Goal: Information Seeking & Learning: Learn about a topic

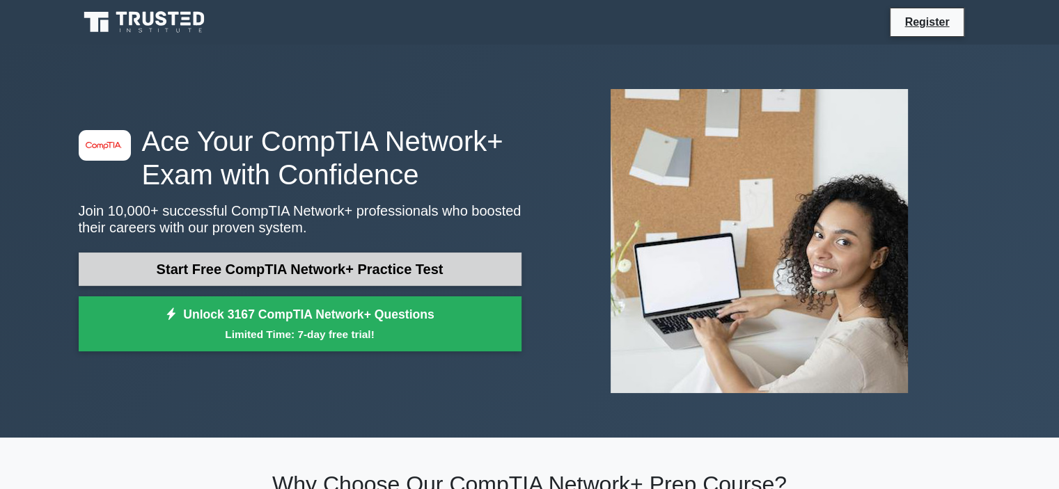
click at [156, 279] on link "Start Free CompTIA Network+ Practice Test" at bounding box center [300, 269] width 443 height 33
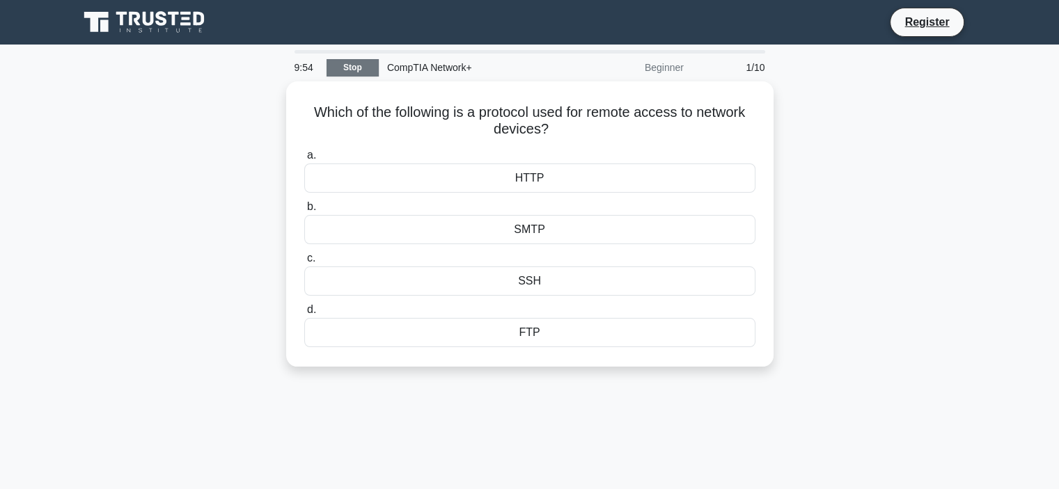
click at [361, 63] on link "Stop" at bounding box center [353, 67] width 52 height 17
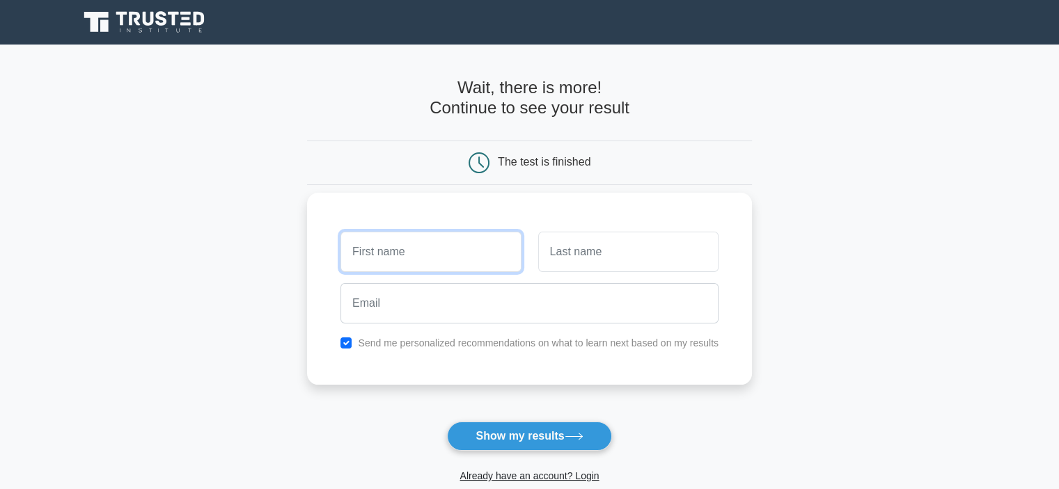
click at [412, 253] on input "text" at bounding box center [430, 252] width 180 height 40
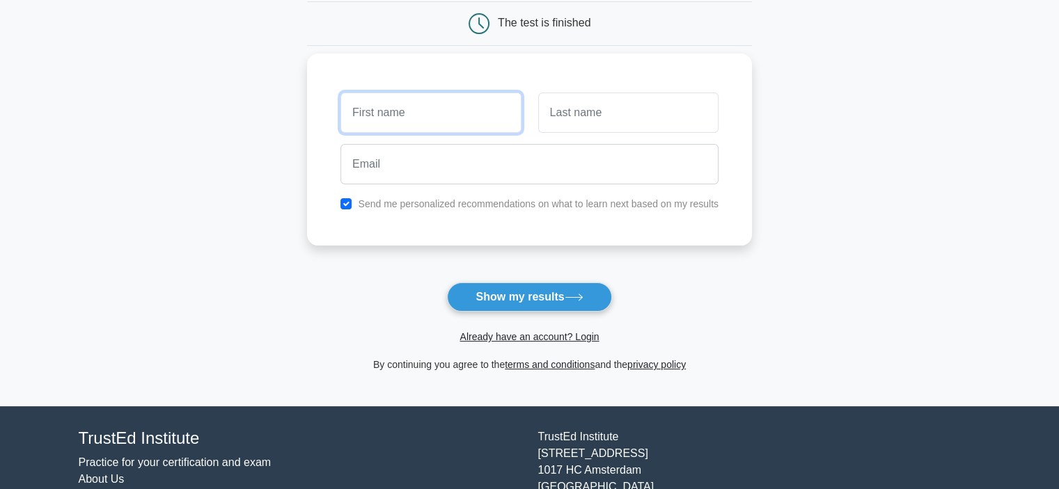
scroll to position [70, 0]
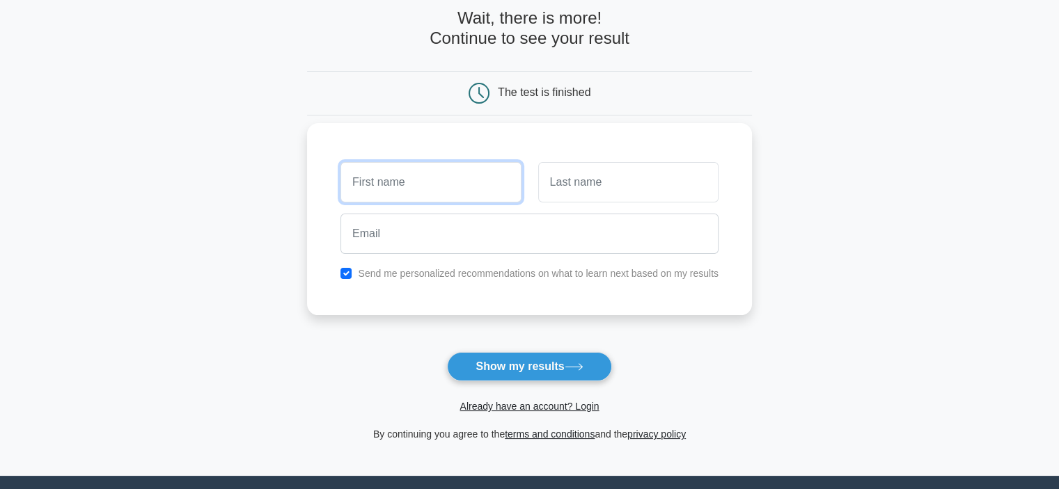
click at [425, 168] on input "text" at bounding box center [430, 182] width 180 height 40
type input "Olamide"
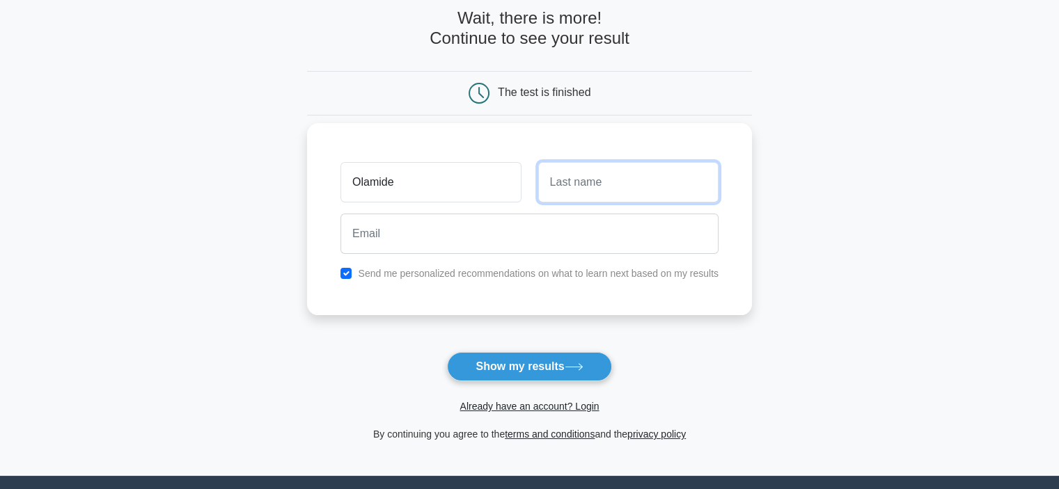
click at [622, 185] on input "text" at bounding box center [628, 182] width 180 height 40
type input "Akinrinlola"
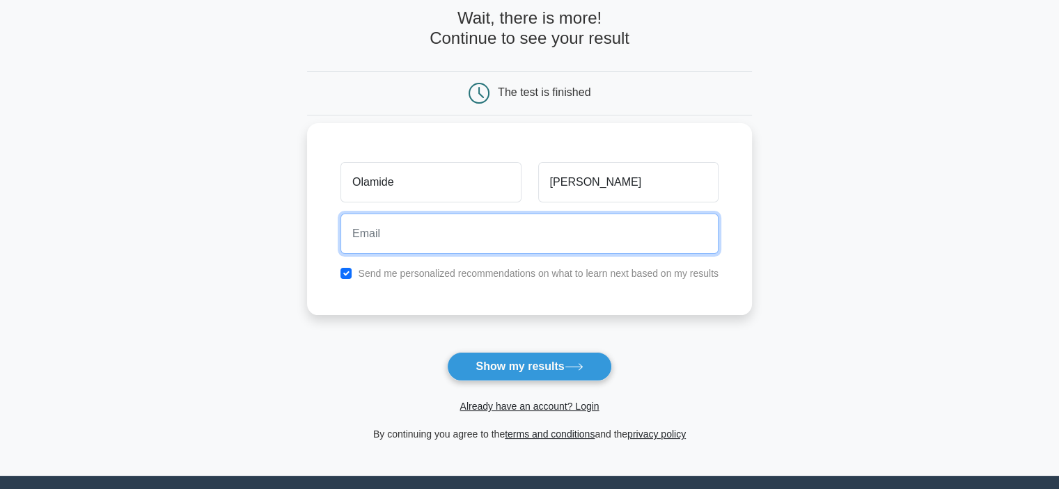
click at [494, 234] on input "email" at bounding box center [529, 234] width 378 height 40
type input "youngcodeafrique@outlook.com"
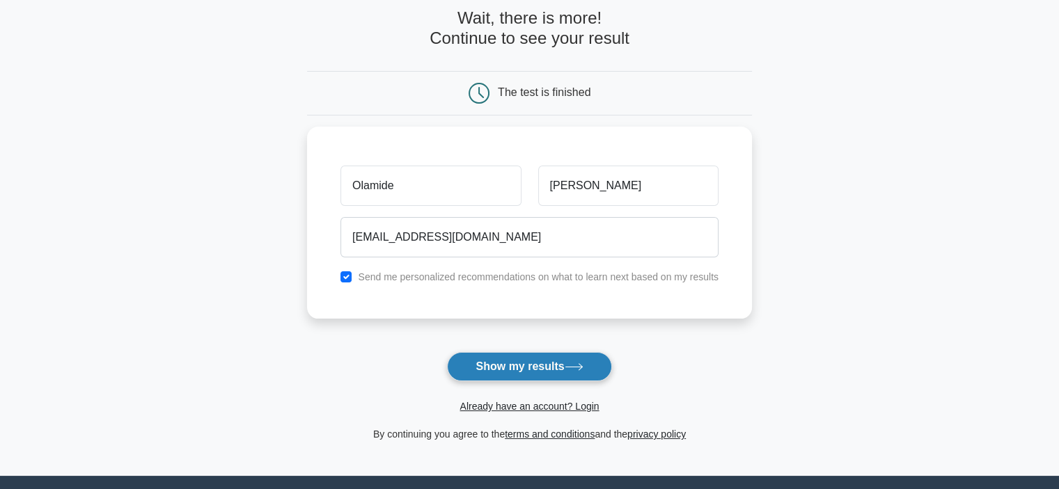
click at [507, 370] on button "Show my results" at bounding box center [529, 366] width 164 height 29
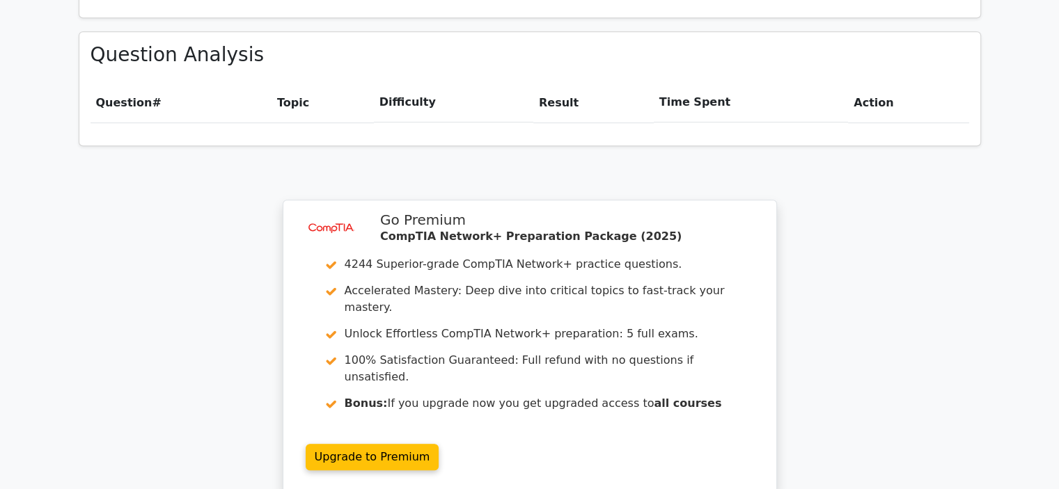
scroll to position [975, 0]
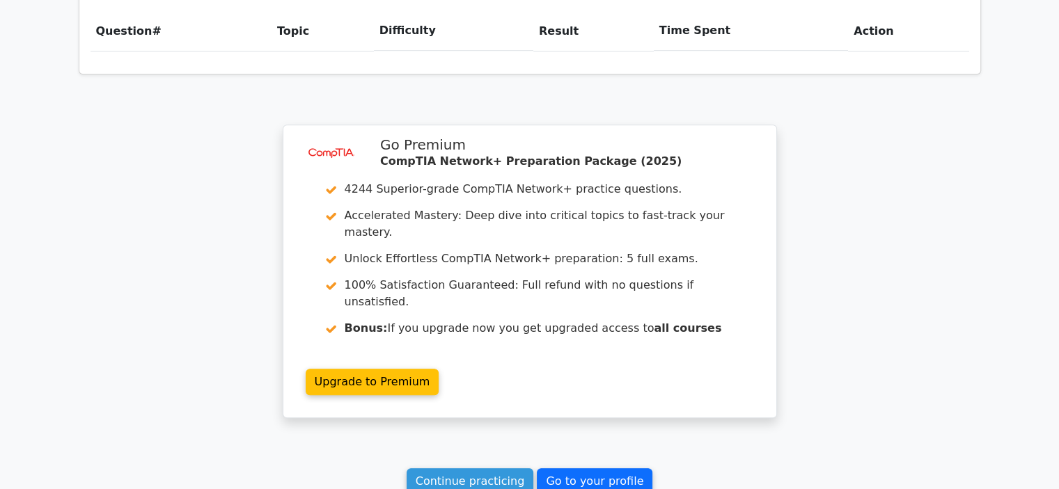
click at [606, 469] on link "Go to your profile" at bounding box center [595, 482] width 116 height 26
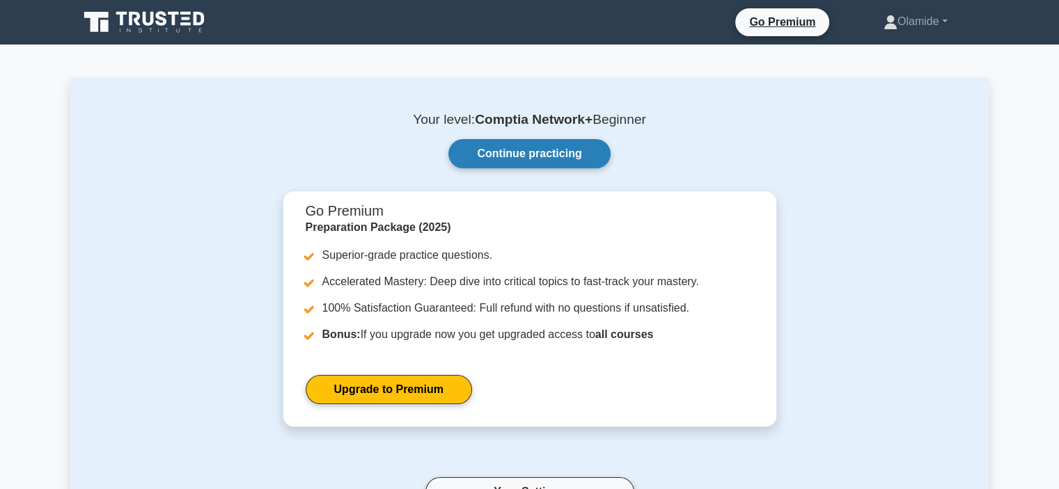
click at [515, 150] on link "Continue practicing" at bounding box center [529, 153] width 162 height 29
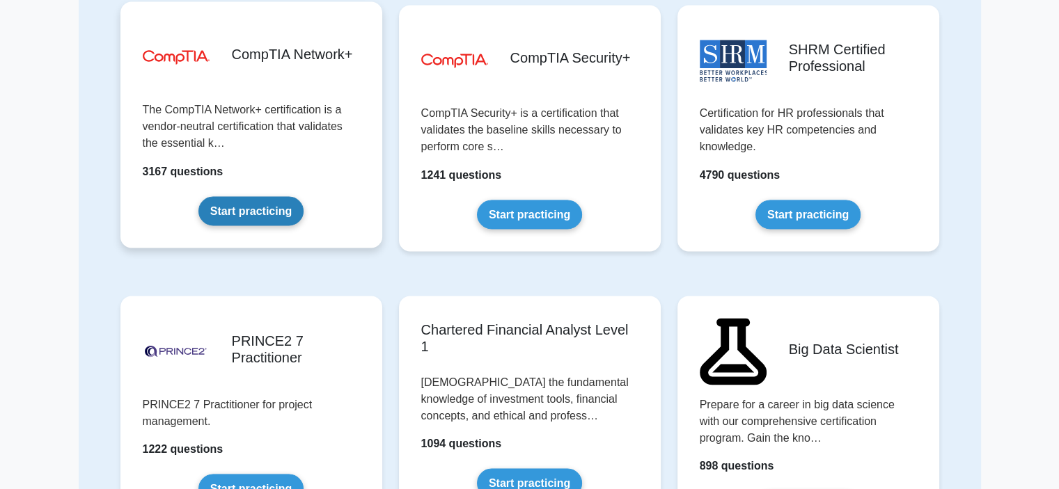
scroll to position [2507, 0]
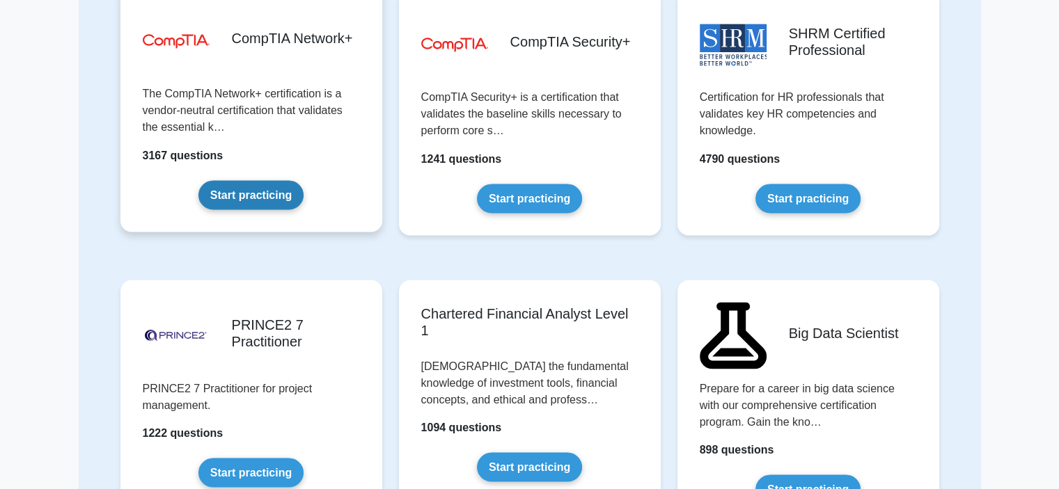
click at [250, 188] on link "Start practicing" at bounding box center [250, 194] width 105 height 29
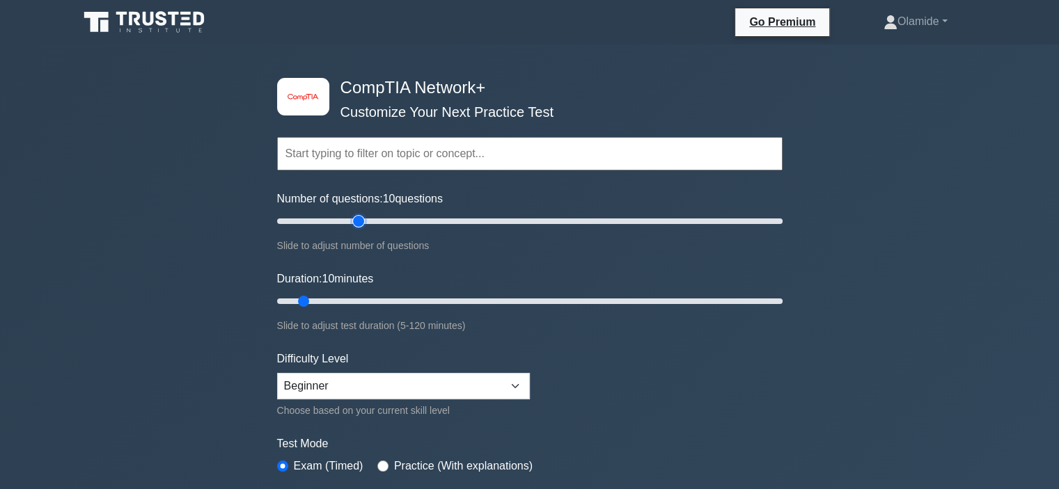
click at [364, 221] on input "Number of questions: 10 questions" at bounding box center [529, 221] width 505 height 17
drag, startPoint x: 404, startPoint y: 219, endPoint x: 439, endPoint y: 219, distance: 35.5
click at [406, 219] on input "Number of questions: 55 questions" at bounding box center [529, 221] width 505 height 17
drag, startPoint x: 460, startPoint y: 224, endPoint x: 483, endPoint y: 224, distance: 23.0
click at [465, 224] on input "Number of questions: 75 questions" at bounding box center [529, 221] width 505 height 17
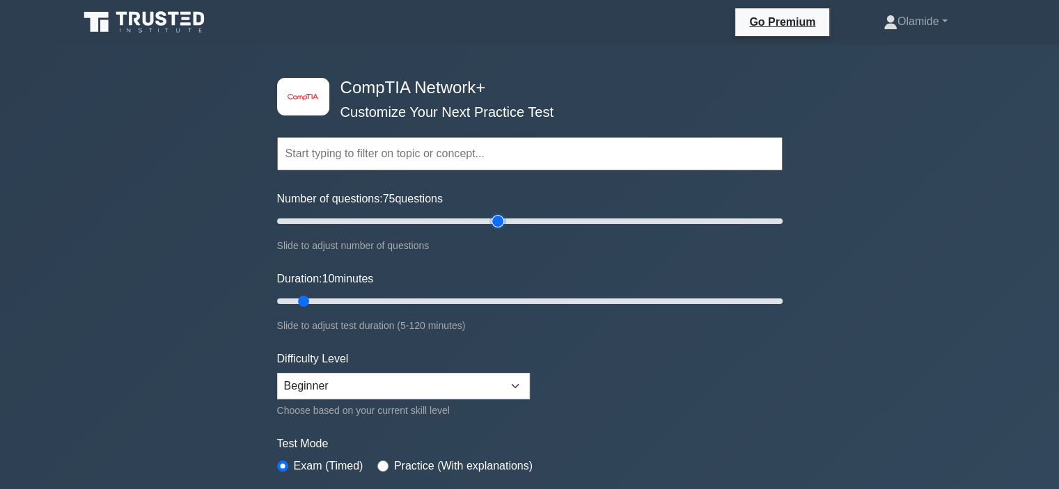
type input "90"
click at [503, 224] on input "Number of questions: 75 questions" at bounding box center [529, 221] width 505 height 17
click at [404, 303] on input "Duration: 35 minutes" at bounding box center [529, 301] width 505 height 17
click at [457, 301] on input "Duration: 45 minutes" at bounding box center [529, 301] width 505 height 17
click at [485, 297] on input "Duration: 50 minutes" at bounding box center [529, 301] width 505 height 17
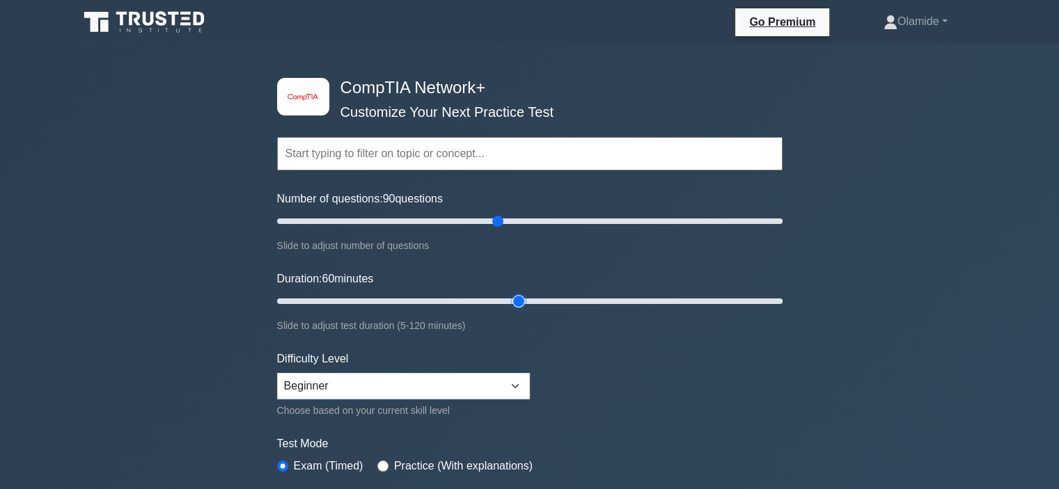
click at [515, 301] on input "Duration: 60 minutes" at bounding box center [529, 301] width 505 height 17
click at [539, 300] on input "Duration: 65 minutes" at bounding box center [529, 301] width 505 height 17
click at [567, 300] on input "Duration: 65 minutes" at bounding box center [529, 301] width 505 height 17
click at [417, 303] on input "Duration: 35 minutes" at bounding box center [529, 301] width 505 height 17
type input "25"
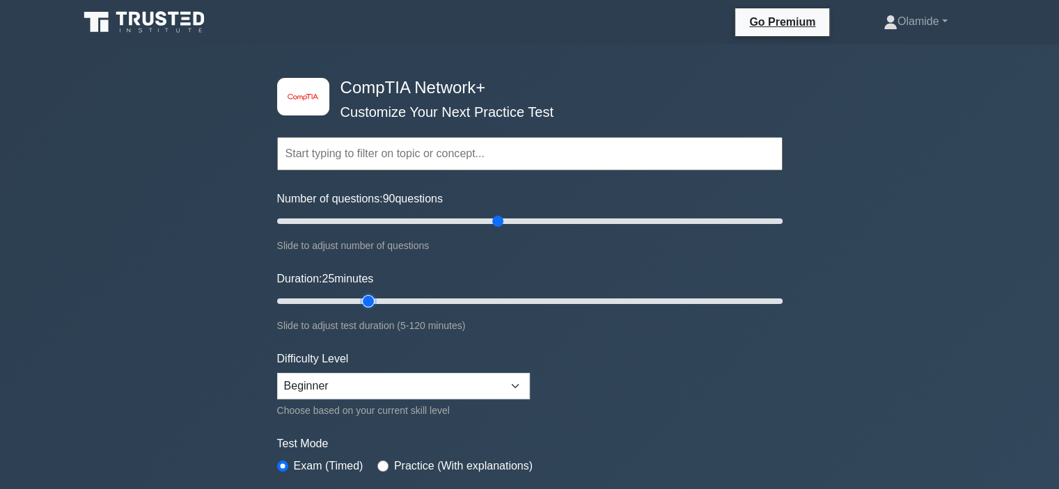
click at [377, 300] on input "Duration: 25 minutes" at bounding box center [529, 301] width 505 height 17
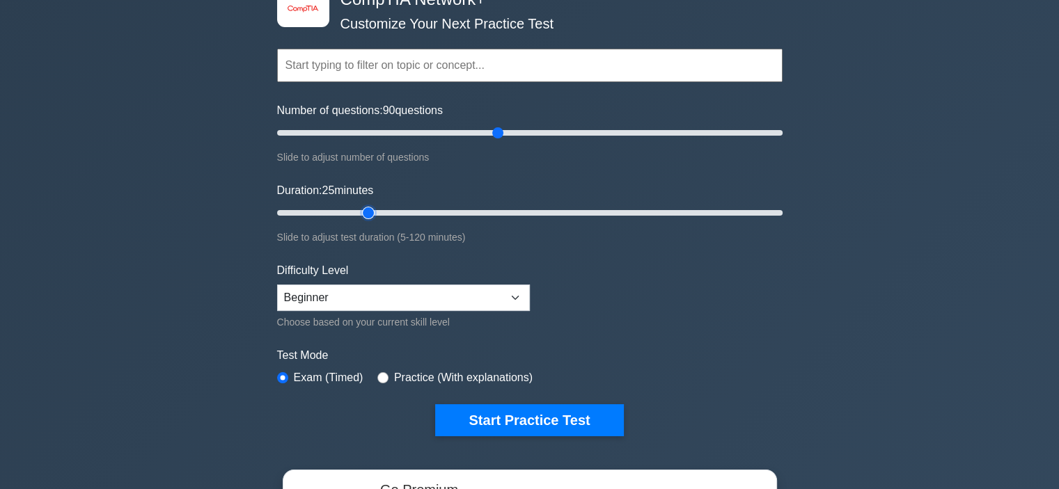
scroll to position [89, 0]
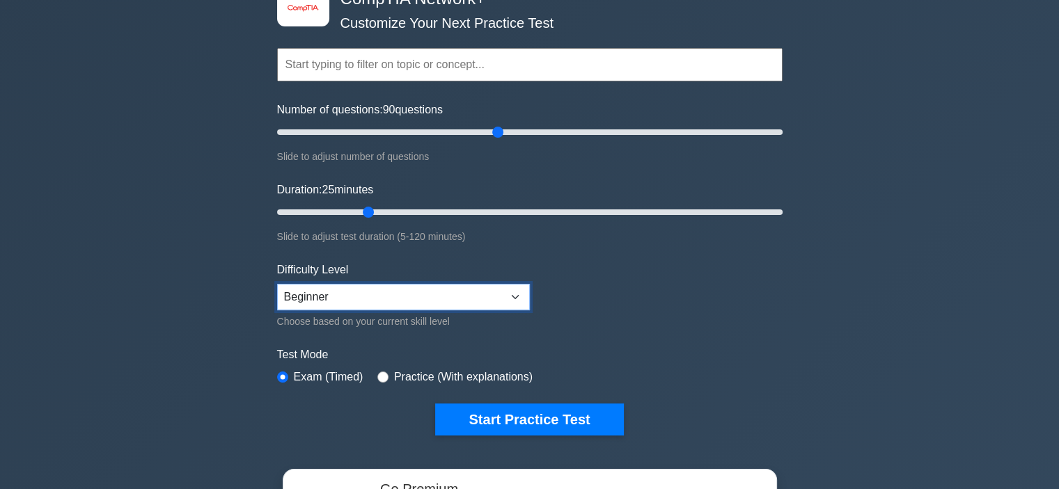
click at [342, 295] on select "Beginner Intermediate Expert" at bounding box center [403, 297] width 253 height 26
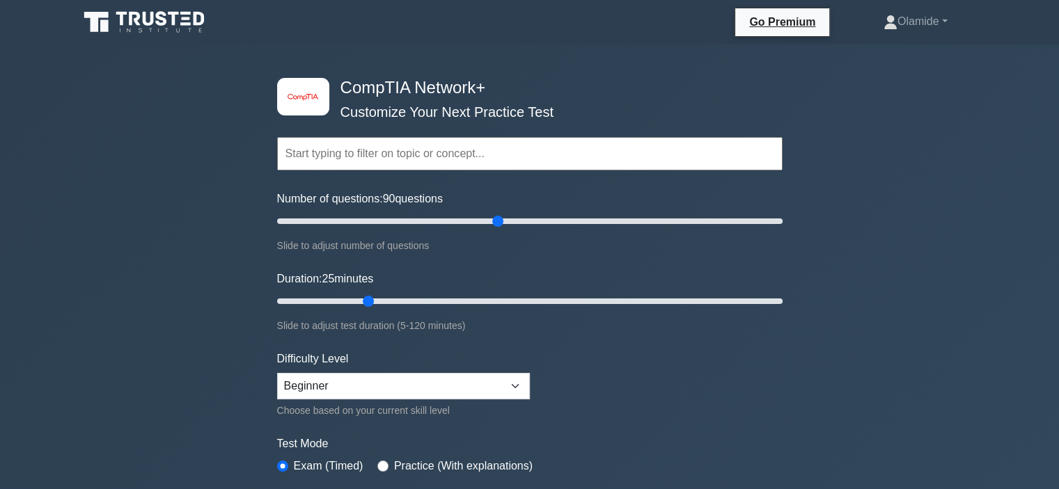
click at [340, 148] on input "text" at bounding box center [529, 153] width 505 height 33
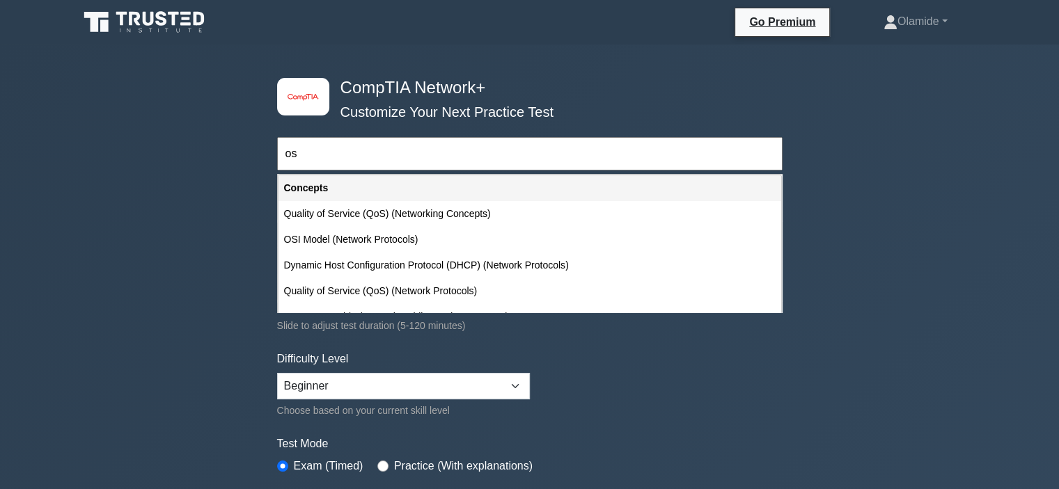
type input "o"
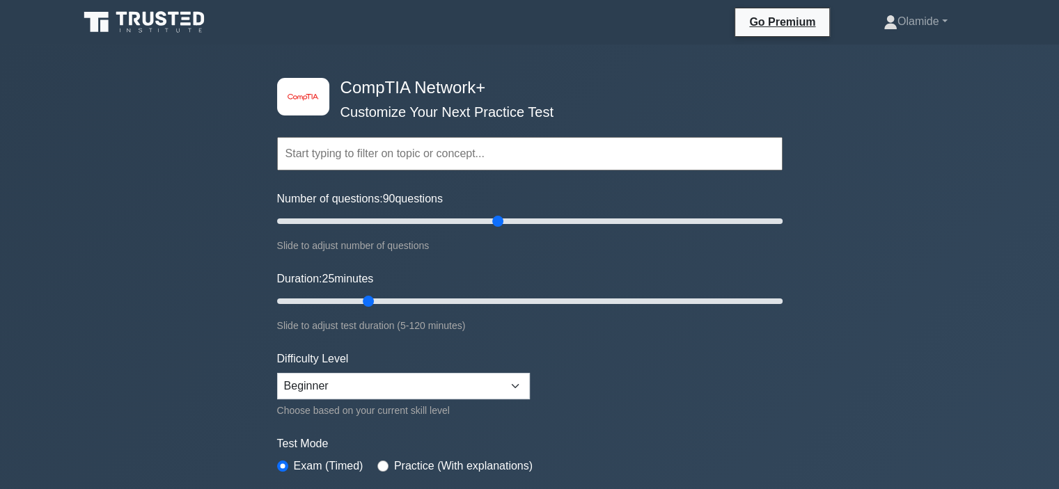
click at [198, 190] on div "image/svg+xml CompTIA Network+ Customize Your Next Practice Test Topics Network…" at bounding box center [529, 442] width 1059 height 794
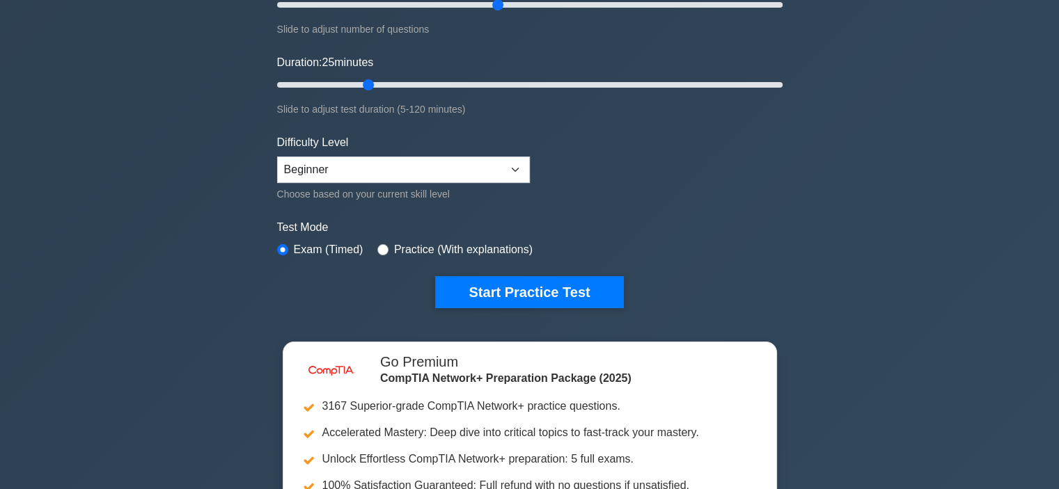
scroll to position [279, 0]
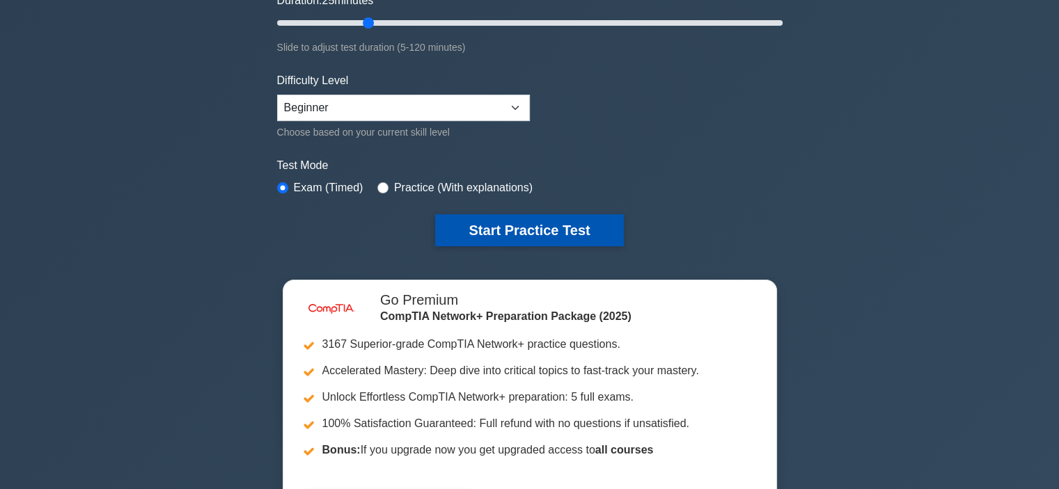
click at [487, 228] on button "Start Practice Test" at bounding box center [529, 230] width 188 height 32
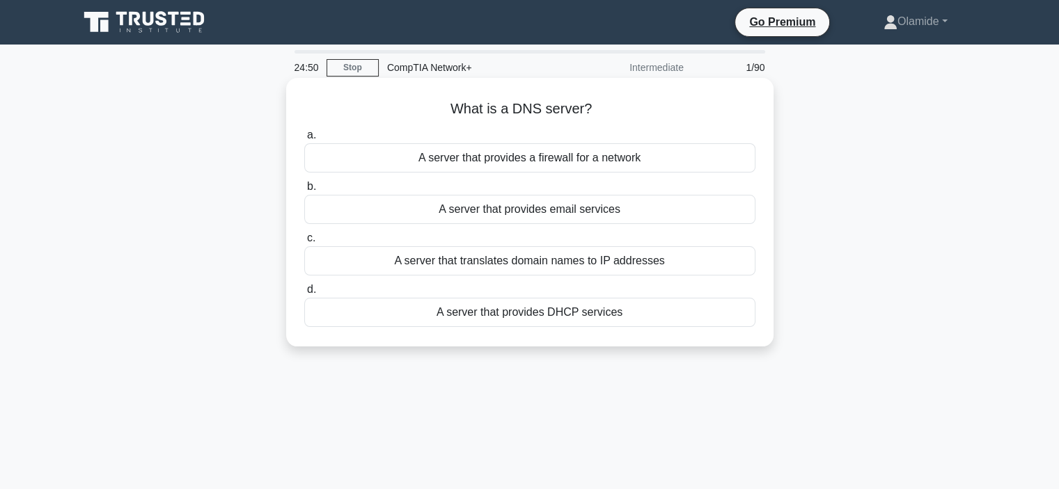
click at [521, 260] on div "A server that translates domain names to IP addresses" at bounding box center [529, 260] width 451 height 29
click at [304, 243] on input "c. A server that translates domain names to IP addresses" at bounding box center [304, 238] width 0 height 9
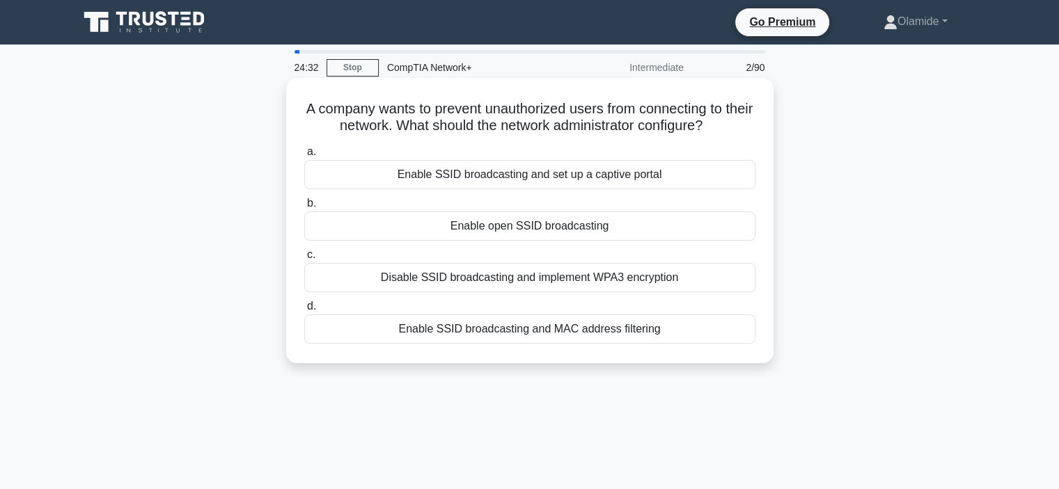
click at [455, 283] on div "Disable SSID broadcasting and implement WPA3 encryption" at bounding box center [529, 277] width 451 height 29
click at [304, 260] on input "c. Disable SSID broadcasting and implement WPA3 encryption" at bounding box center [304, 255] width 0 height 9
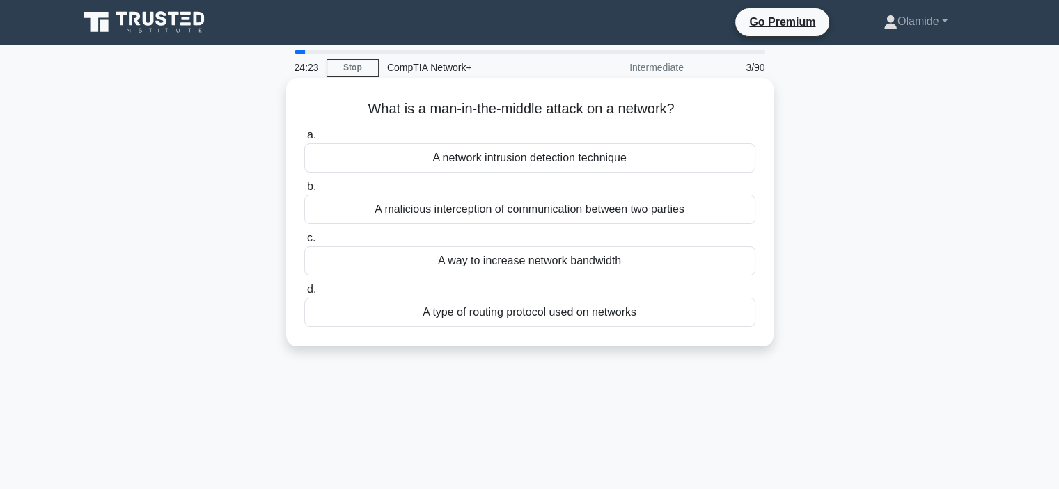
click at [628, 208] on div "A malicious interception of communication between two parties" at bounding box center [529, 209] width 451 height 29
click at [304, 191] on input "b. A malicious interception of communication between two parties" at bounding box center [304, 186] width 0 height 9
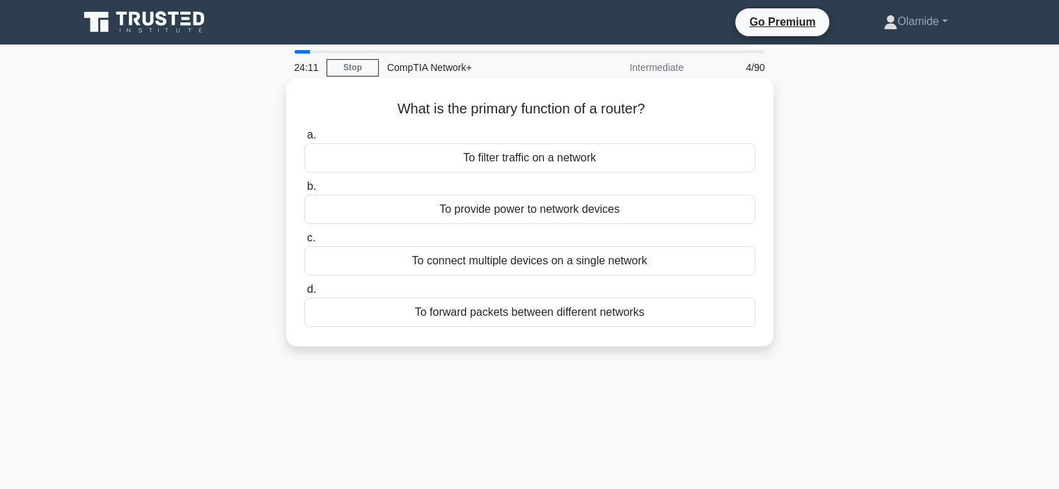
click at [554, 262] on div "To connect multiple devices on a single network" at bounding box center [529, 260] width 451 height 29
click at [304, 243] on input "c. To connect multiple devices on a single network" at bounding box center [304, 238] width 0 height 9
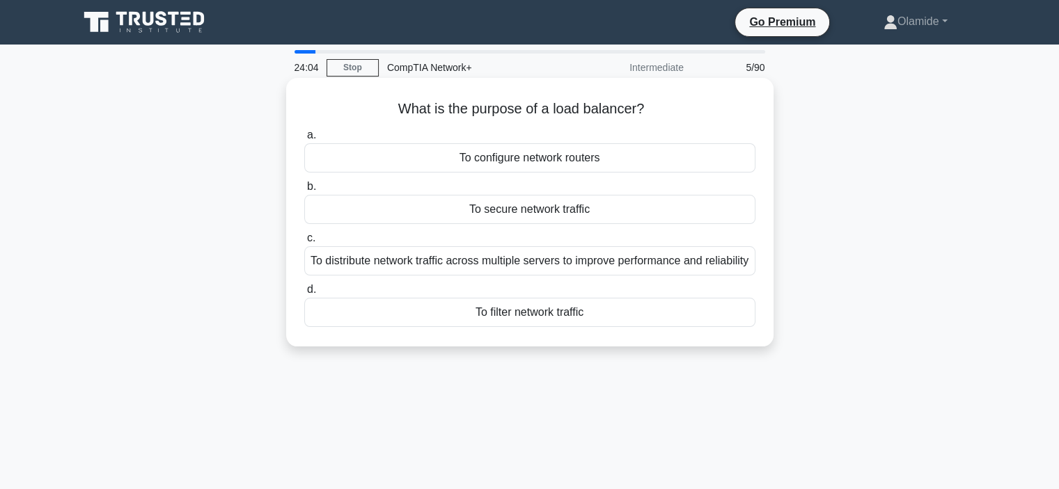
click at [510, 256] on div "To distribute network traffic across multiple servers to improve performance an…" at bounding box center [529, 260] width 451 height 29
click at [304, 243] on input "c. To distribute network traffic across multiple servers to improve performance…" at bounding box center [304, 238] width 0 height 9
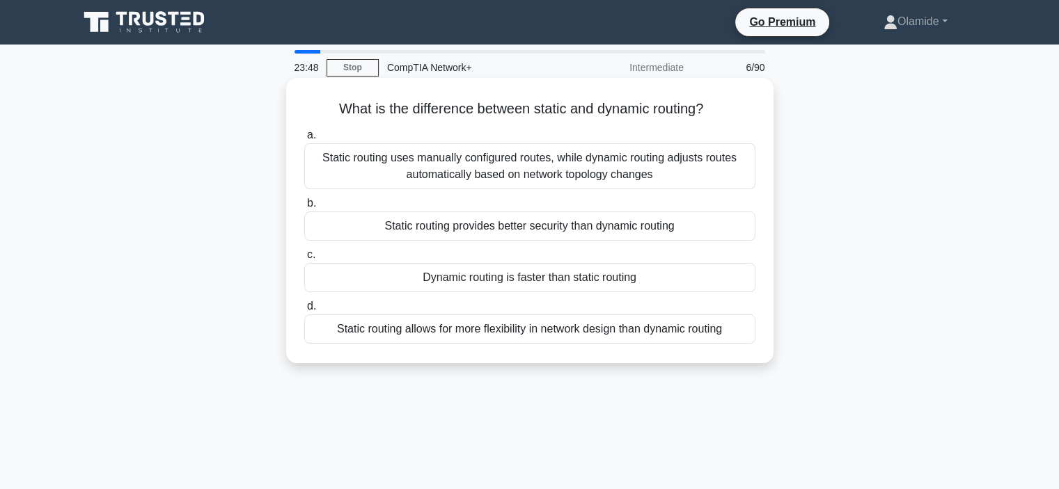
click at [396, 159] on div "Static routing uses manually configured routes, while dynamic routing adjusts r…" at bounding box center [529, 166] width 451 height 46
click at [304, 140] on input "a. Static routing uses manually configured routes, while dynamic routing adjust…" at bounding box center [304, 135] width 0 height 9
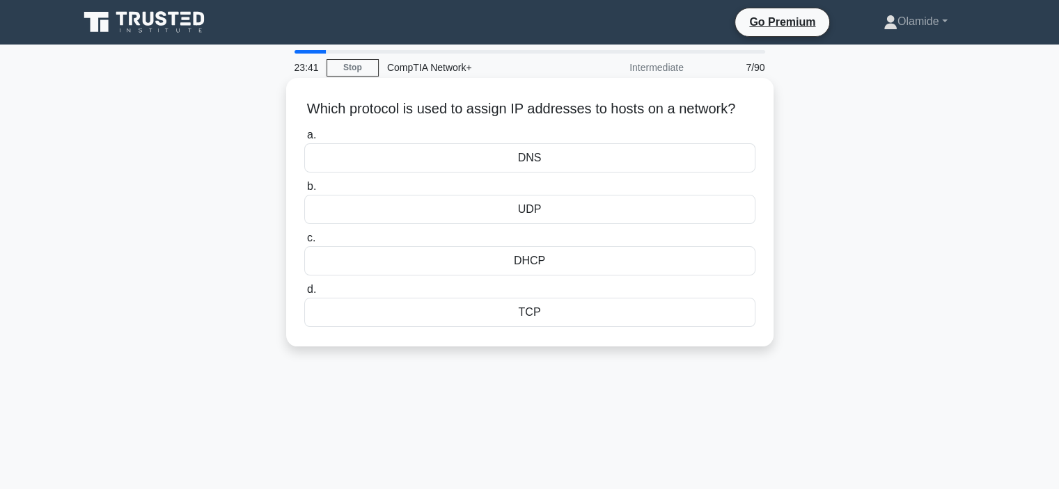
click at [499, 276] on div "DHCP" at bounding box center [529, 260] width 451 height 29
click at [304, 243] on input "c. DHCP" at bounding box center [304, 238] width 0 height 9
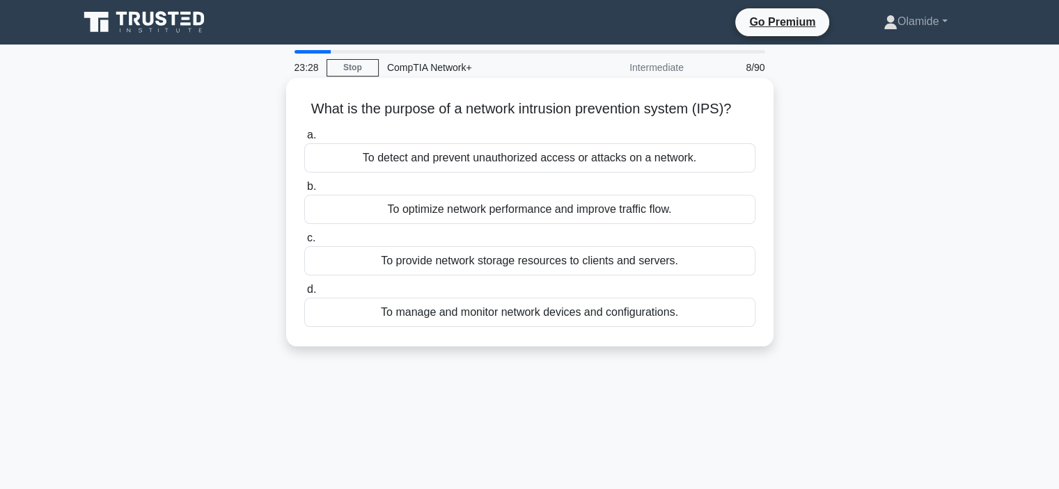
click at [441, 159] on div "To detect and prevent unauthorized access or attacks on a network." at bounding box center [529, 157] width 451 height 29
click at [304, 140] on input "a. To detect and prevent unauthorized access or attacks on a network." at bounding box center [304, 135] width 0 height 9
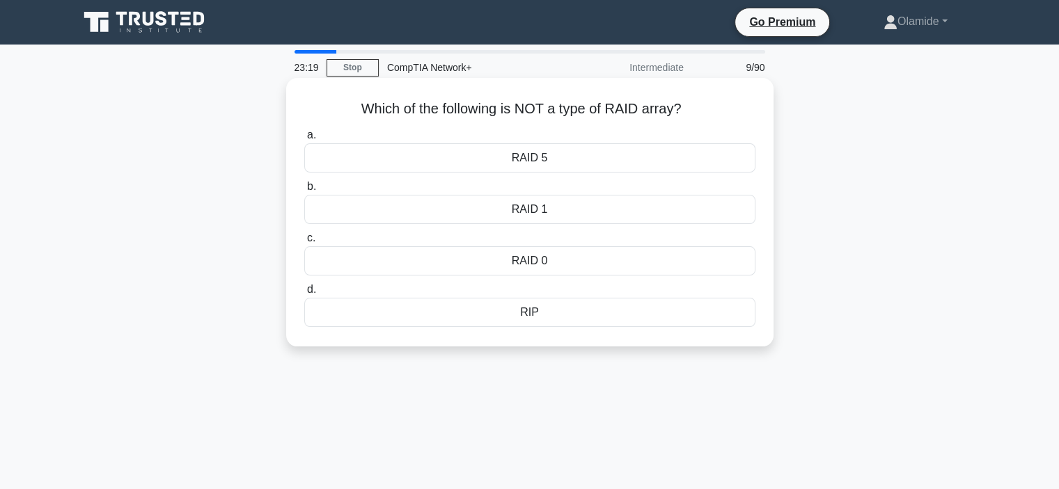
click at [515, 316] on div "RIP" at bounding box center [529, 312] width 451 height 29
click at [304, 295] on input "d. RIP" at bounding box center [304, 289] width 0 height 9
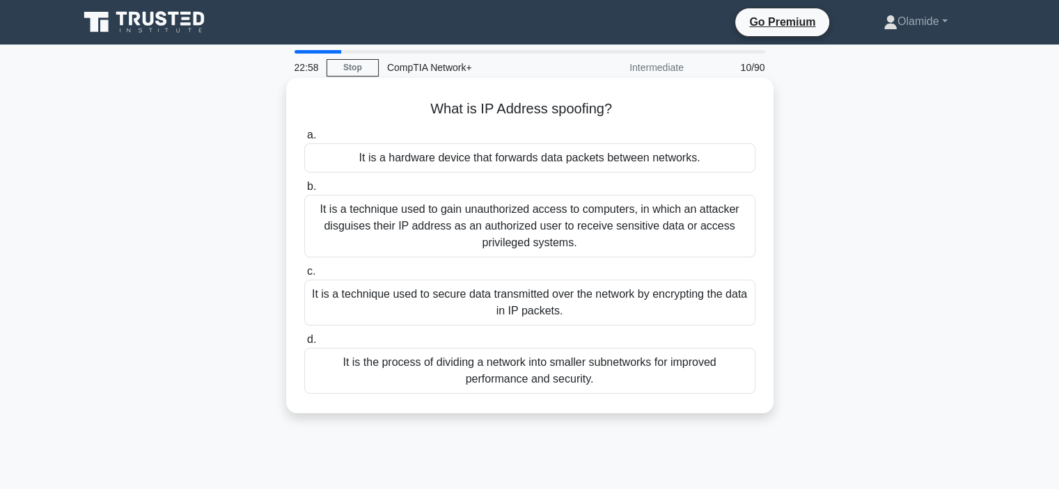
click at [467, 237] on div "It is a technique used to gain unauthorized access to computers, in which an at…" at bounding box center [529, 226] width 451 height 63
click at [304, 191] on input "b. It is a technique used to gain unauthorized access to computers, in which an…" at bounding box center [304, 186] width 0 height 9
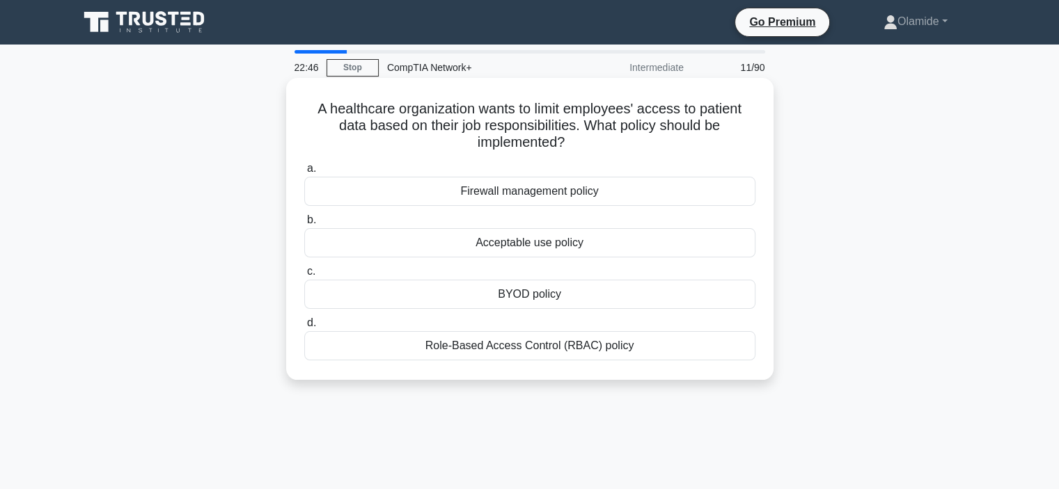
click at [469, 339] on div "Role-Based Access Control (RBAC) policy" at bounding box center [529, 345] width 451 height 29
click at [304, 328] on input "d. Role-Based Access Control (RBAC) policy" at bounding box center [304, 323] width 0 height 9
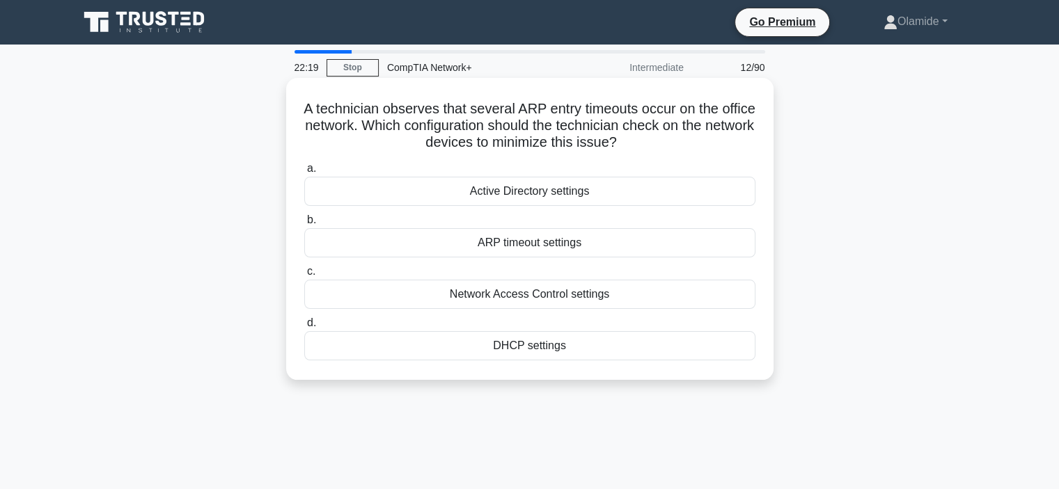
click at [469, 247] on div "ARP timeout settings" at bounding box center [529, 242] width 451 height 29
click at [304, 225] on input "b. ARP timeout settings" at bounding box center [304, 220] width 0 height 9
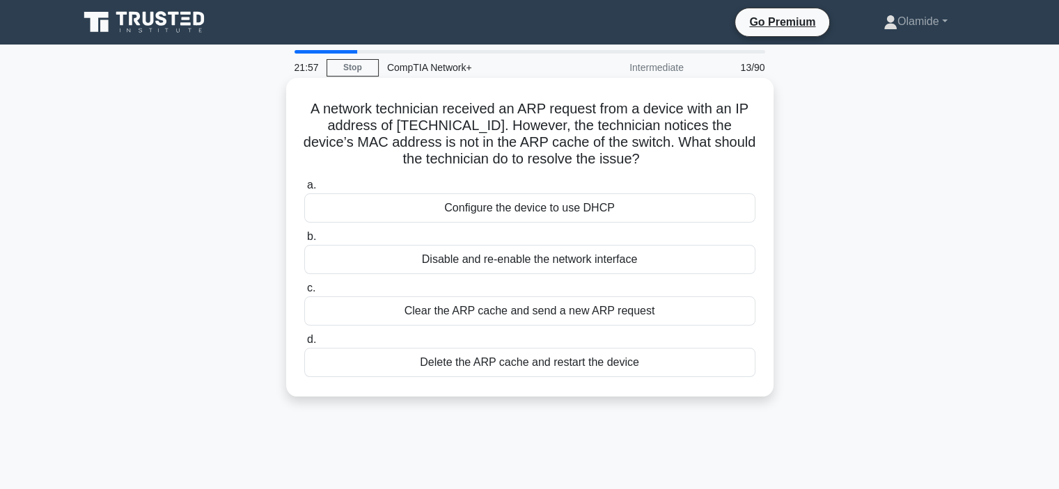
click at [499, 211] on div "Configure the device to use DHCP" at bounding box center [529, 208] width 451 height 29
click at [304, 190] on input "a. Configure the device to use DHCP" at bounding box center [304, 185] width 0 height 9
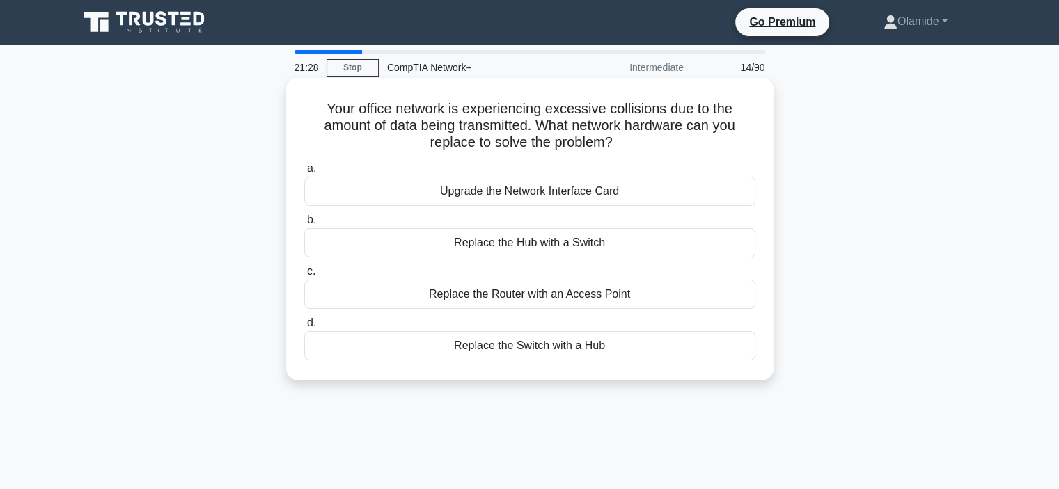
click at [471, 247] on div "Replace the Hub with a Switch" at bounding box center [529, 242] width 451 height 29
click at [304, 225] on input "b. Replace the Hub with a Switch" at bounding box center [304, 220] width 0 height 9
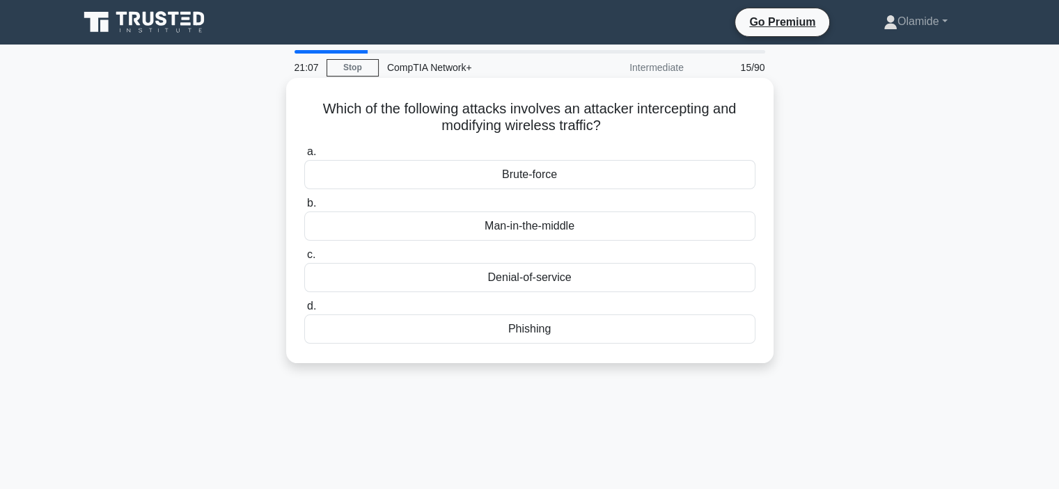
click at [496, 231] on div "Man-in-the-middle" at bounding box center [529, 226] width 451 height 29
click at [304, 208] on input "b. Man-in-the-middle" at bounding box center [304, 203] width 0 height 9
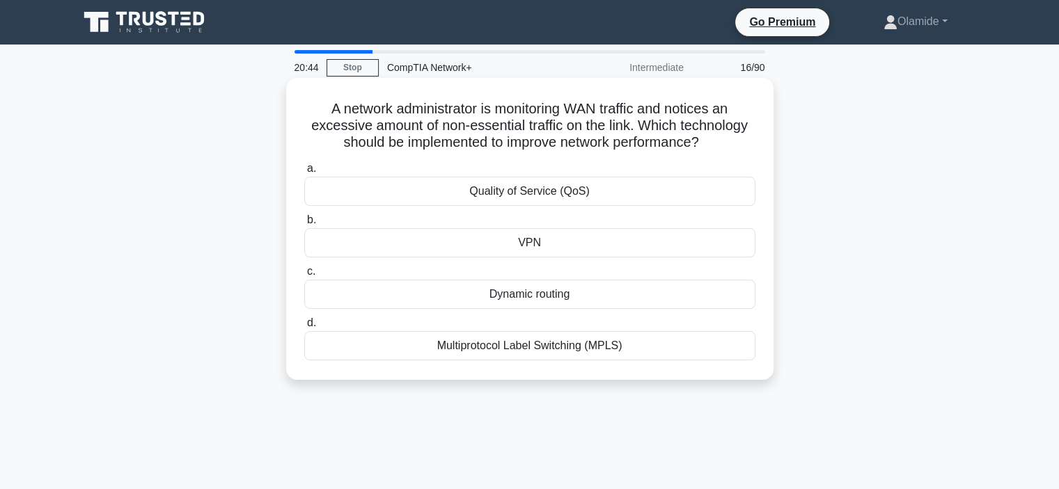
click at [474, 294] on div "Dynamic routing" at bounding box center [529, 294] width 451 height 29
click at [304, 276] on input "c. Dynamic routing" at bounding box center [304, 271] width 0 height 9
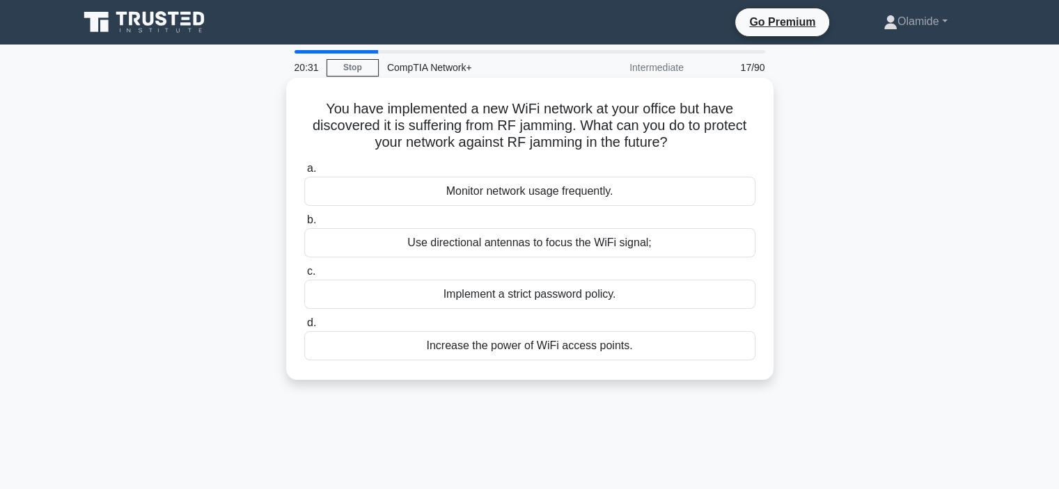
click at [516, 242] on div "Use directional antennas to focus the WiFi signal;" at bounding box center [529, 242] width 451 height 29
click at [304, 225] on input "b. Use directional antennas to focus the WiFi signal;" at bounding box center [304, 220] width 0 height 9
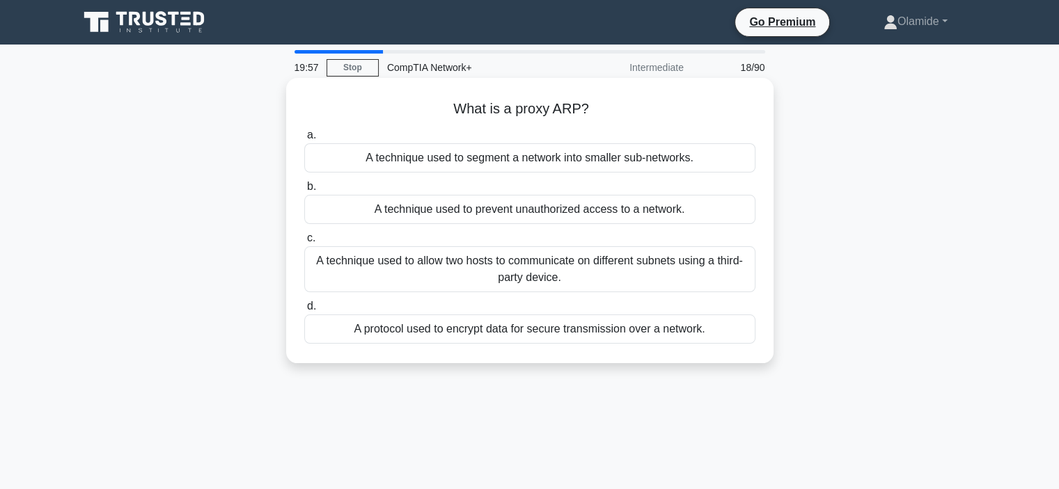
click at [388, 334] on div "A protocol used to encrypt data for secure transmission over a network." at bounding box center [529, 329] width 451 height 29
click at [304, 311] on input "d. A protocol used to encrypt data for secure transmission over a network." at bounding box center [304, 306] width 0 height 9
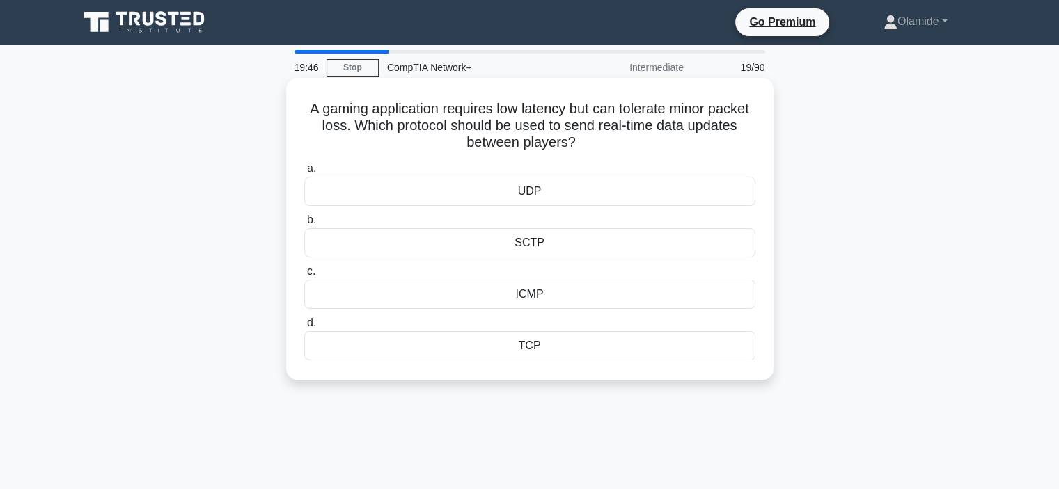
click at [440, 191] on div "UDP" at bounding box center [529, 191] width 451 height 29
click at [304, 173] on input "a. UDP" at bounding box center [304, 168] width 0 height 9
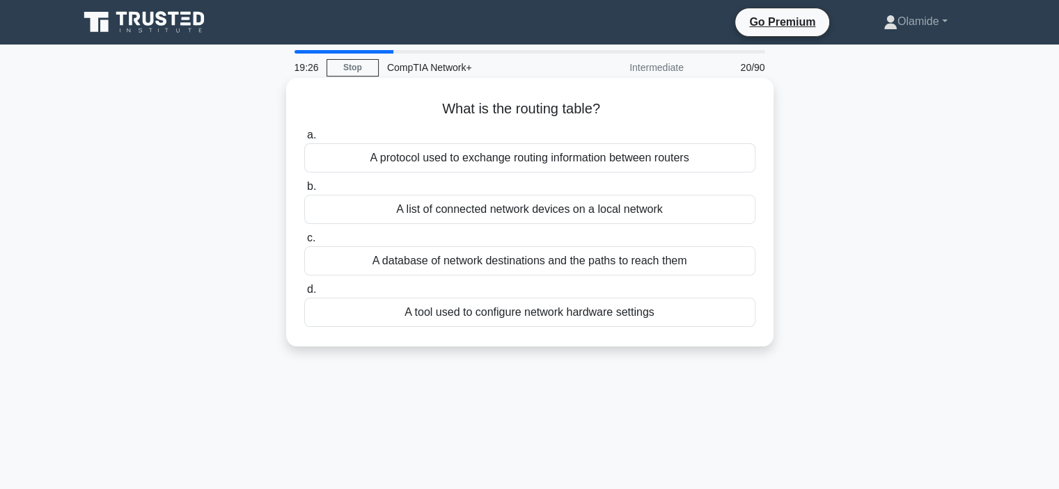
click at [482, 265] on div "A database of network destinations and the paths to reach them" at bounding box center [529, 260] width 451 height 29
click at [304, 243] on input "c. A database of network destinations and the paths to reach them" at bounding box center [304, 238] width 0 height 9
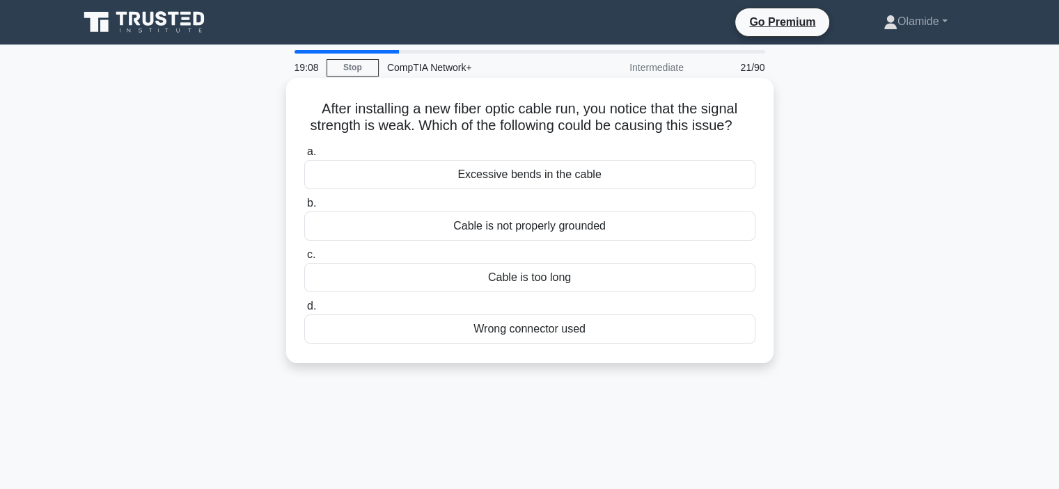
click at [470, 228] on div "Cable is not properly grounded" at bounding box center [529, 226] width 451 height 29
click at [304, 208] on input "b. Cable is not properly grounded" at bounding box center [304, 203] width 0 height 9
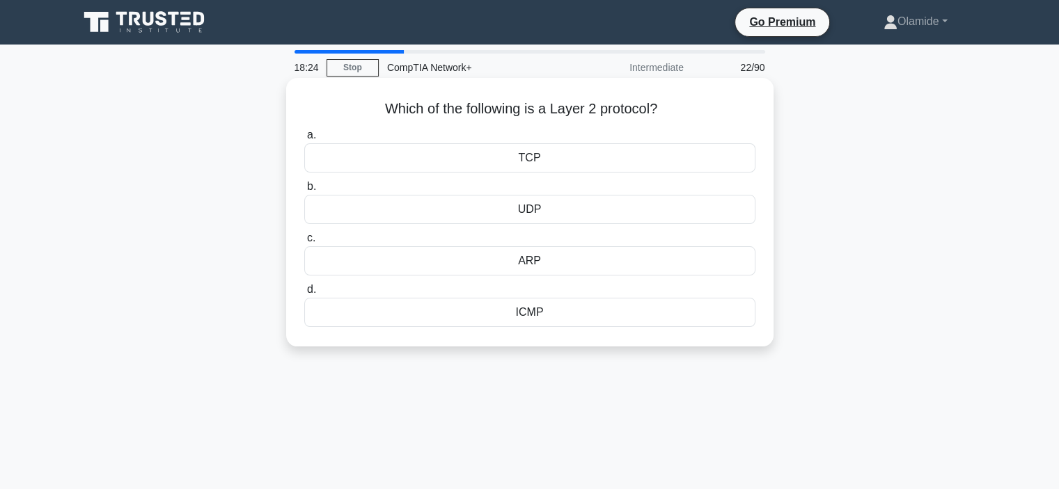
click at [513, 209] on div "UDP" at bounding box center [529, 209] width 451 height 29
click at [304, 191] on input "b. UDP" at bounding box center [304, 186] width 0 height 9
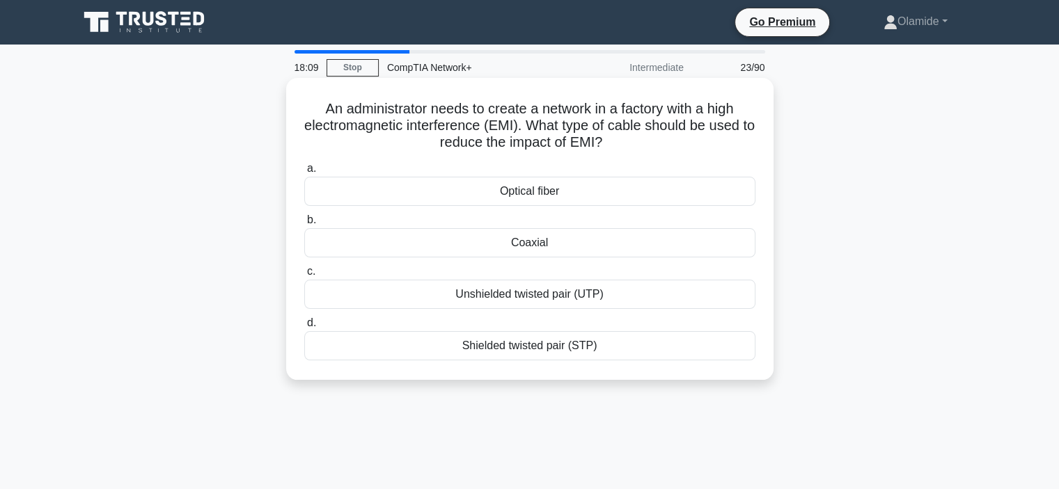
click at [538, 242] on div "Coaxial" at bounding box center [529, 242] width 451 height 29
click at [304, 225] on input "b. Coaxial" at bounding box center [304, 220] width 0 height 9
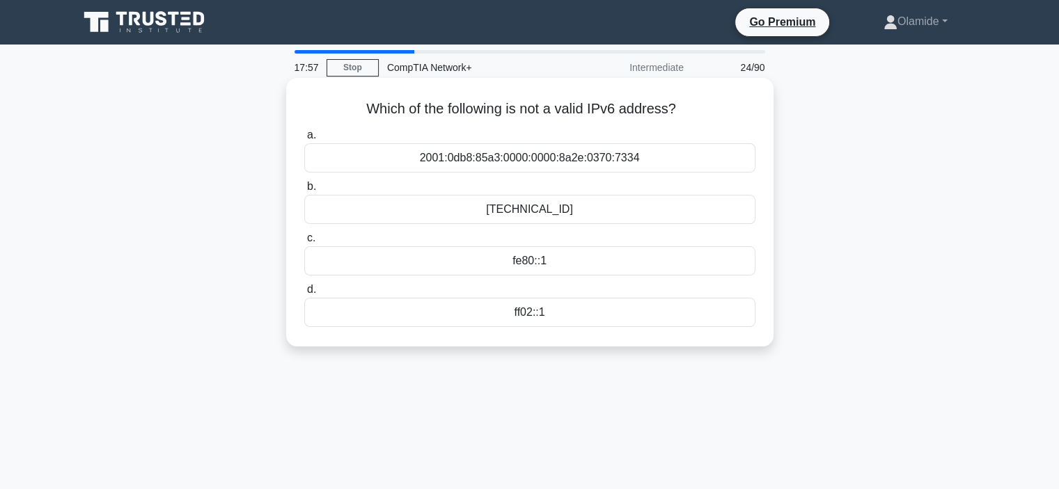
click at [547, 213] on div "2560:0:0:0:0:0:0:0" at bounding box center [529, 209] width 451 height 29
click at [304, 191] on input "b. 2560:0:0:0:0:0:0:0" at bounding box center [304, 186] width 0 height 9
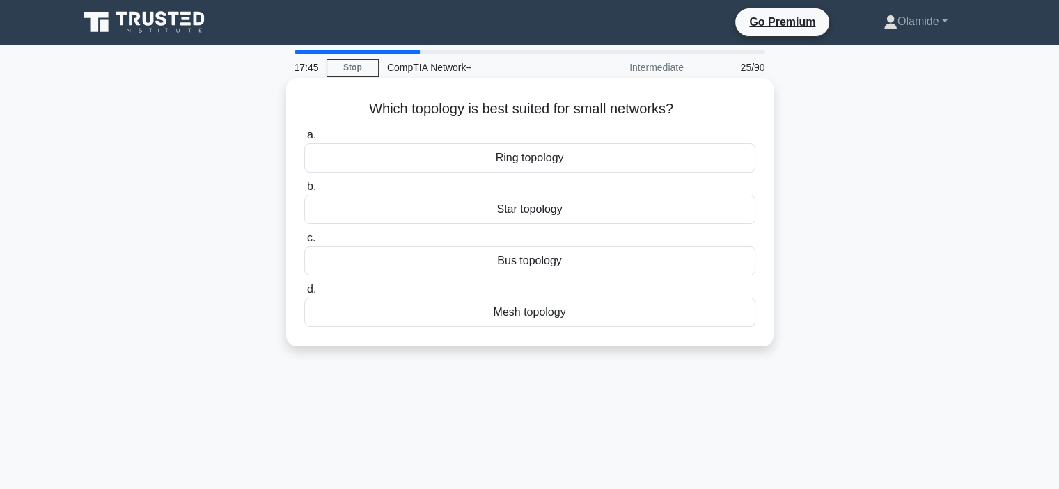
click at [519, 211] on div "Star topology" at bounding box center [529, 209] width 451 height 29
click at [304, 191] on input "b. Star topology" at bounding box center [304, 186] width 0 height 9
click at [518, 159] on div "IP address" at bounding box center [529, 157] width 451 height 29
click at [304, 140] on input "a. IP address" at bounding box center [304, 135] width 0 height 9
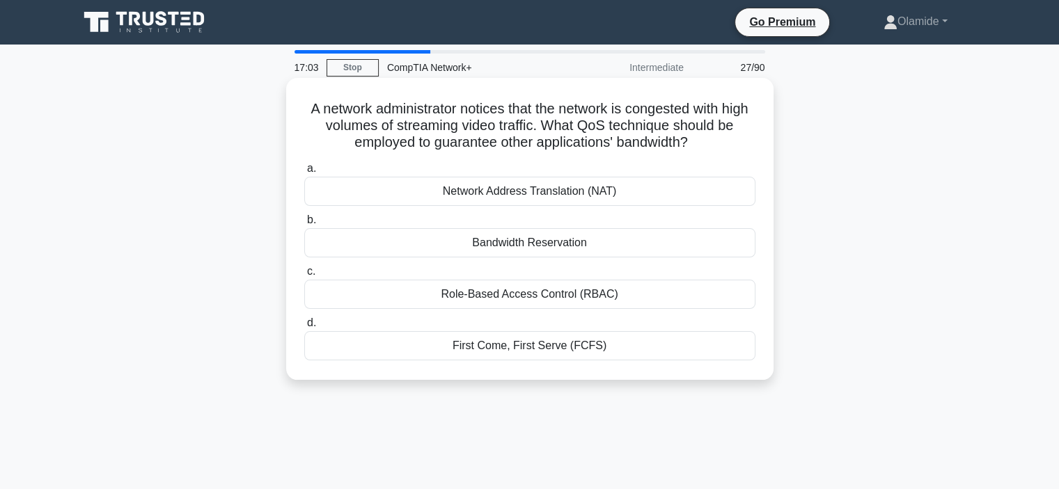
click at [492, 244] on div "Bandwidth Reservation" at bounding box center [529, 242] width 451 height 29
click at [304, 225] on input "b. Bandwidth Reservation" at bounding box center [304, 220] width 0 height 9
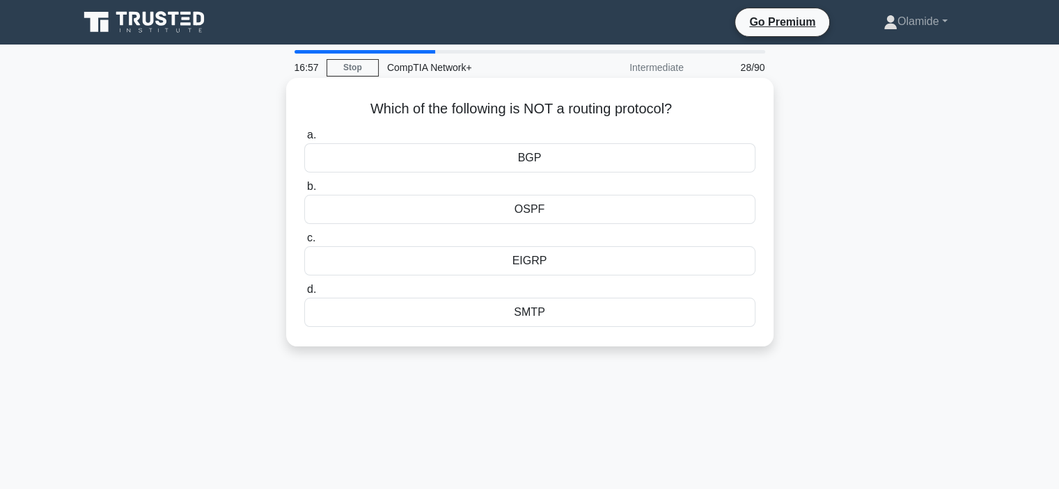
click at [508, 311] on div "SMTP" at bounding box center [529, 312] width 451 height 29
click at [304, 295] on input "d. SMTP" at bounding box center [304, 289] width 0 height 9
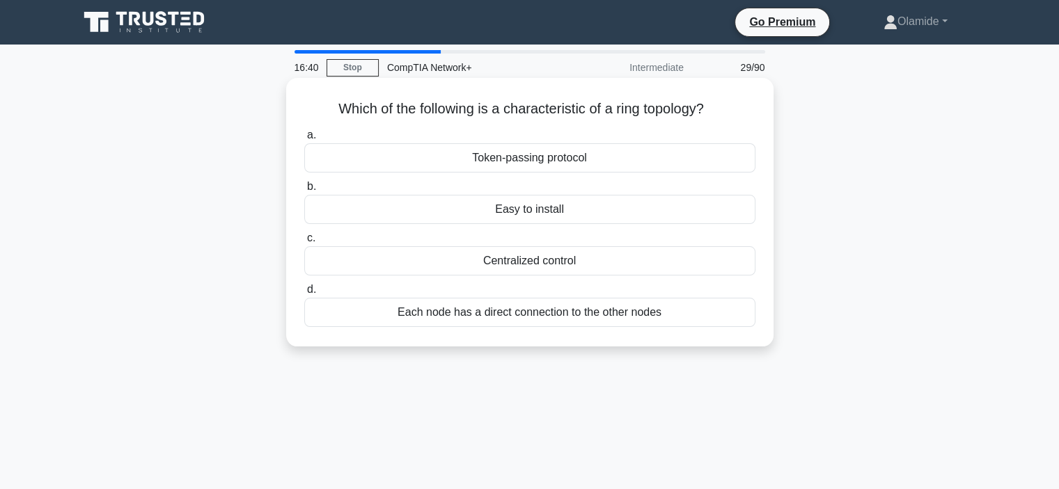
click at [476, 316] on div "Each node has a direct connection to the other nodes" at bounding box center [529, 312] width 451 height 29
click at [304, 295] on input "d. Each node has a direct connection to the other nodes" at bounding box center [304, 289] width 0 height 9
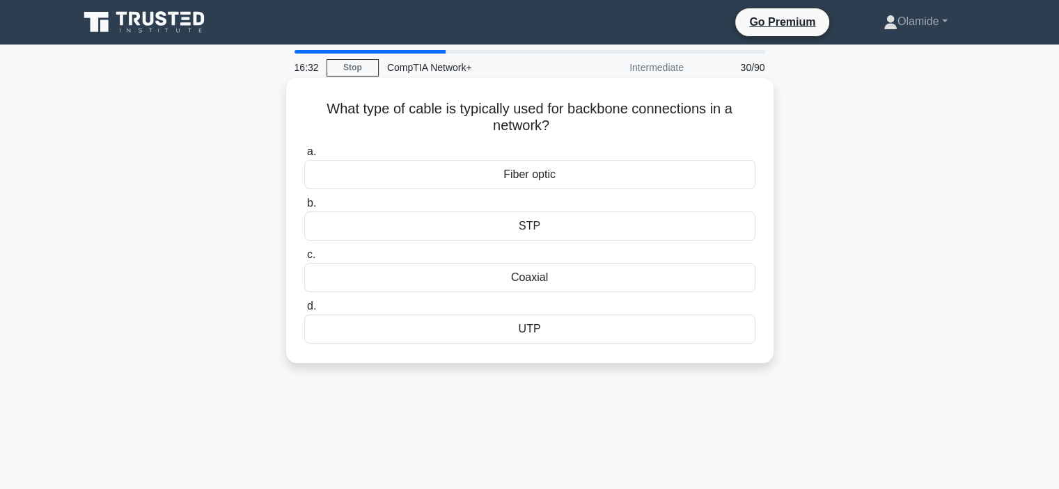
click at [493, 178] on div "Fiber optic" at bounding box center [529, 174] width 451 height 29
click at [304, 157] on input "a. Fiber optic" at bounding box center [304, 152] width 0 height 9
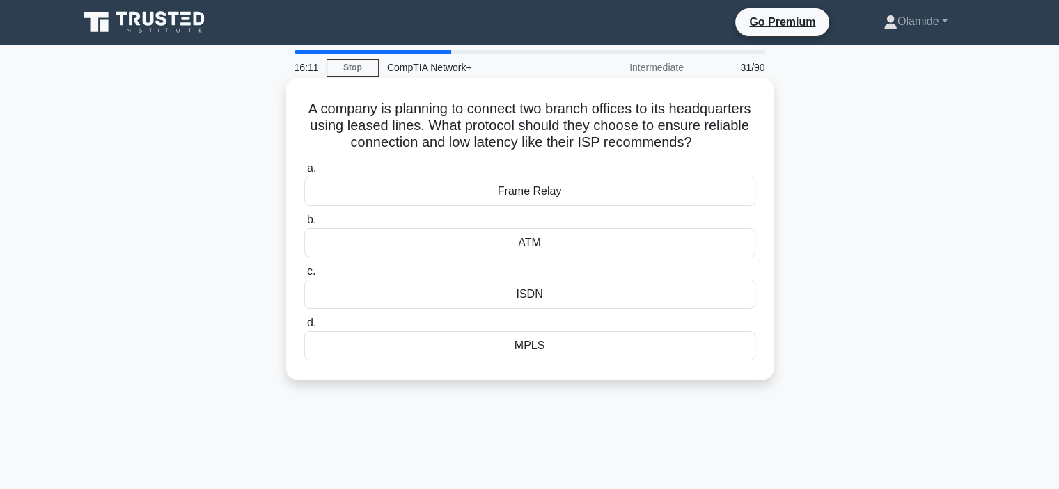
click at [507, 206] on div "Frame Relay" at bounding box center [529, 191] width 451 height 29
click at [304, 173] on input "a. Frame Relay" at bounding box center [304, 168] width 0 height 9
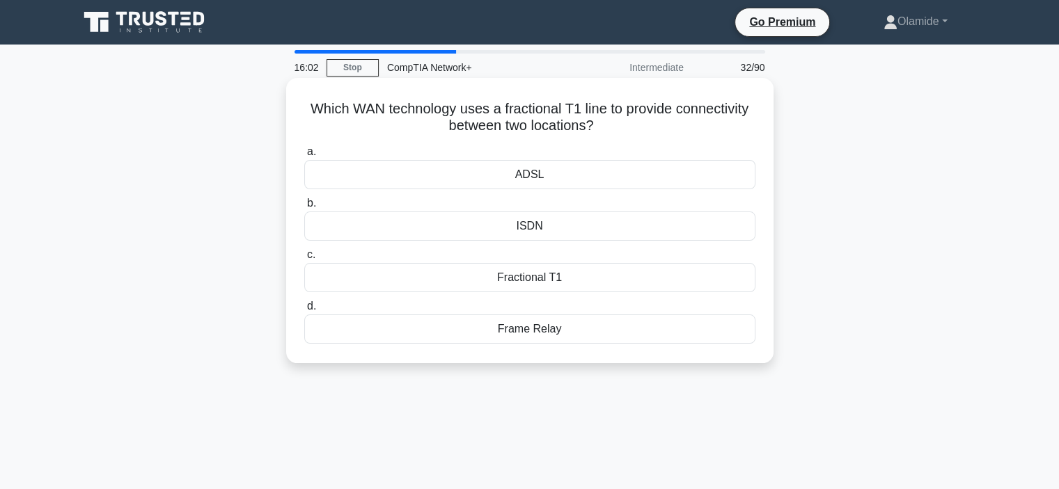
click at [470, 278] on div "Fractional T1" at bounding box center [529, 277] width 451 height 29
click at [304, 260] on input "c. Fractional T1" at bounding box center [304, 255] width 0 height 9
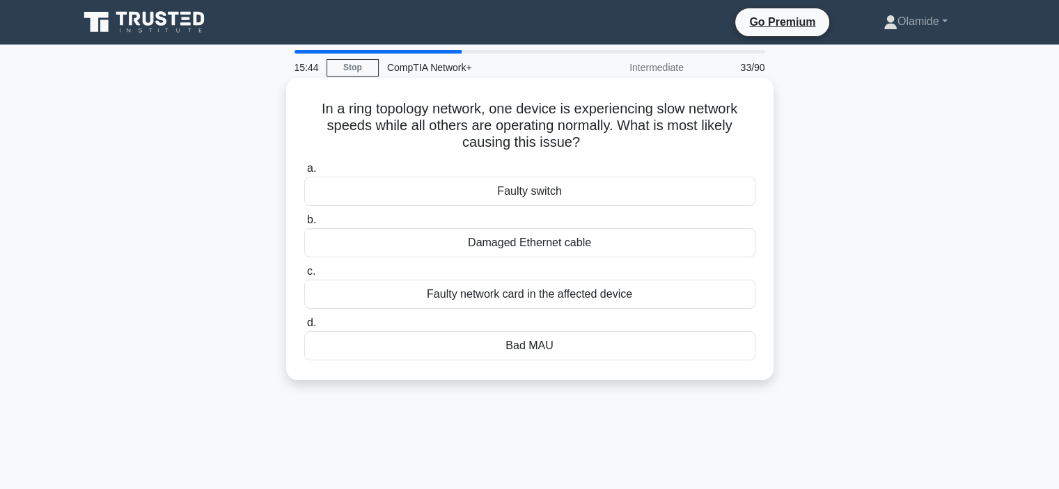
click at [488, 295] on div "Faulty network card in the affected device" at bounding box center [529, 294] width 451 height 29
click at [304, 276] on input "c. Faulty network card in the affected device" at bounding box center [304, 271] width 0 height 9
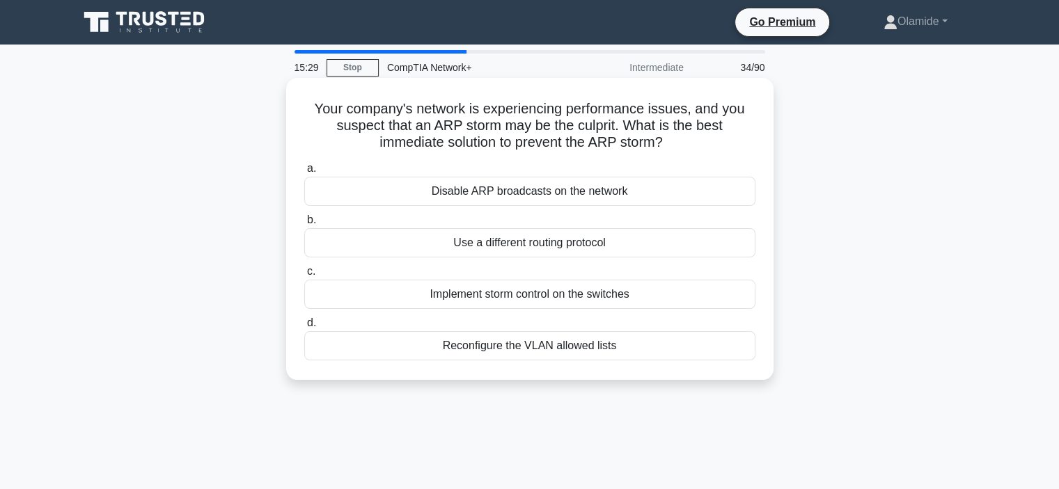
click at [451, 242] on div "Use a different routing protocol" at bounding box center [529, 242] width 451 height 29
click at [304, 225] on input "b. Use a different routing protocol" at bounding box center [304, 220] width 0 height 9
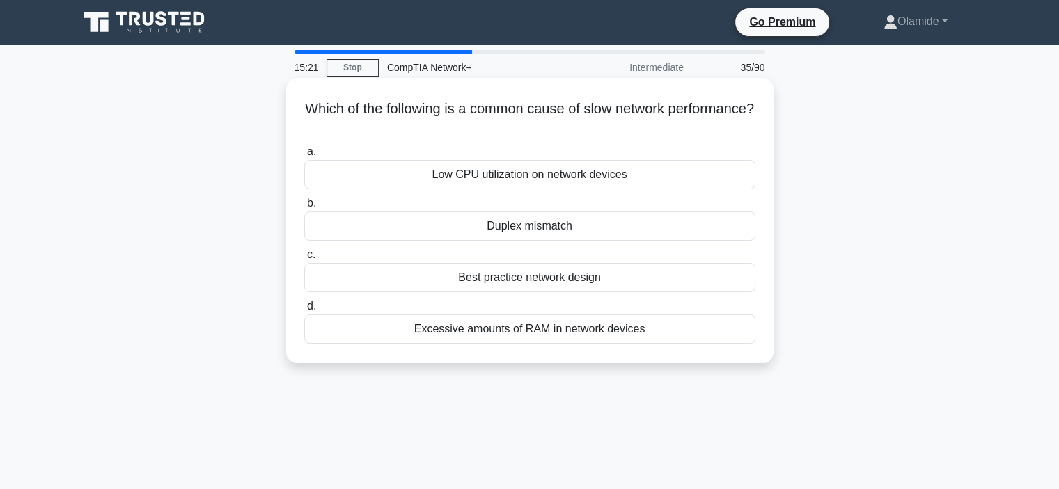
click at [465, 172] on div "Low CPU utilization on network devices" at bounding box center [529, 174] width 451 height 29
click at [304, 157] on input "a. Low CPU utilization on network devices" at bounding box center [304, 152] width 0 height 9
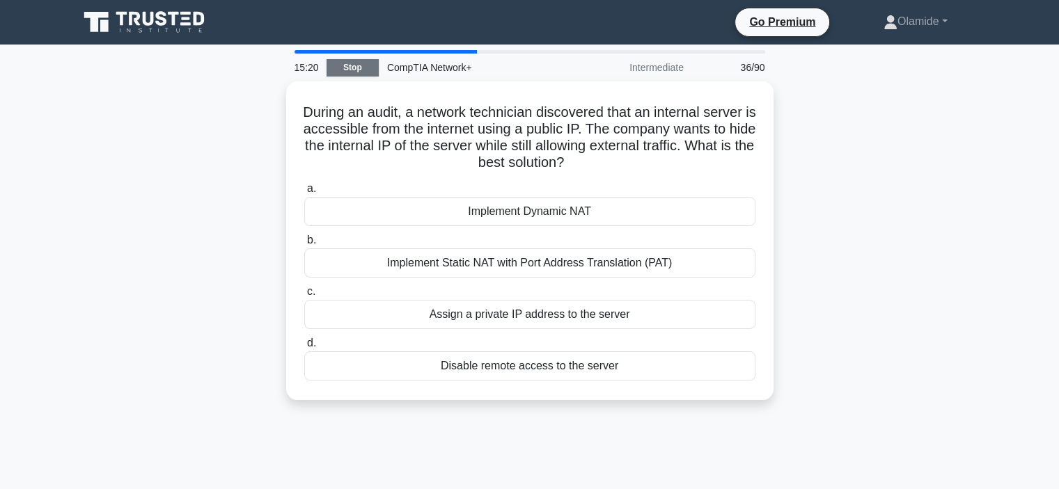
click at [338, 75] on link "Stop" at bounding box center [353, 67] width 52 height 17
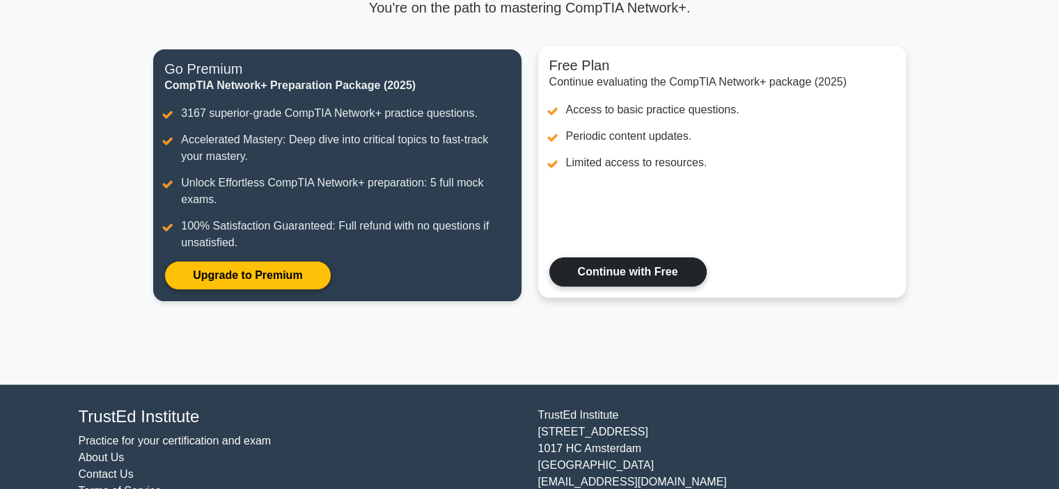
scroll to position [120, 0]
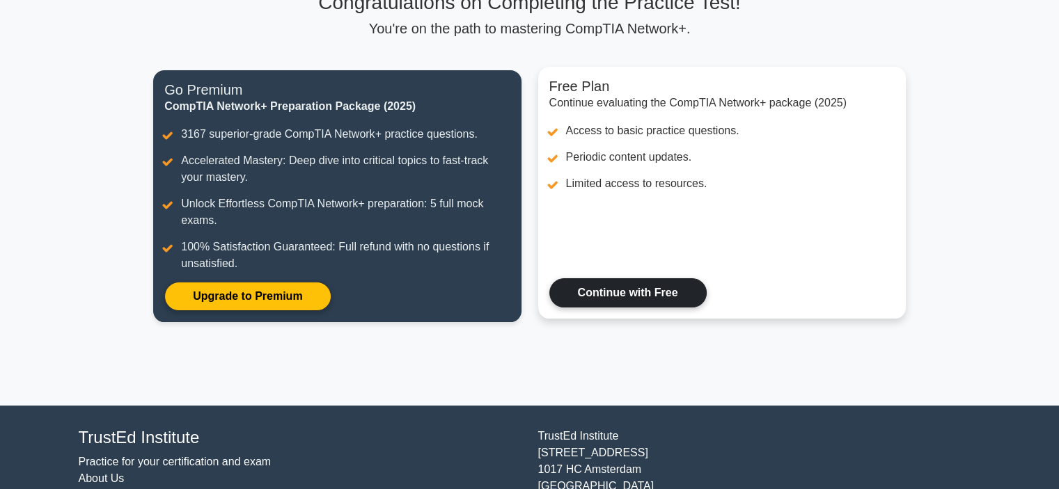
click at [626, 297] on link "Continue with Free" at bounding box center [627, 293] width 157 height 29
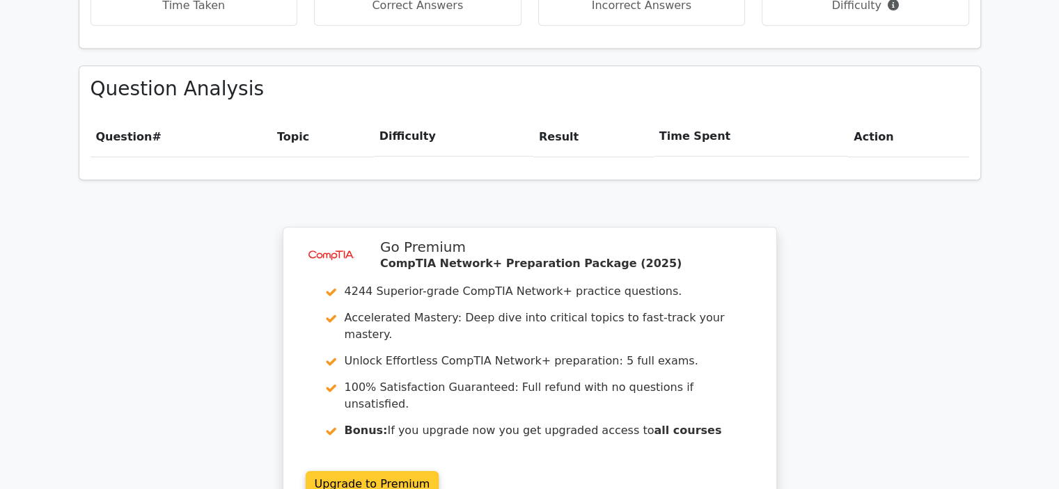
scroll to position [1044, 0]
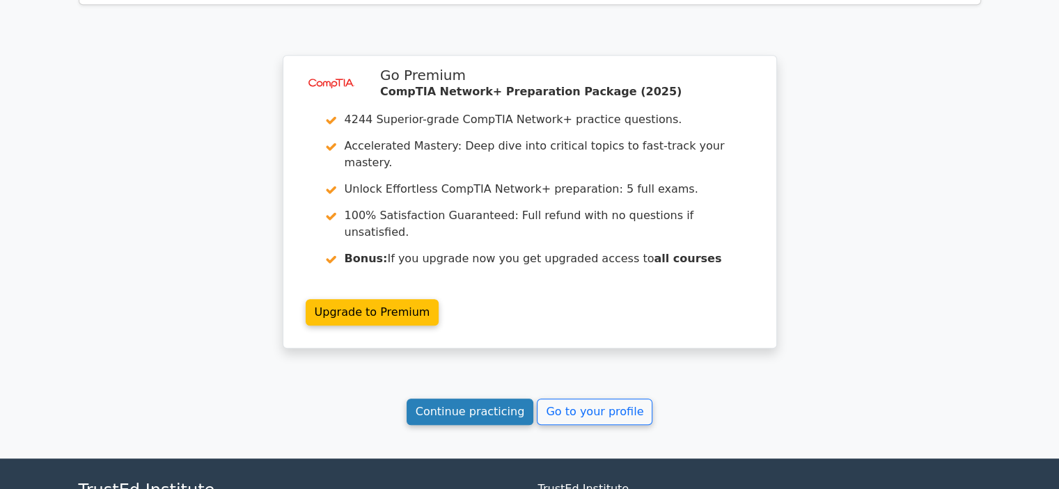
click at [486, 399] on link "Continue practicing" at bounding box center [470, 412] width 127 height 26
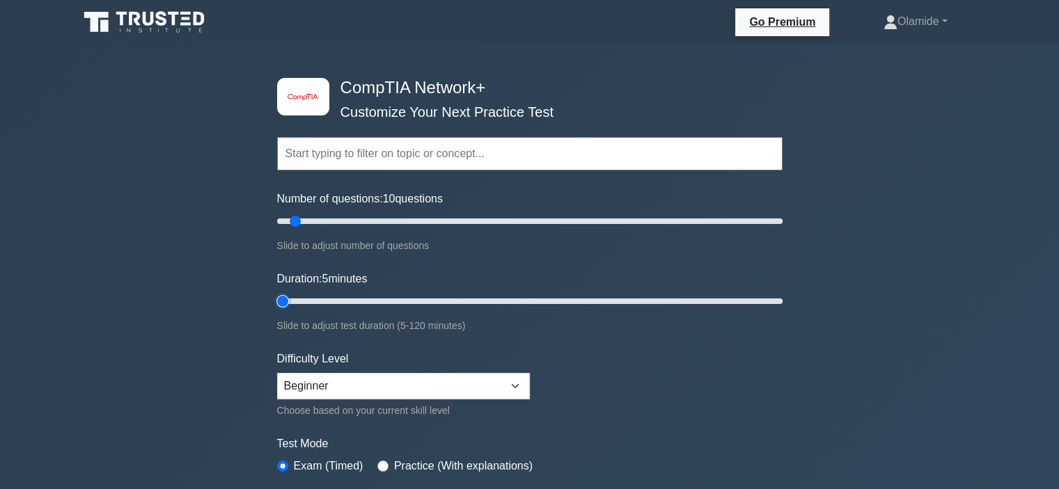
drag, startPoint x: 301, startPoint y: 302, endPoint x: 291, endPoint y: 302, distance: 9.7
type input "5"
click at [291, 302] on input "Duration: 5 minutes" at bounding box center [529, 301] width 505 height 17
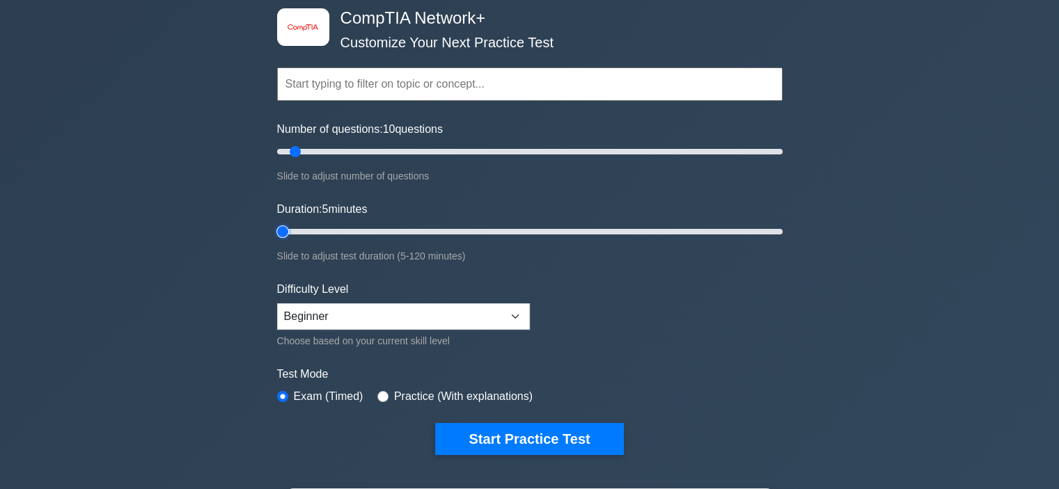
scroll to position [139, 0]
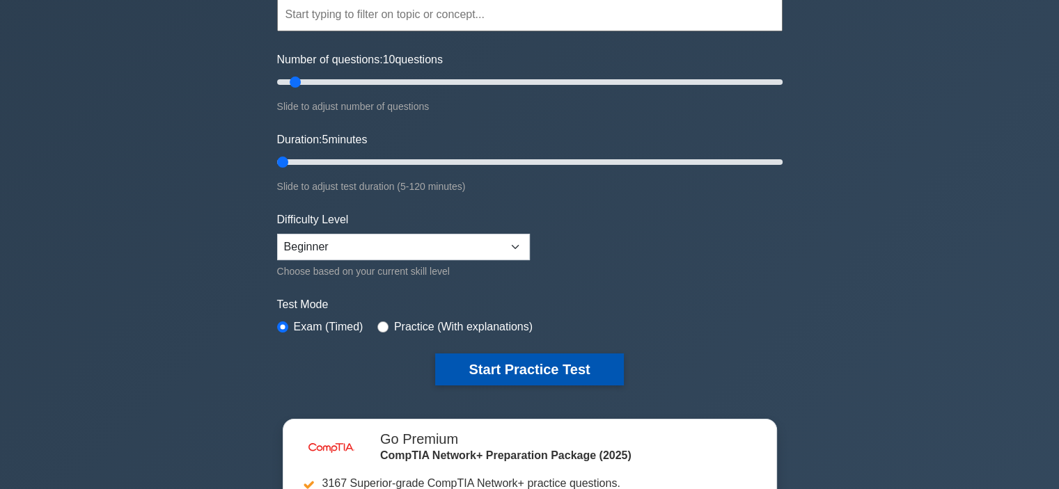
click at [484, 363] on button "Start Practice Test" at bounding box center [529, 370] width 188 height 32
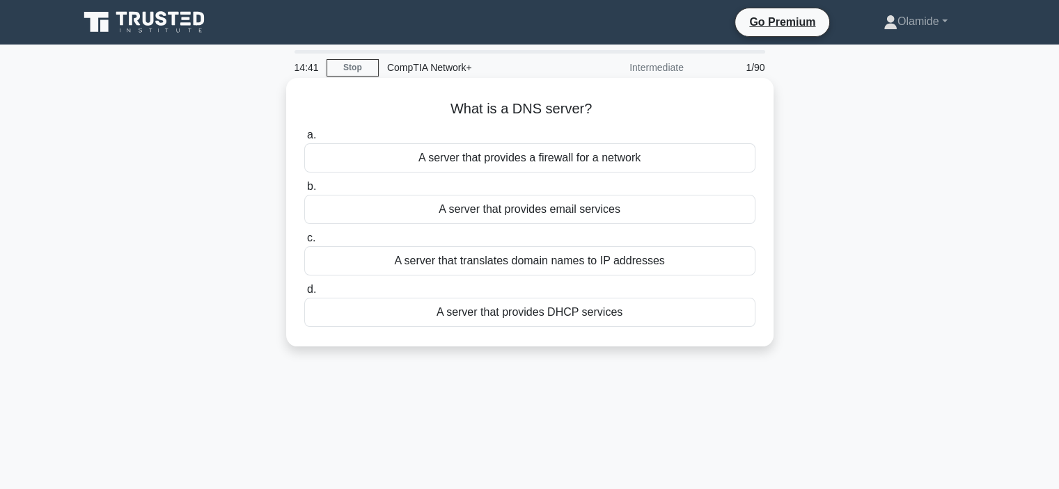
click at [507, 266] on div "A server that translates domain names to IP addresses" at bounding box center [529, 260] width 451 height 29
click at [304, 243] on input "c. A server that translates domain names to IP addresses" at bounding box center [304, 238] width 0 height 9
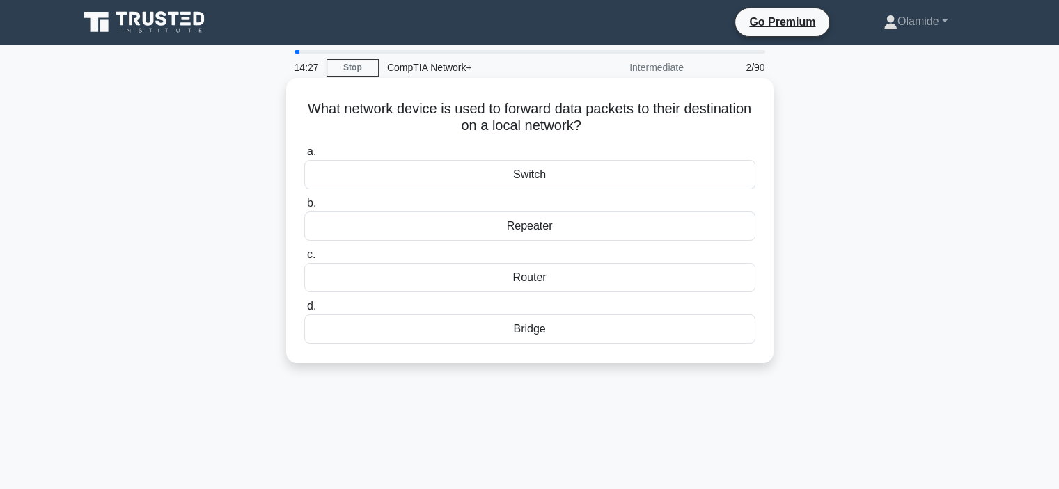
click at [510, 180] on div "Switch" at bounding box center [529, 174] width 451 height 29
click at [304, 157] on input "a. Switch" at bounding box center [304, 152] width 0 height 9
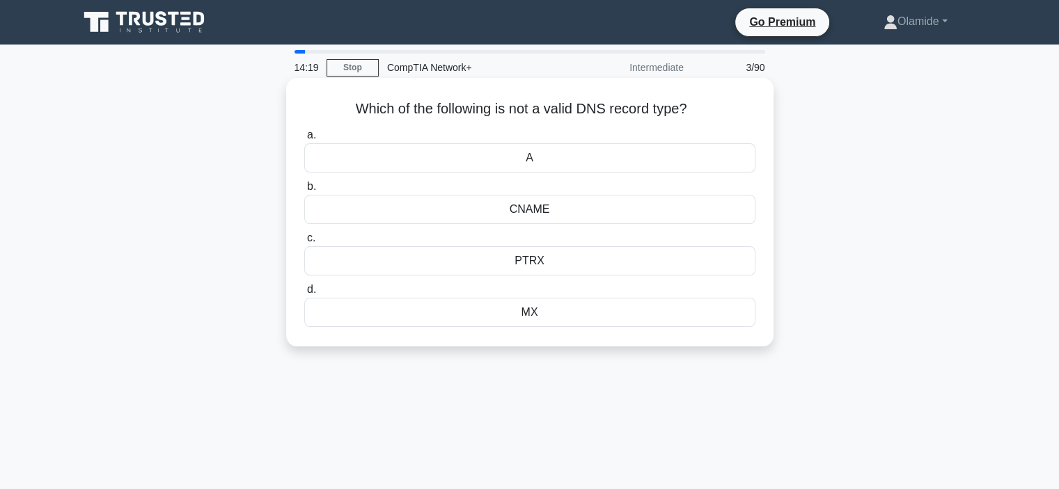
click at [541, 309] on div "MX" at bounding box center [529, 312] width 451 height 29
click at [304, 295] on input "d. MX" at bounding box center [304, 289] width 0 height 9
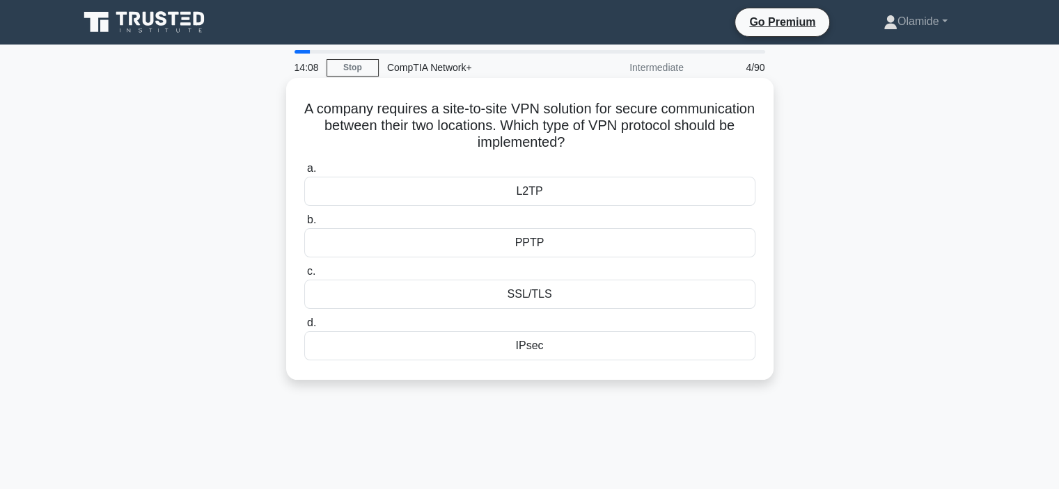
click at [513, 242] on div "PPTP" at bounding box center [529, 242] width 451 height 29
click at [304, 225] on input "b. PPTP" at bounding box center [304, 220] width 0 height 9
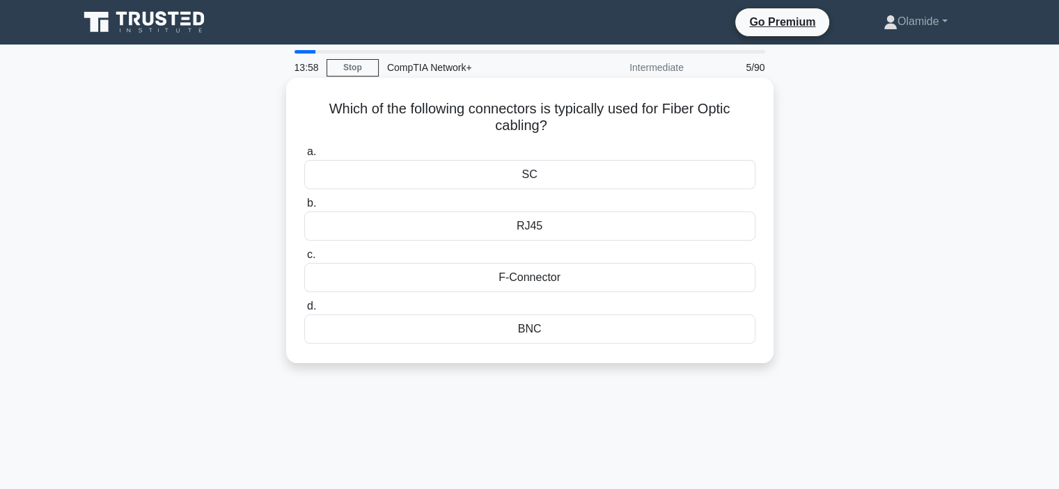
click at [479, 274] on div "F-Connector" at bounding box center [529, 277] width 451 height 29
click at [304, 260] on input "c. F-Connector" at bounding box center [304, 255] width 0 height 9
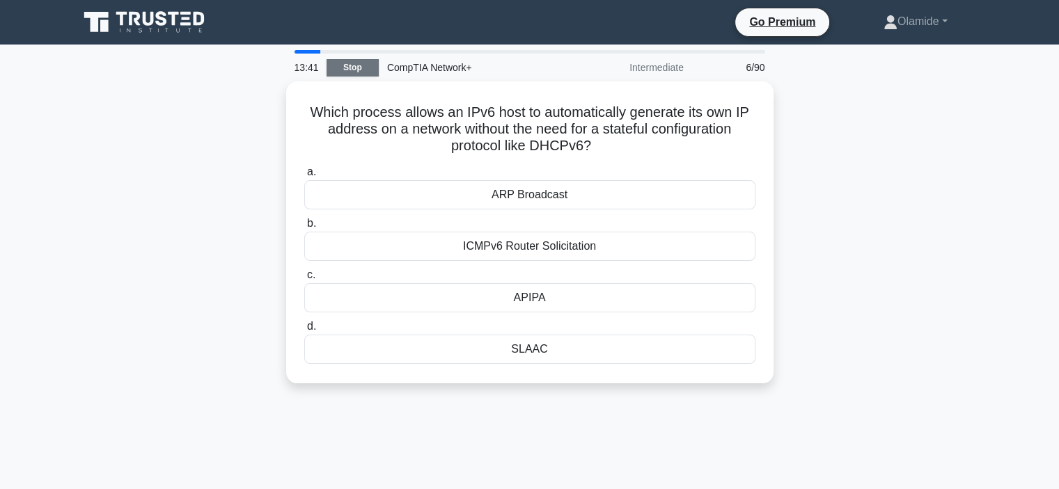
click at [339, 72] on link "Stop" at bounding box center [353, 67] width 52 height 17
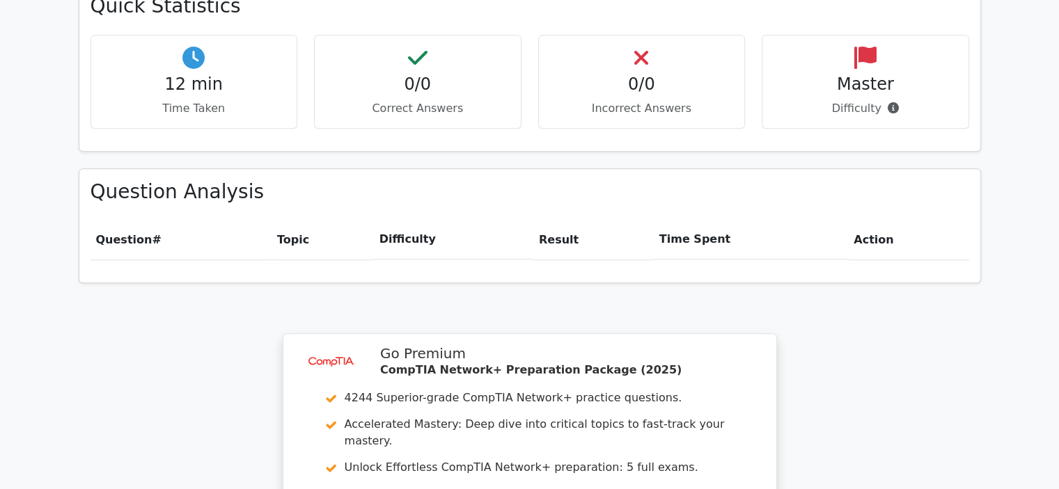
scroll to position [1044, 0]
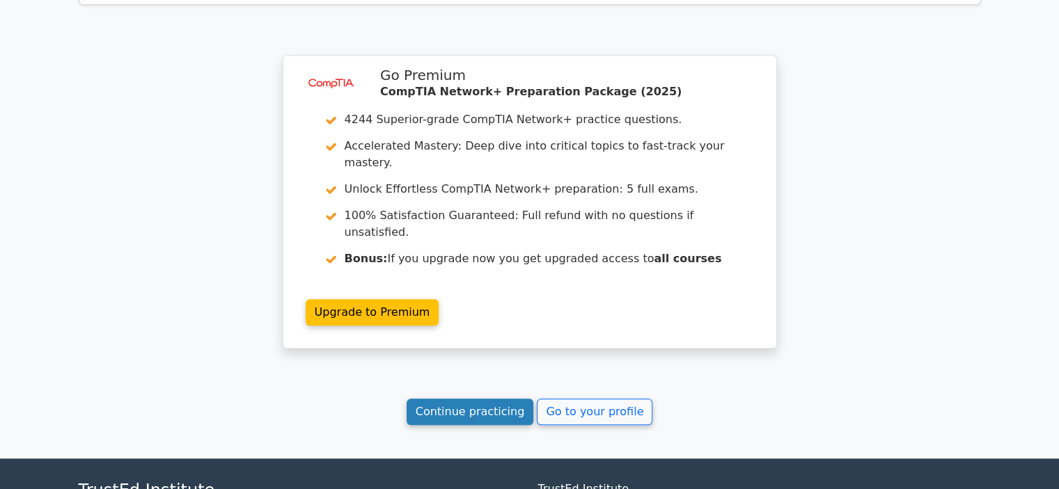
click at [475, 399] on link "Continue practicing" at bounding box center [470, 412] width 127 height 26
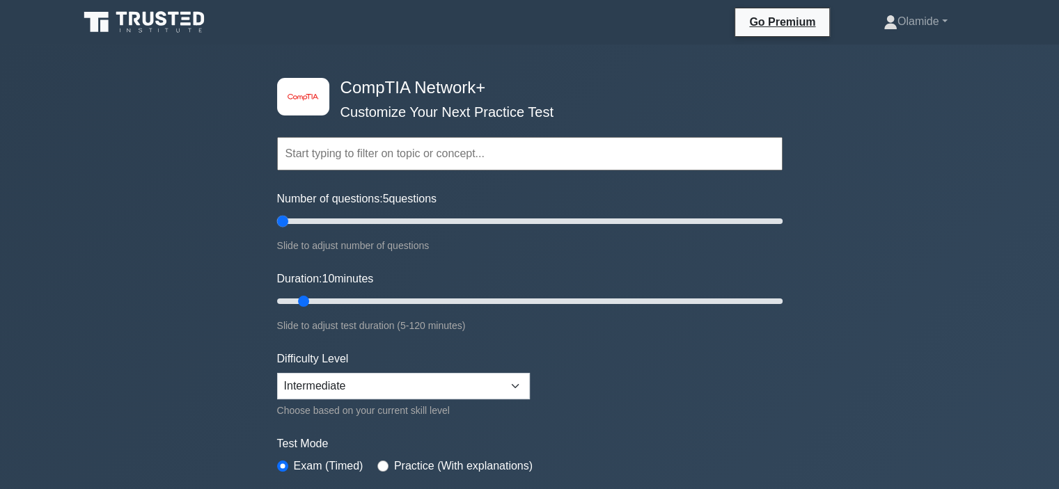
type input "10"
click at [291, 221] on input "Number of questions: 10 questions" at bounding box center [529, 221] width 505 height 17
click at [251, 256] on div "image/svg+xml CompTIA Network+ Customize Your Next Practice Test Topics Network…" at bounding box center [529, 442] width 1059 height 794
drag, startPoint x: 301, startPoint y: 303, endPoint x: 291, endPoint y: 303, distance: 9.7
type input "5"
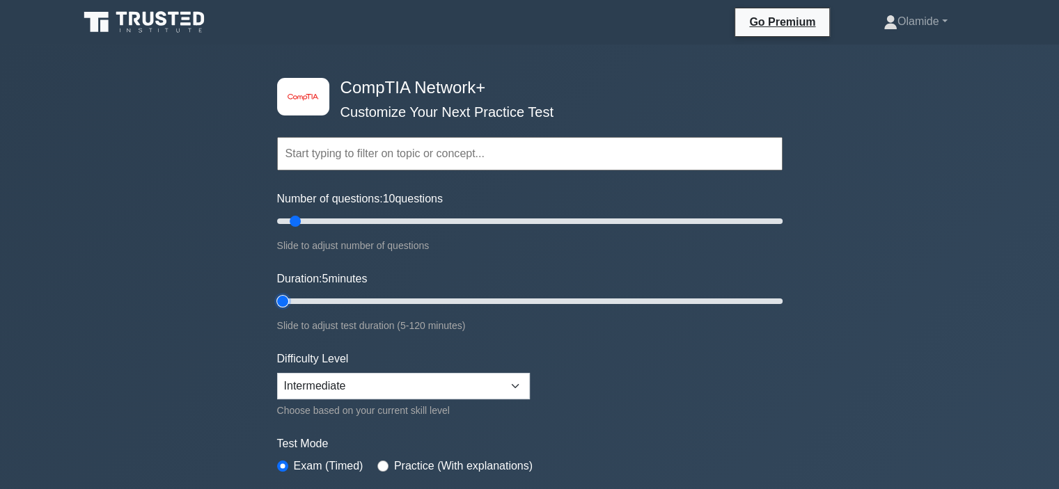
click at [291, 303] on input "Duration: 5 minutes" at bounding box center [529, 301] width 505 height 17
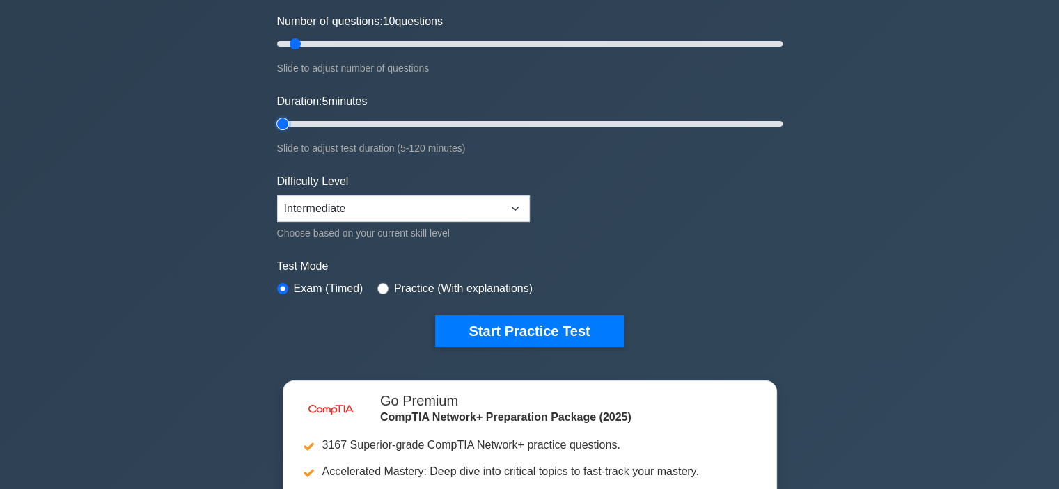
scroll to position [209, 0]
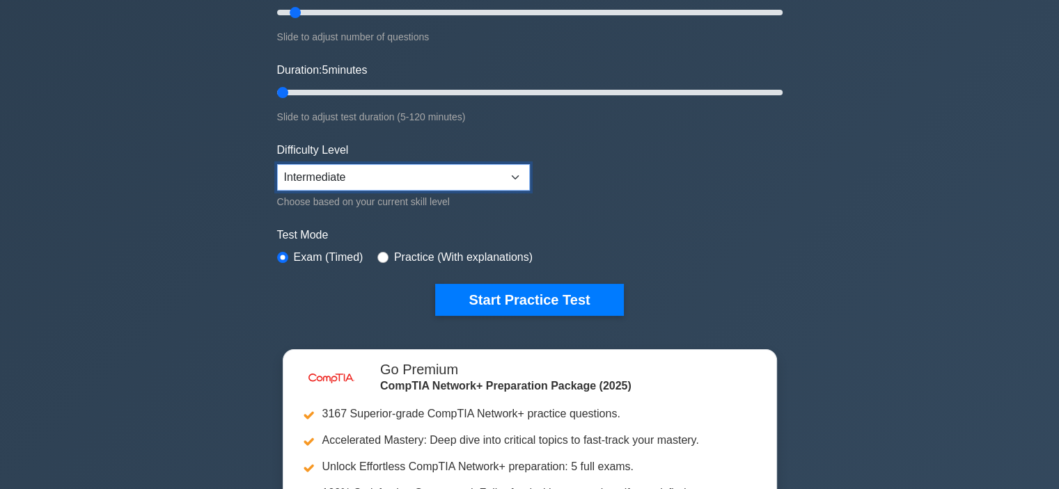
click at [292, 175] on select "Beginner Intermediate Expert" at bounding box center [403, 177] width 253 height 26
select select "beginner"
click at [277, 164] on select "Beginner Intermediate Expert" at bounding box center [403, 177] width 253 height 26
click at [171, 213] on div "image/svg+xml CompTIA Network+ Customize Your Next Practice Test Topics Network…" at bounding box center [529, 233] width 1059 height 794
click at [395, 255] on label "Practice (With explanations)" at bounding box center [463, 257] width 139 height 17
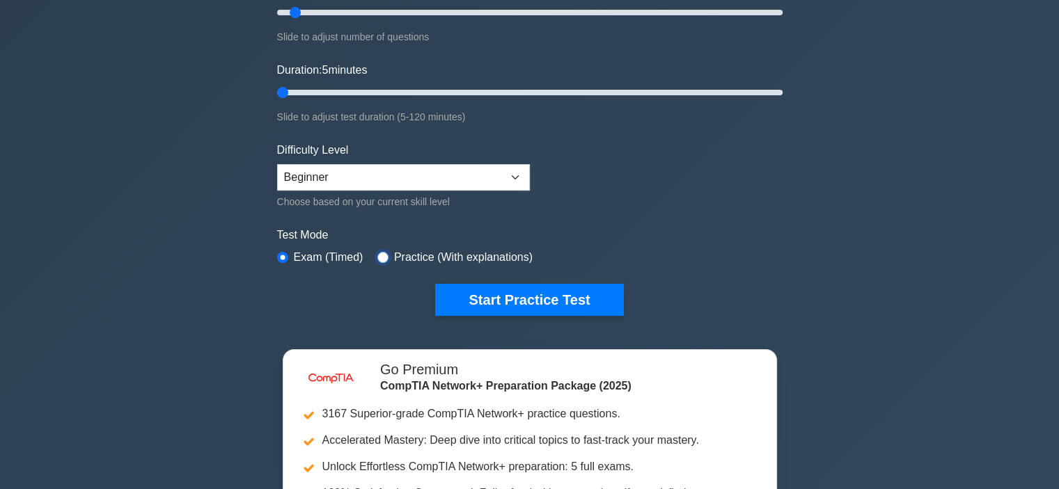
click at [377, 253] on input "radio" at bounding box center [382, 257] width 11 height 11
radio input "true"
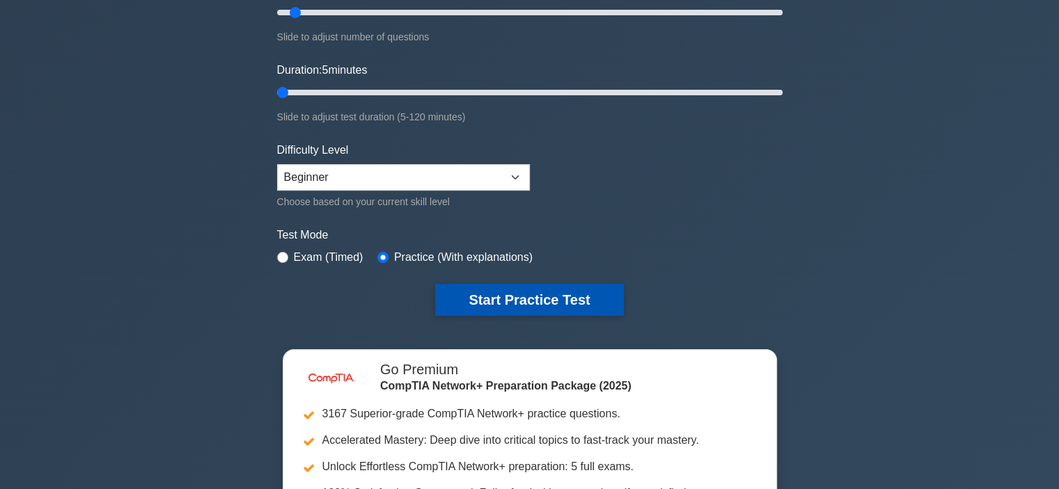
click at [502, 297] on button "Start Practice Test" at bounding box center [529, 300] width 188 height 32
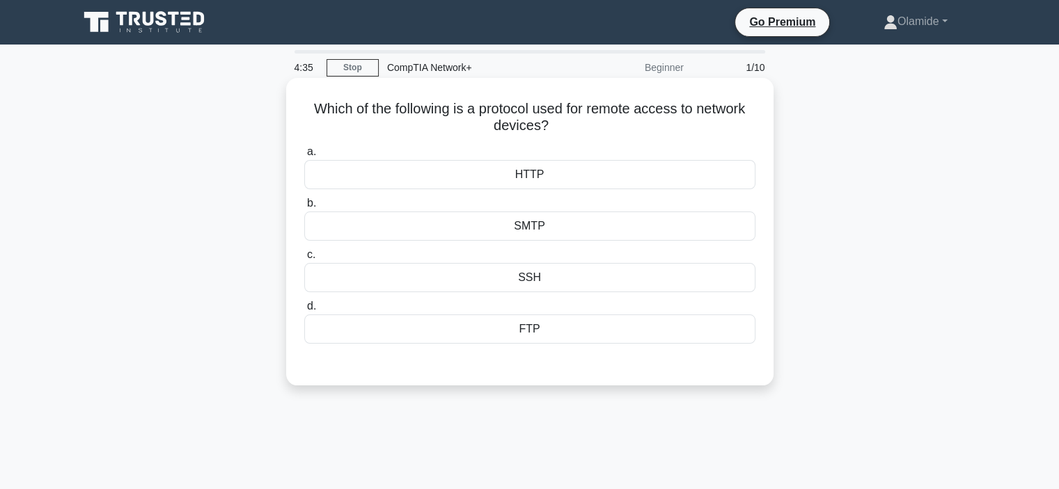
click at [454, 228] on div "SMTP" at bounding box center [529, 226] width 451 height 29
click at [304, 208] on input "b. SMTP" at bounding box center [304, 203] width 0 height 9
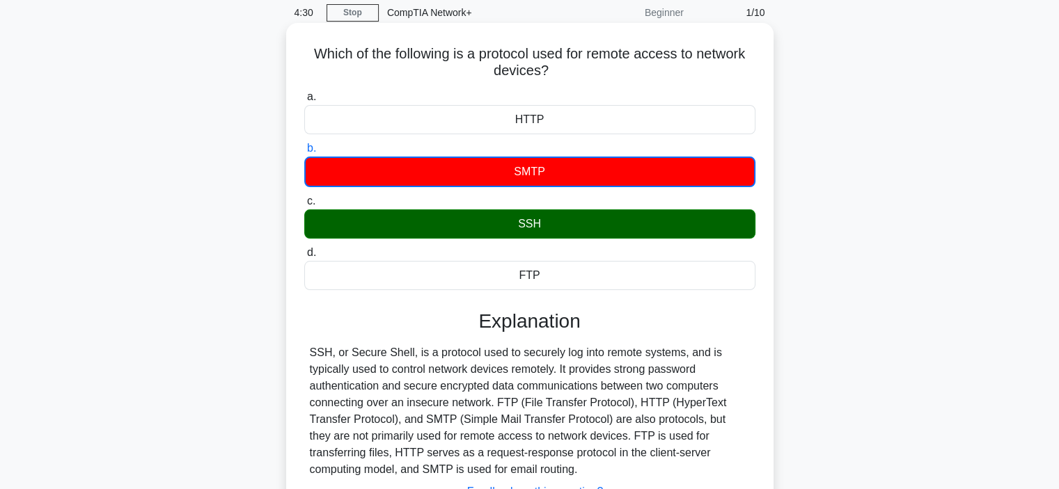
scroll to position [139, 0]
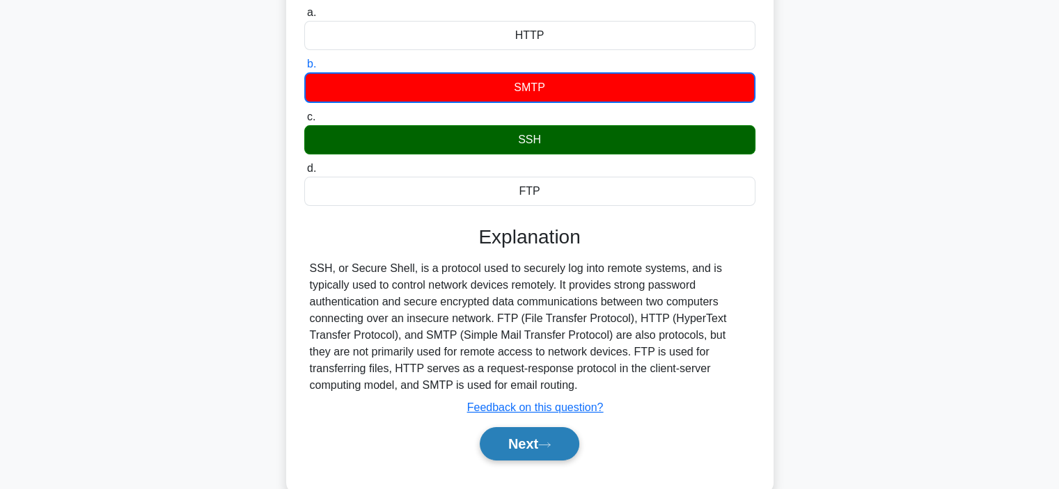
click at [537, 437] on button "Next" at bounding box center [530, 444] width 100 height 33
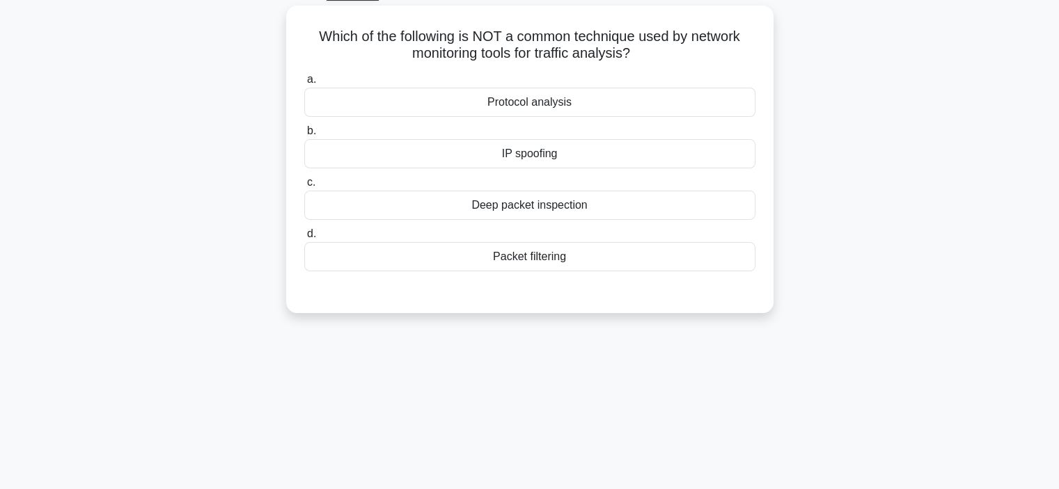
scroll to position [0, 0]
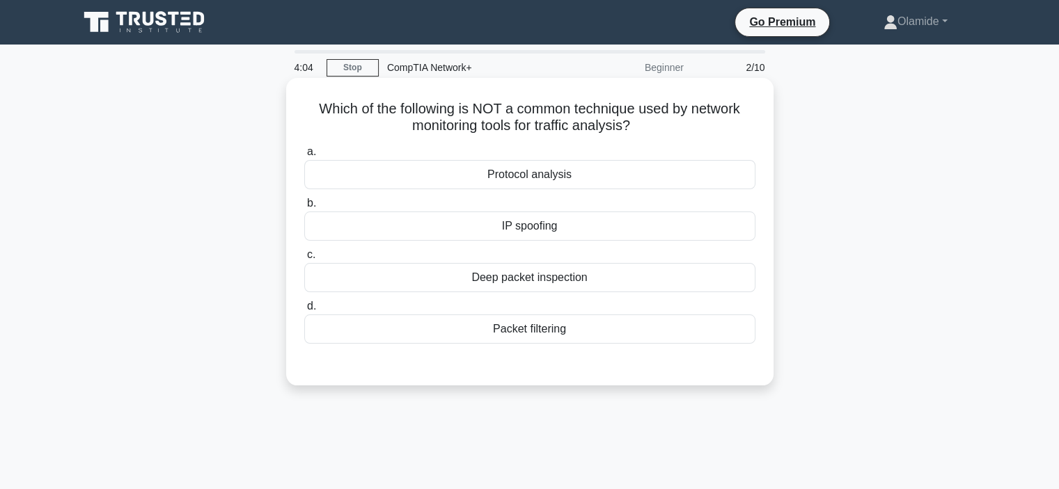
click at [509, 229] on div "IP spoofing" at bounding box center [529, 226] width 451 height 29
click at [304, 208] on input "b. IP spoofing" at bounding box center [304, 203] width 0 height 9
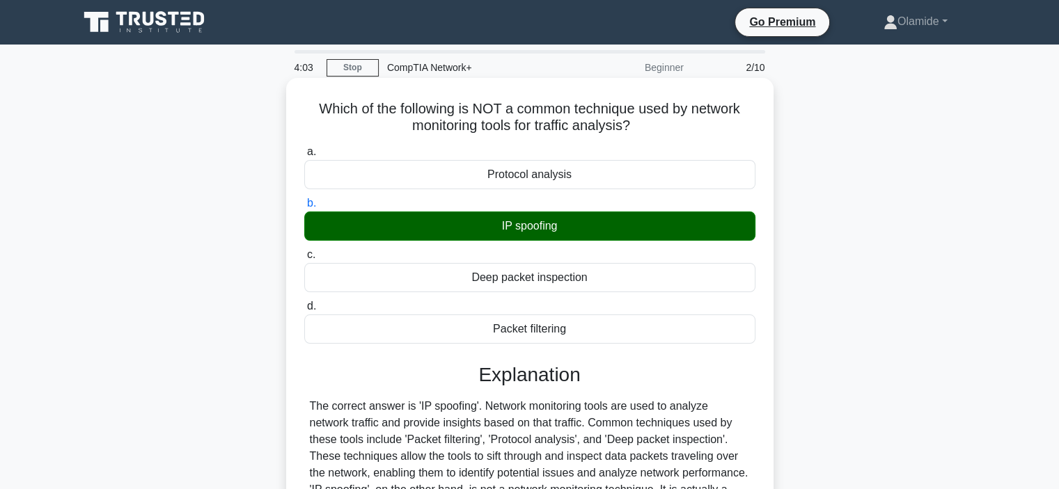
scroll to position [139, 0]
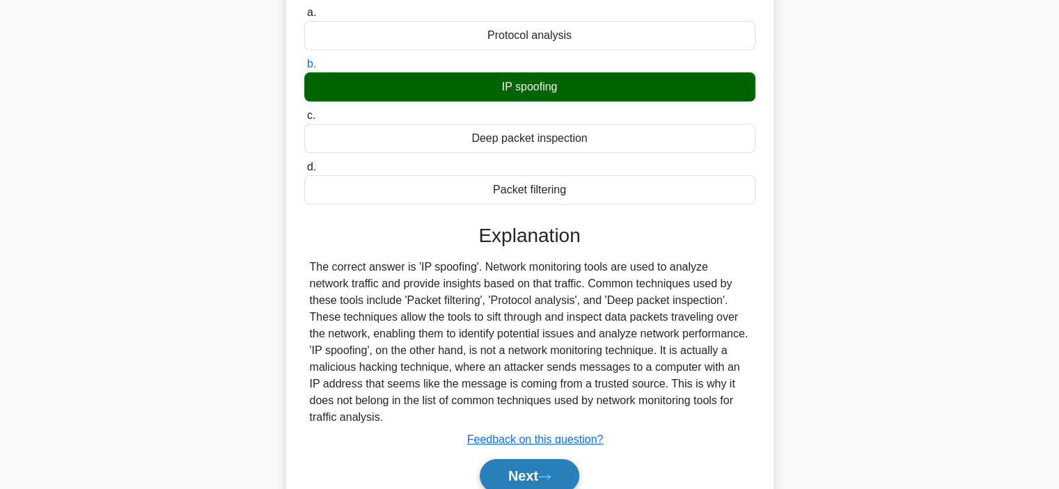
click at [569, 474] on button "Next" at bounding box center [530, 476] width 100 height 33
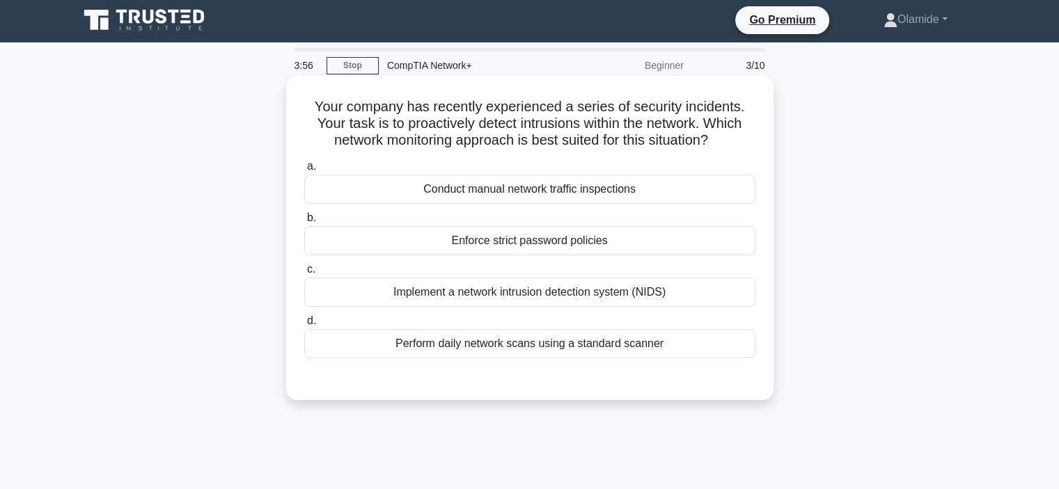
scroll to position [0, 0]
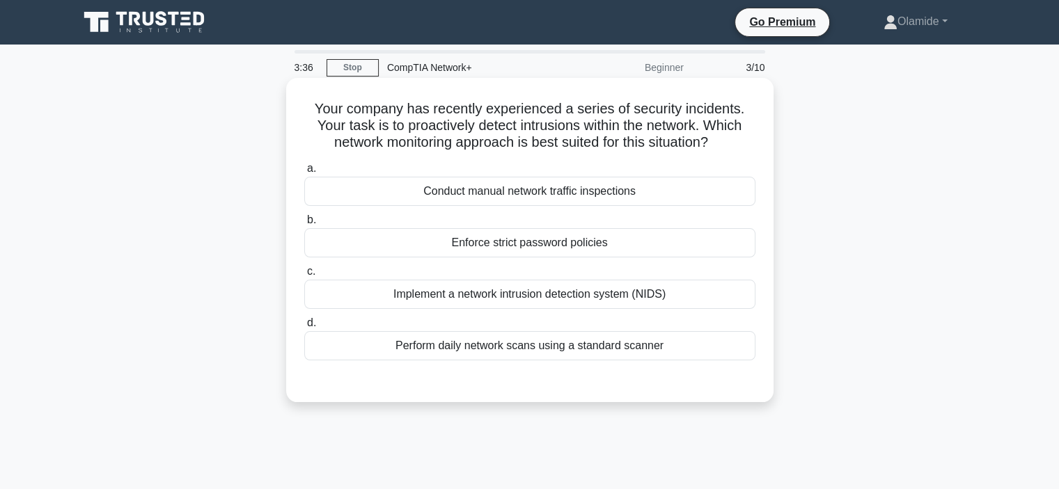
click at [482, 297] on div "Implement a network intrusion detection system (NIDS)" at bounding box center [529, 294] width 451 height 29
click at [304, 276] on input "c. Implement a network intrusion detection system (NIDS)" at bounding box center [304, 271] width 0 height 9
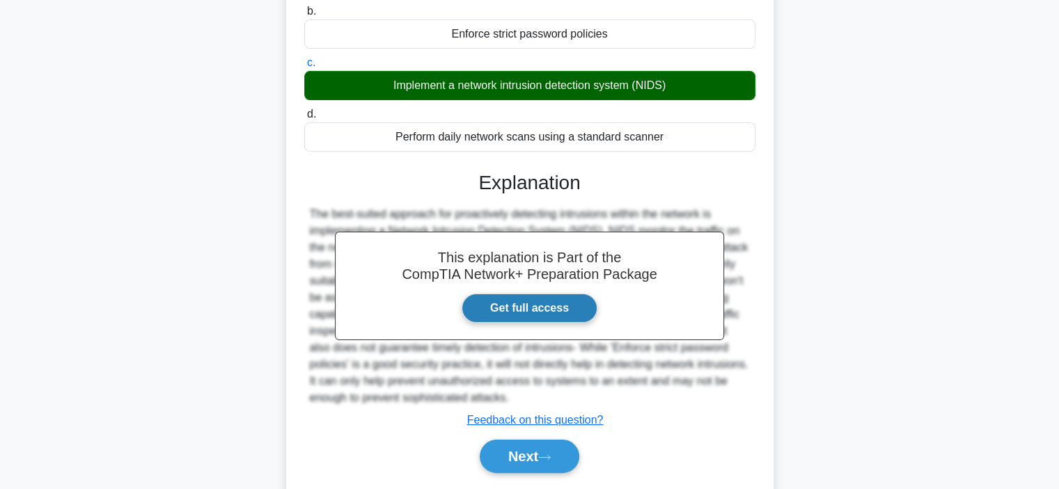
scroll to position [262, 0]
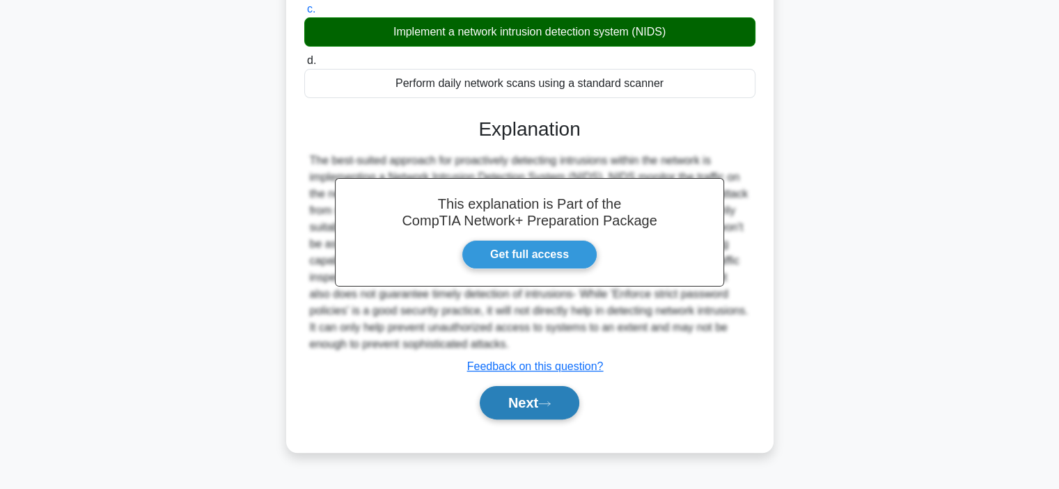
click at [487, 397] on button "Next" at bounding box center [530, 402] width 100 height 33
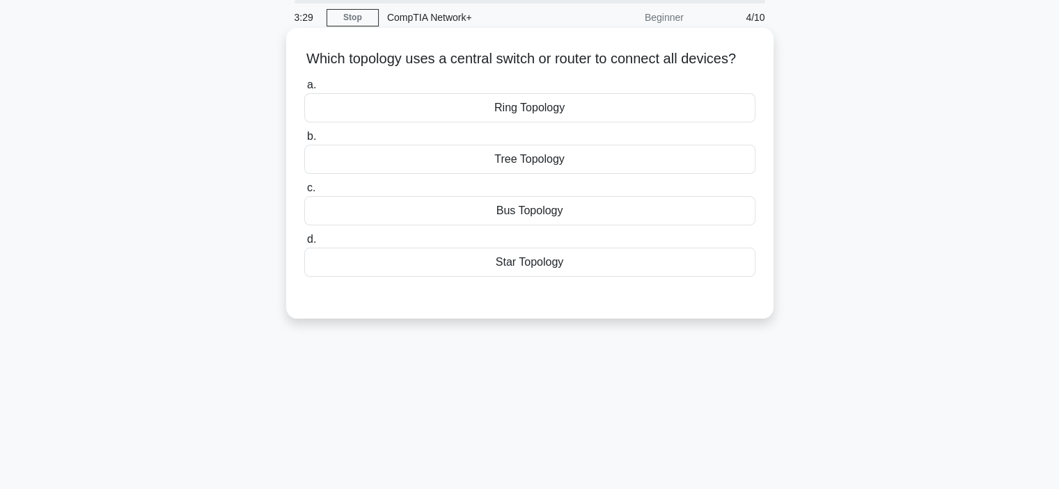
scroll to position [0, 0]
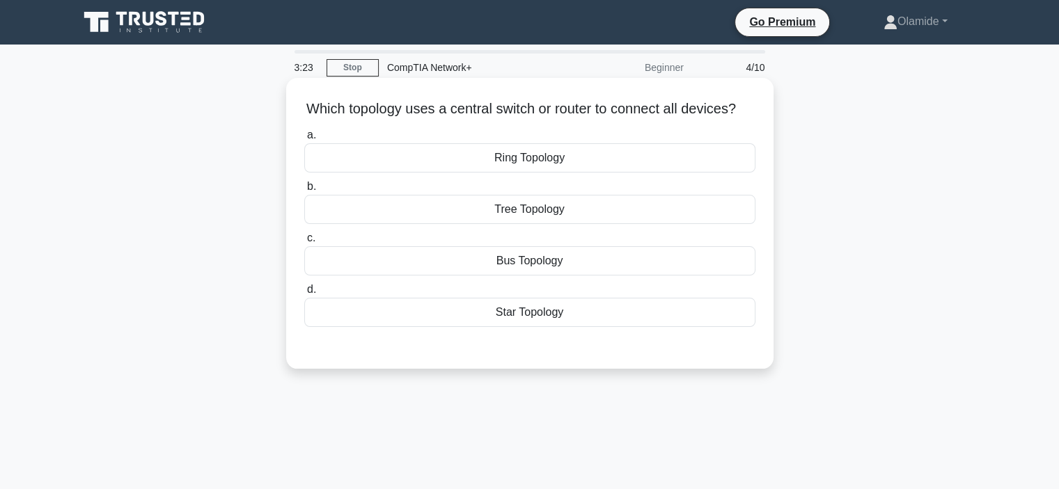
click at [512, 327] on div "Star Topology" at bounding box center [529, 312] width 451 height 29
click at [304, 295] on input "d. Star Topology" at bounding box center [304, 289] width 0 height 9
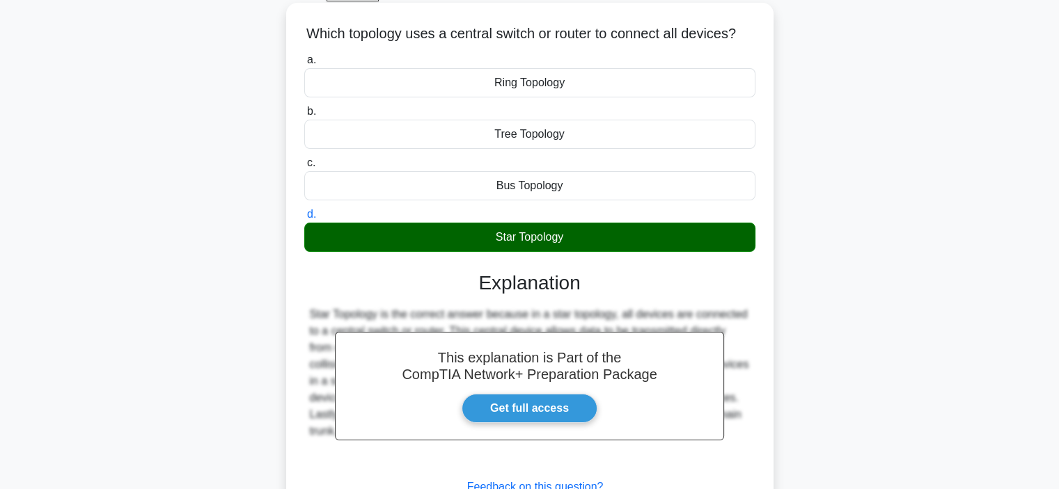
scroll to position [209, 0]
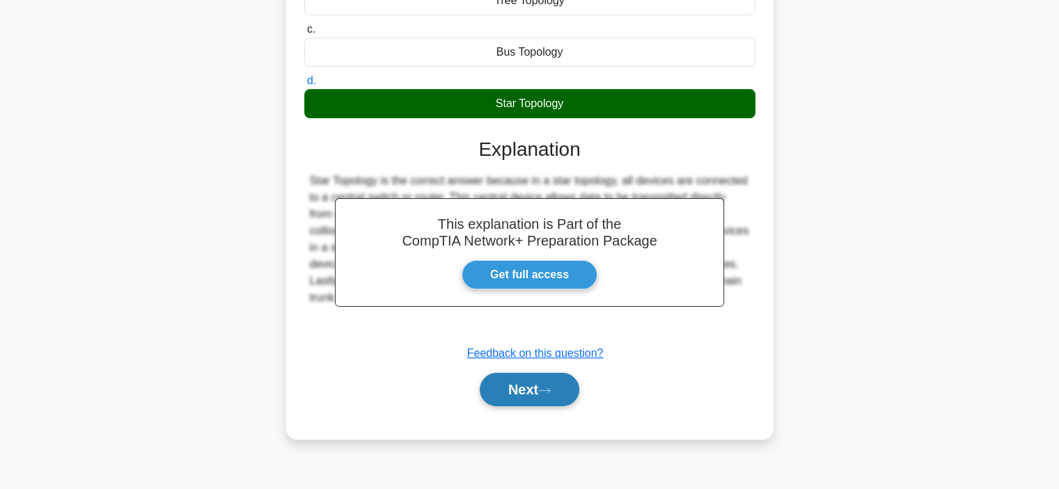
click at [513, 407] on button "Next" at bounding box center [530, 389] width 100 height 33
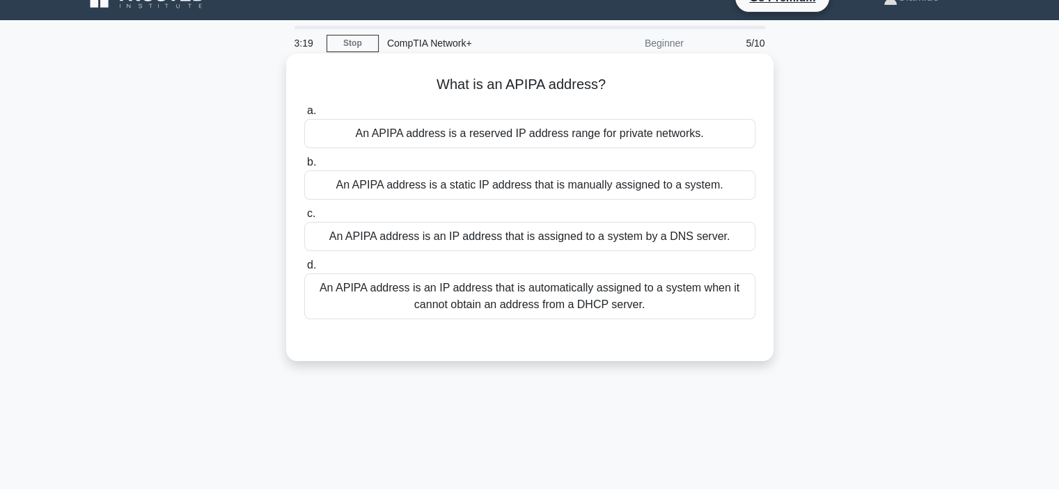
scroll to position [0, 0]
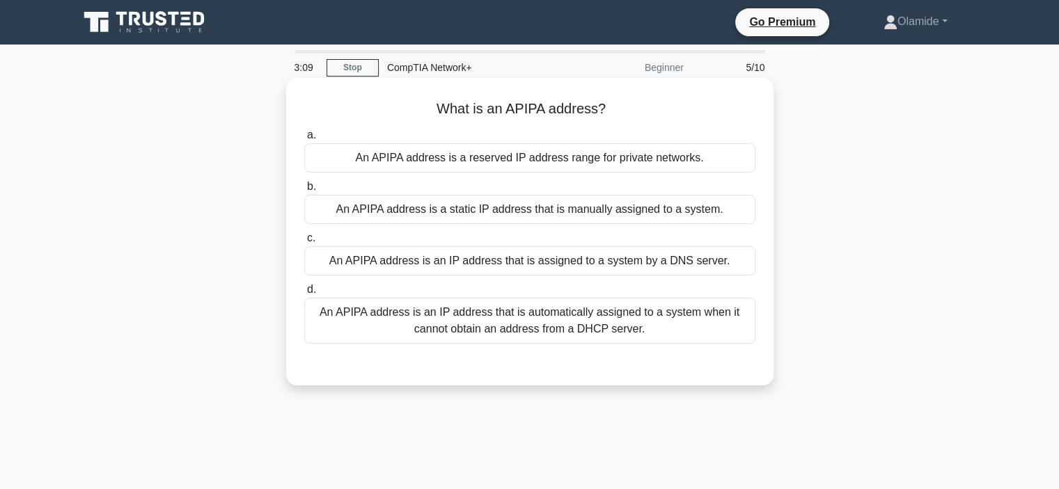
click at [577, 164] on div "An APIPA address is a reserved IP address range for private networks." at bounding box center [529, 157] width 451 height 29
click at [304, 140] on input "a. An APIPA address is a reserved IP address range for private networks." at bounding box center [304, 135] width 0 height 9
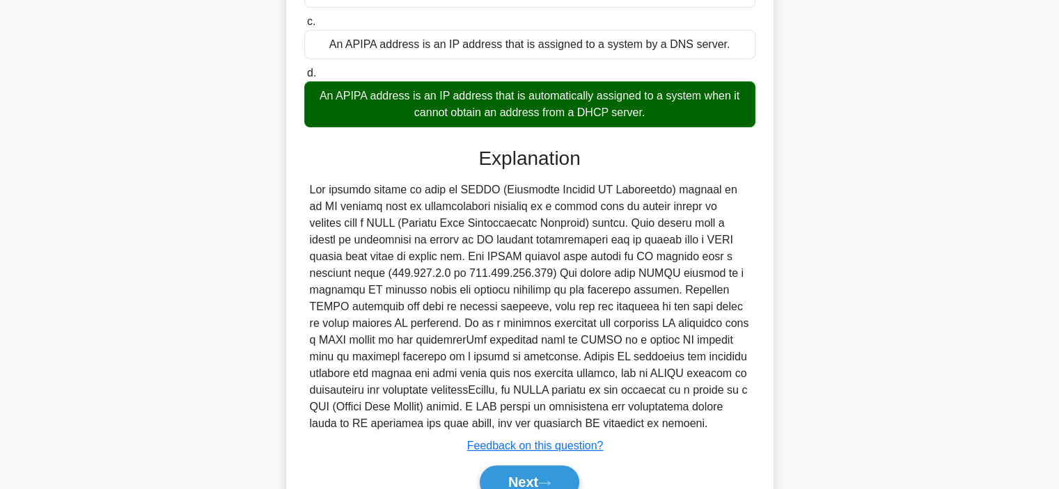
scroll to position [279, 0]
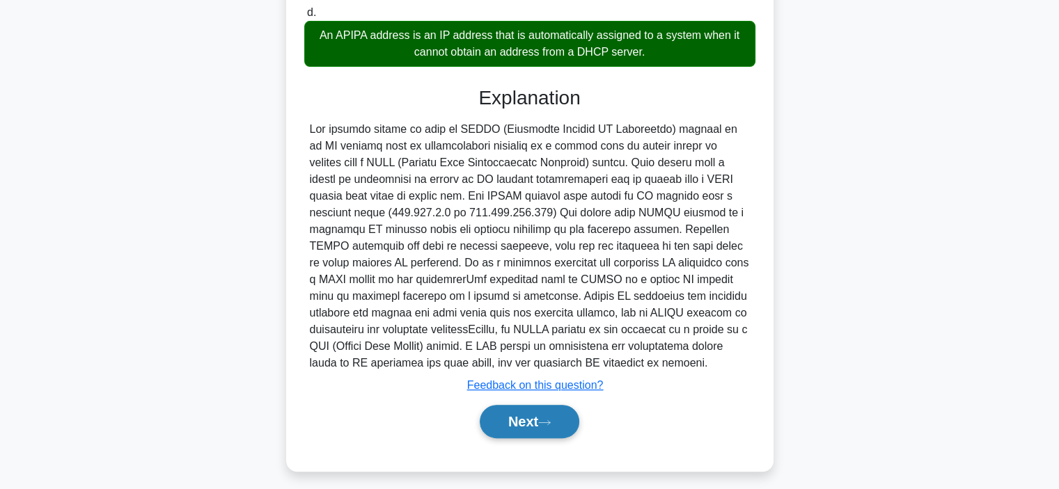
click at [499, 428] on button "Next" at bounding box center [530, 421] width 100 height 33
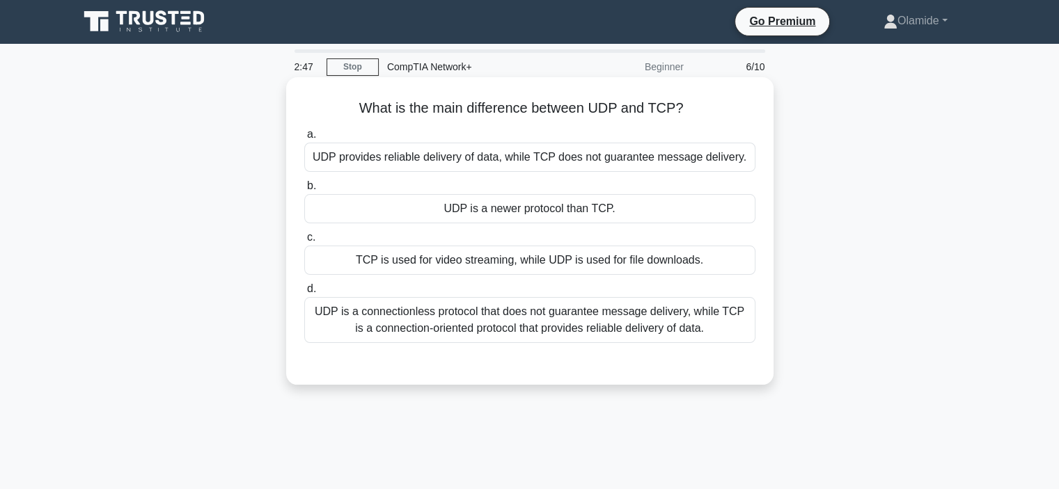
scroll to position [0, 0]
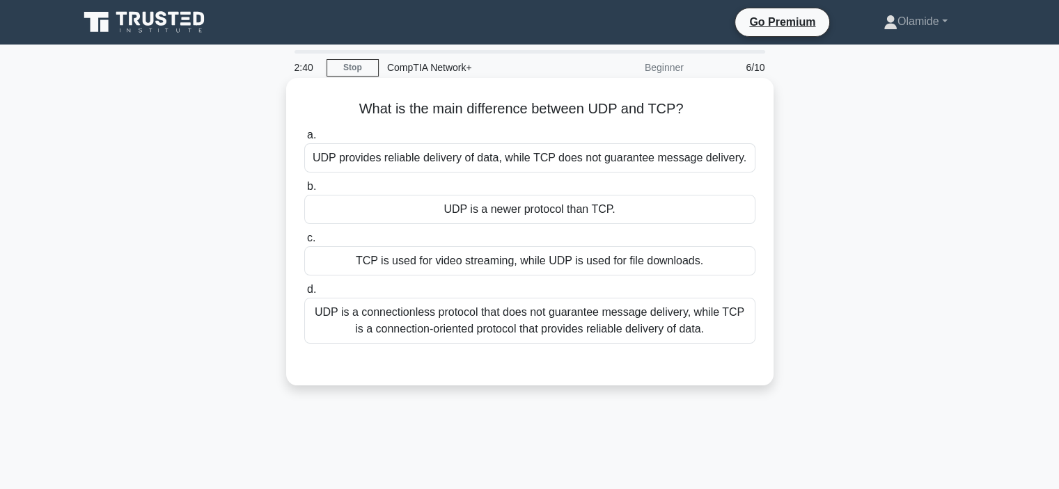
click at [544, 319] on div "UDP is a connectionless protocol that does not guarantee message delivery, whil…" at bounding box center [529, 321] width 451 height 46
click at [304, 295] on input "d. UDP is a connectionless protocol that does not guarantee message delivery, w…" at bounding box center [304, 289] width 0 height 9
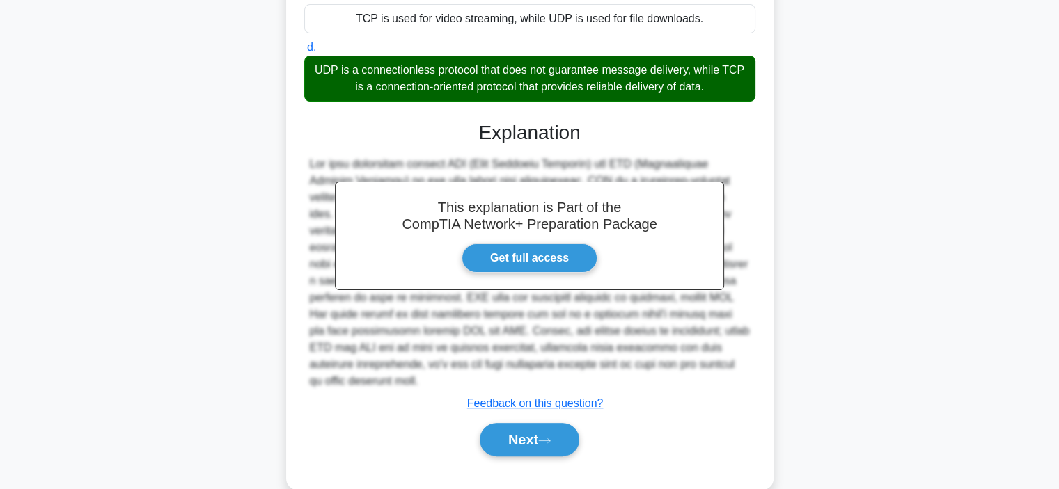
scroll to position [267, 0]
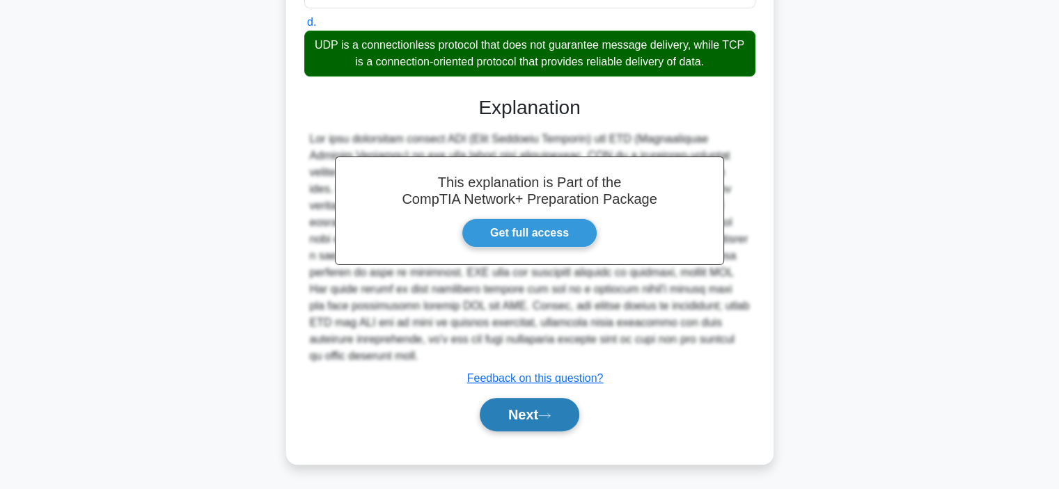
click at [505, 421] on button "Next" at bounding box center [530, 414] width 100 height 33
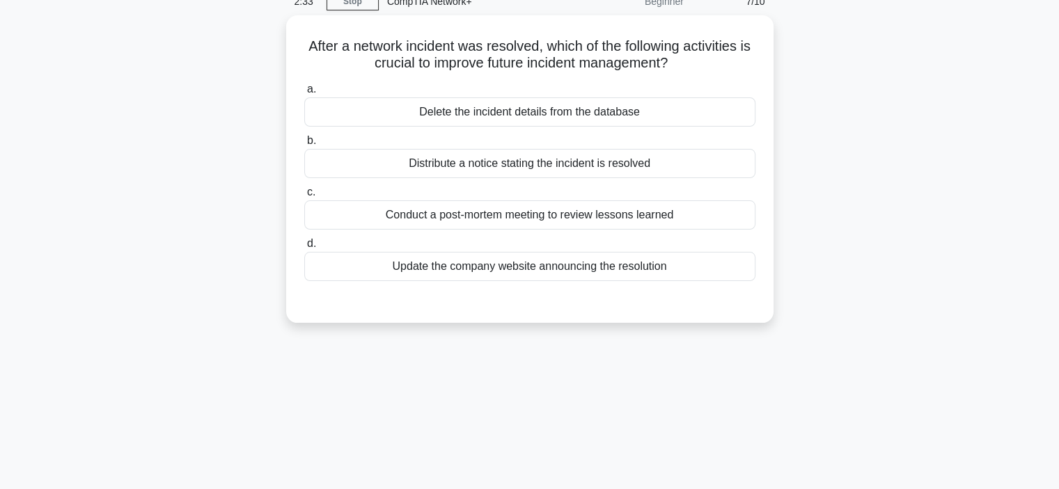
scroll to position [0, 0]
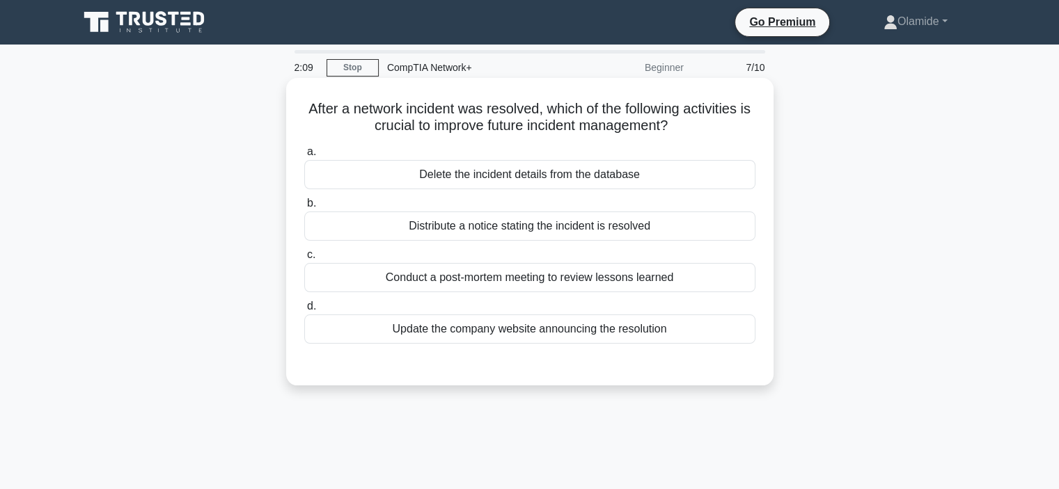
click at [448, 228] on div "Distribute a notice stating the incident is resolved" at bounding box center [529, 226] width 451 height 29
click at [304, 208] on input "b. Distribute a notice stating the incident is resolved" at bounding box center [304, 203] width 0 height 9
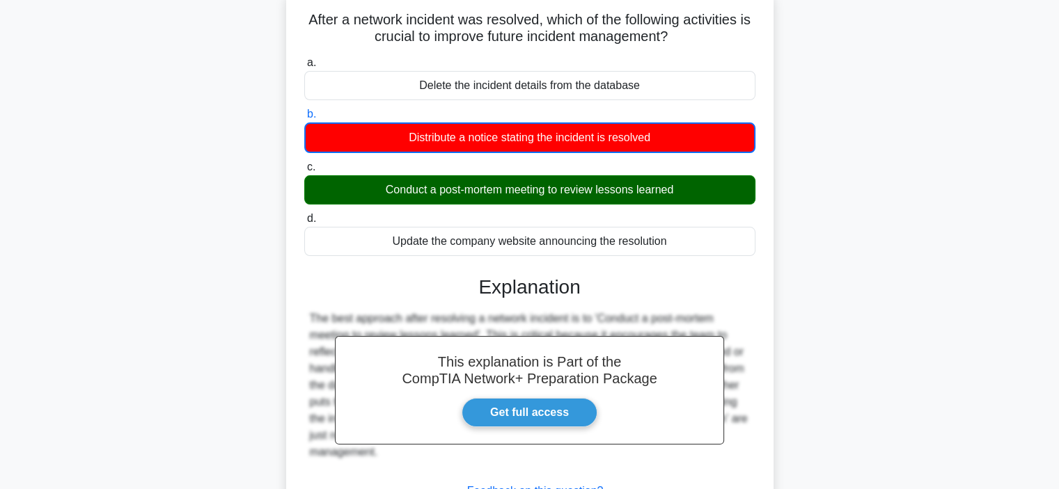
scroll to position [262, 0]
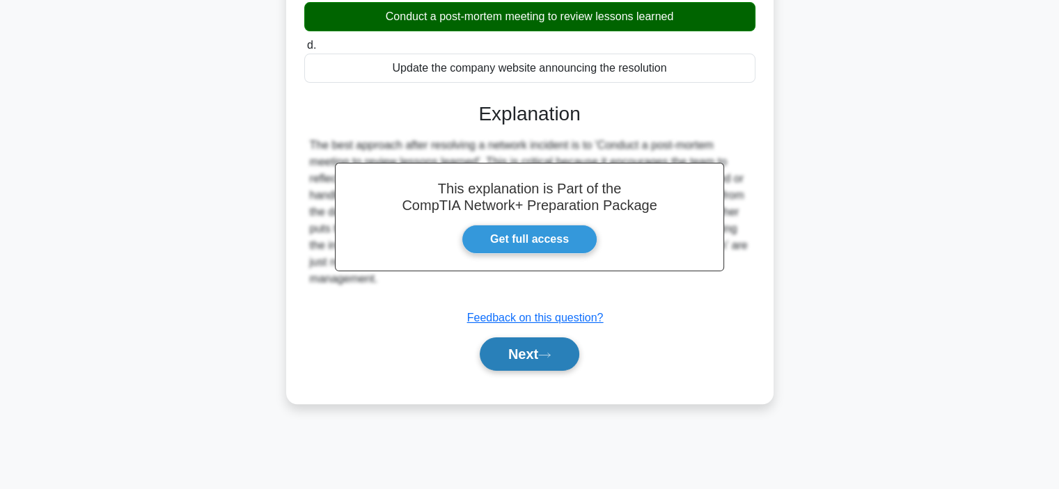
click at [541, 359] on button "Next" at bounding box center [530, 354] width 100 height 33
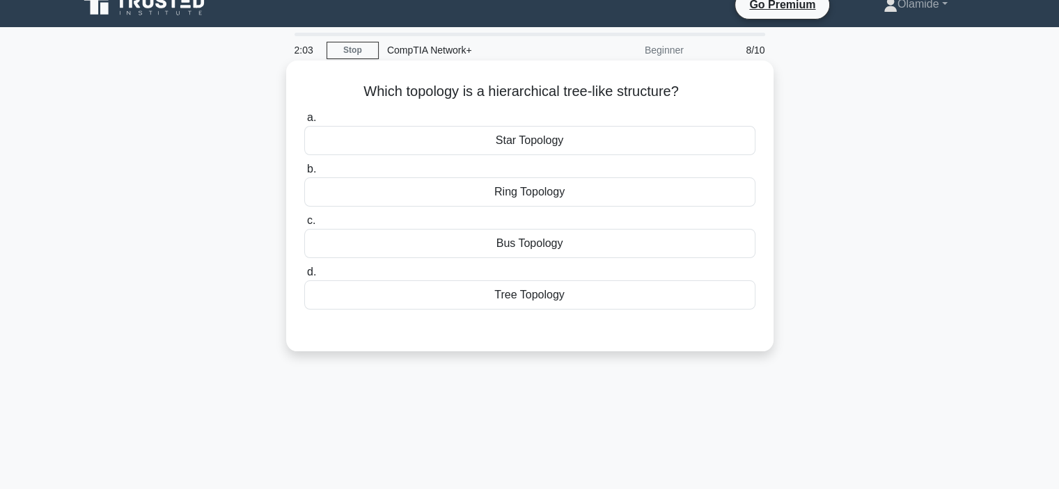
scroll to position [0, 0]
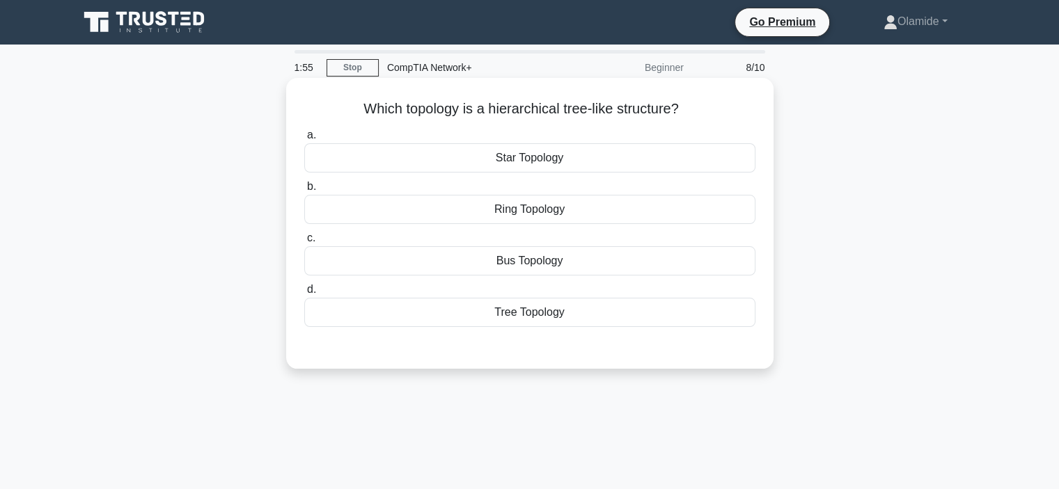
click at [505, 311] on div "Tree Topology" at bounding box center [529, 312] width 451 height 29
click at [304, 295] on input "d. Tree Topology" at bounding box center [304, 289] width 0 height 9
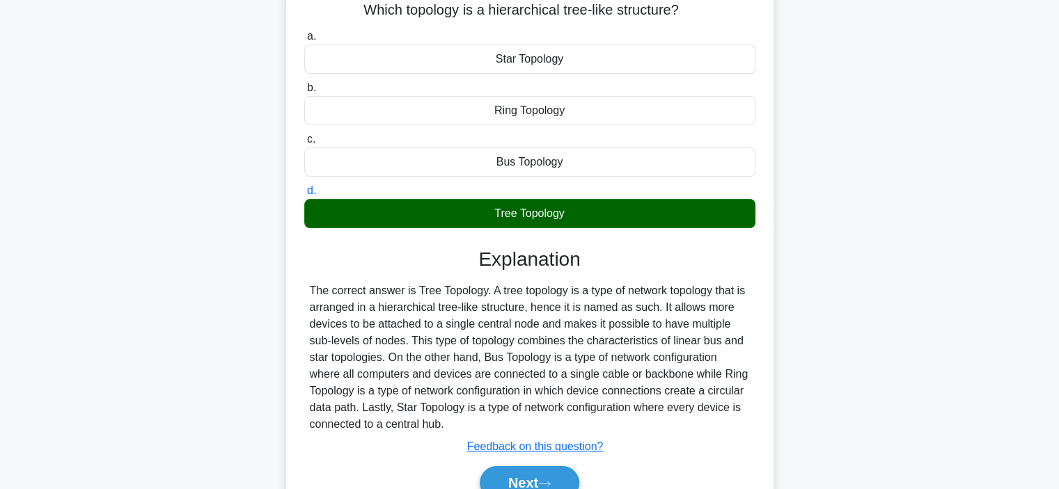
scroll to position [262, 0]
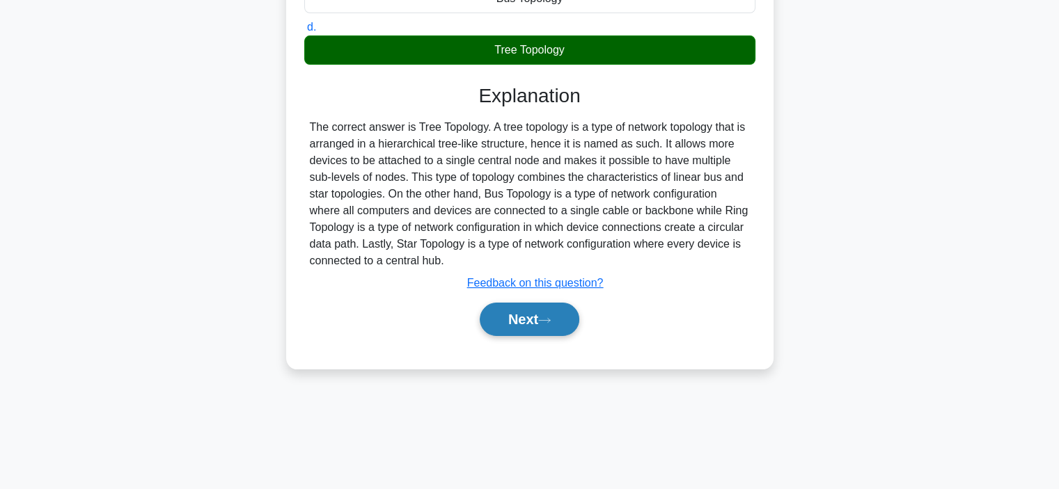
click at [522, 318] on button "Next" at bounding box center [530, 319] width 100 height 33
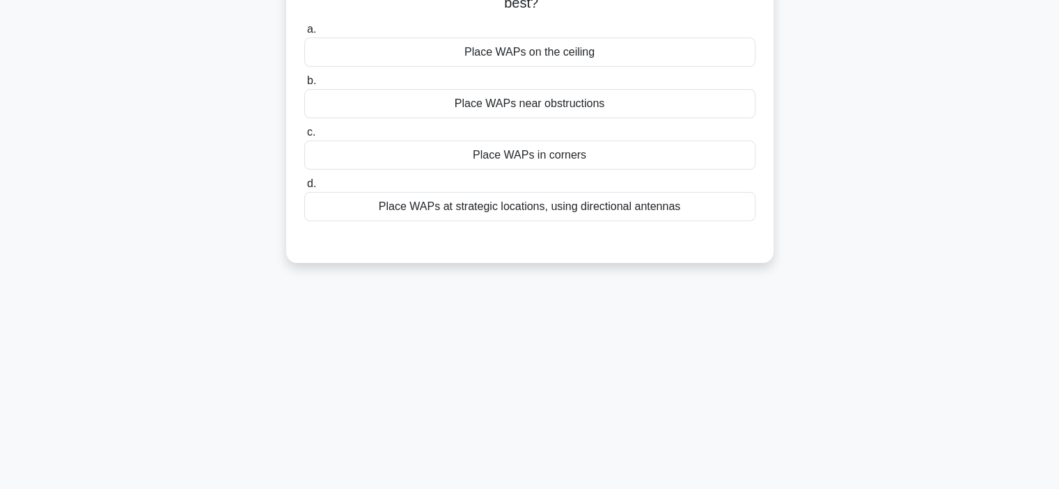
scroll to position [70, 0]
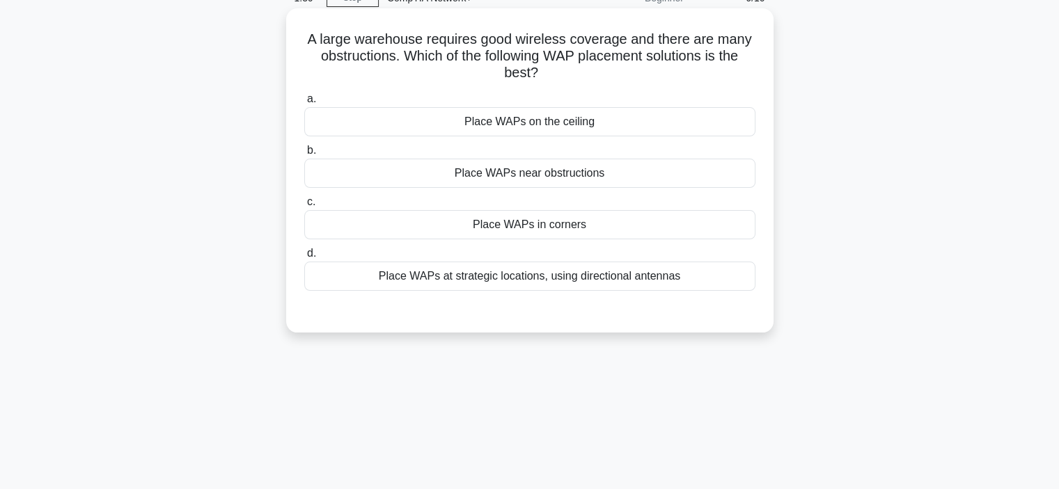
click at [457, 117] on div "Place WAPs on the ceiling" at bounding box center [529, 121] width 451 height 29
click at [304, 104] on input "a. Place WAPs on the ceiling" at bounding box center [304, 99] width 0 height 9
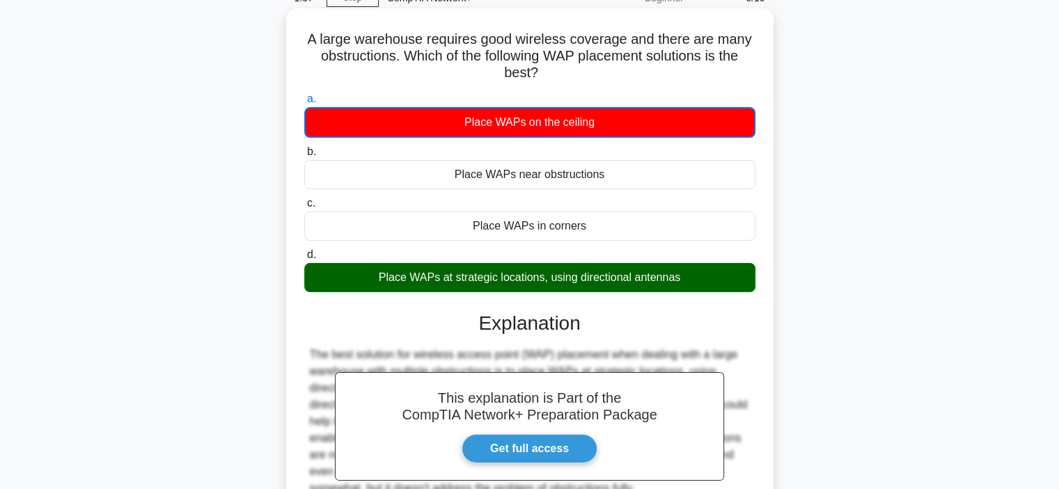
scroll to position [262, 0]
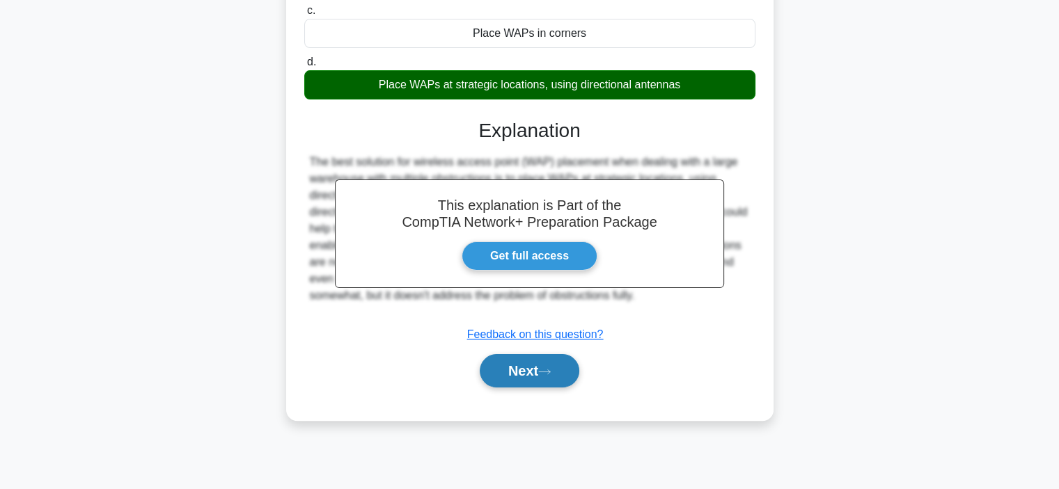
click at [496, 375] on button "Next" at bounding box center [530, 370] width 100 height 33
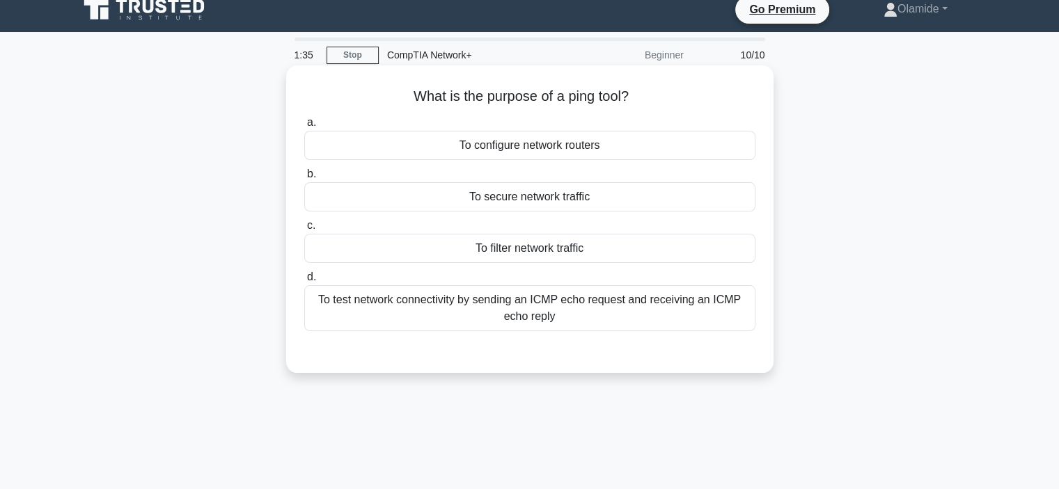
scroll to position [0, 0]
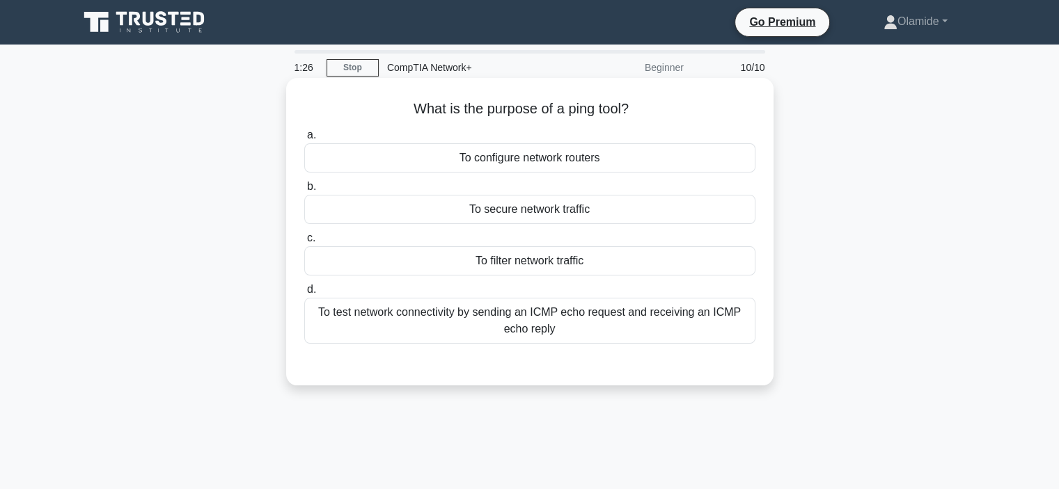
click at [416, 312] on div "To test network connectivity by sending an ICMP echo request and receiving an I…" at bounding box center [529, 321] width 451 height 46
click at [304, 295] on input "d. To test network connectivity by sending an ICMP echo request and receiving a…" at bounding box center [304, 289] width 0 height 9
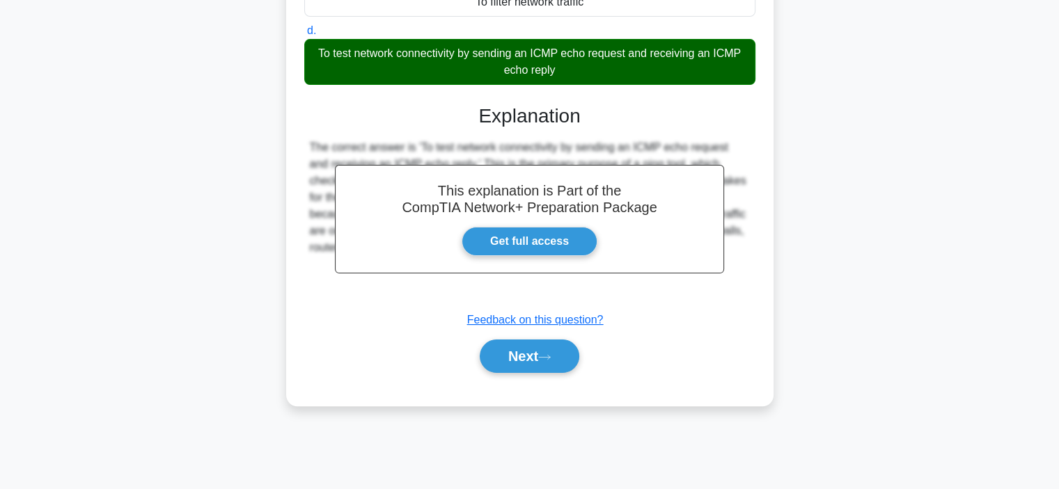
scroll to position [262, 0]
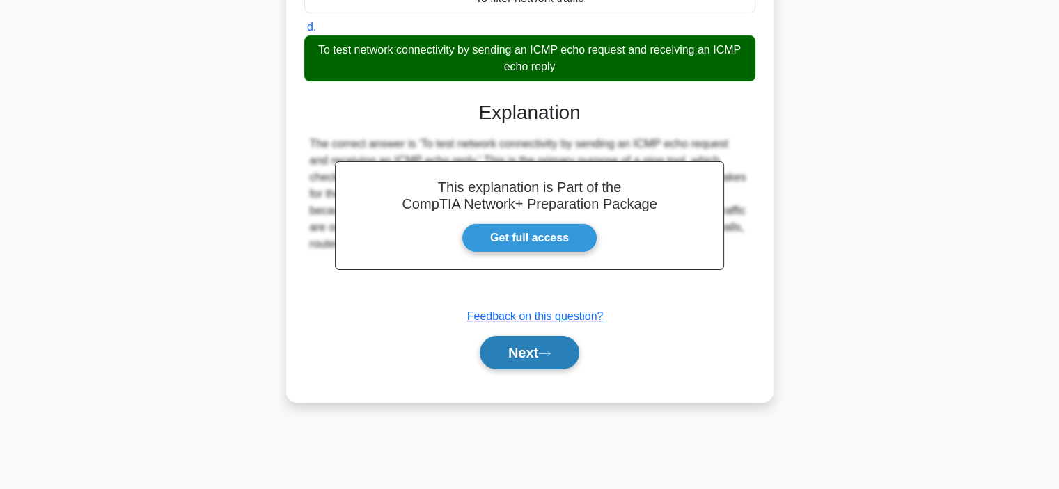
click at [504, 356] on button "Next" at bounding box center [530, 352] width 100 height 33
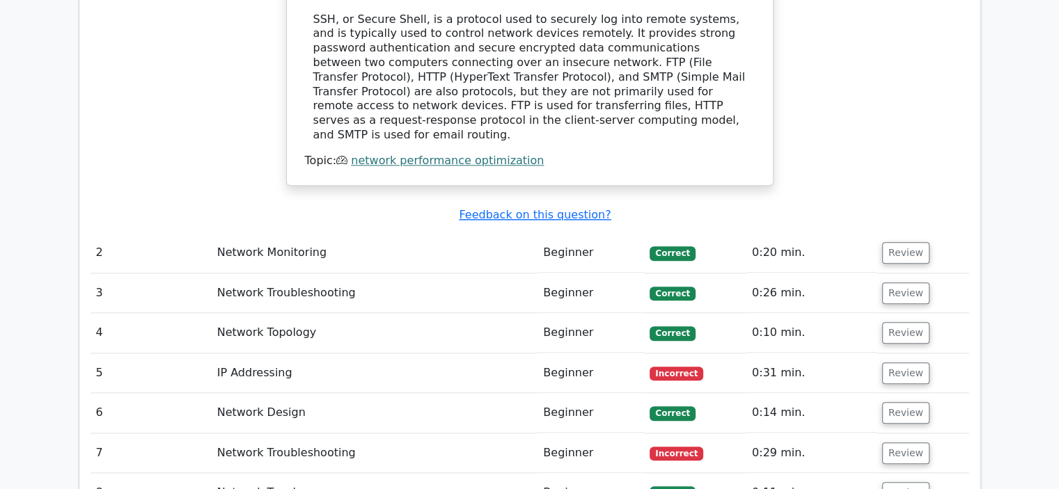
scroll to position [1462, 0]
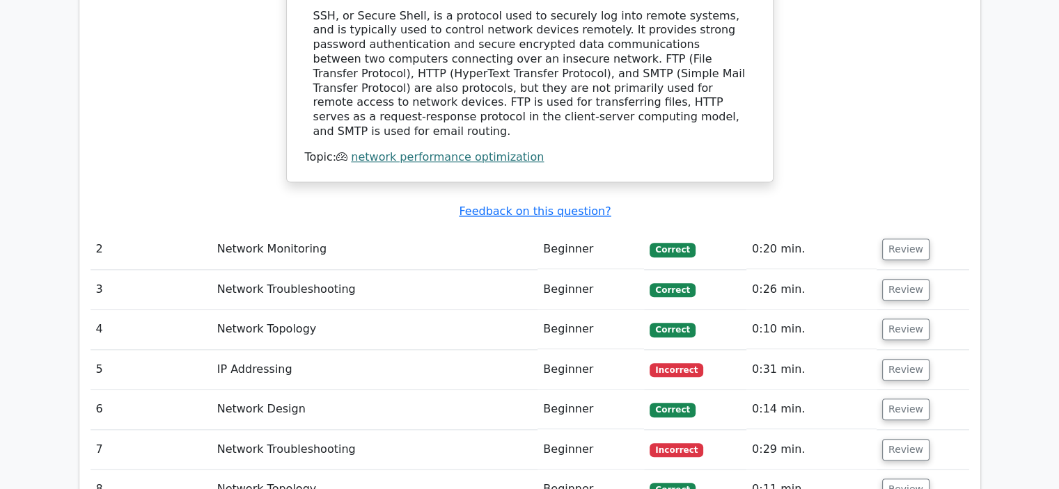
click at [389, 230] on td "Network Monitoring" at bounding box center [375, 250] width 327 height 40
click at [889, 239] on button "Review" at bounding box center [905, 250] width 47 height 22
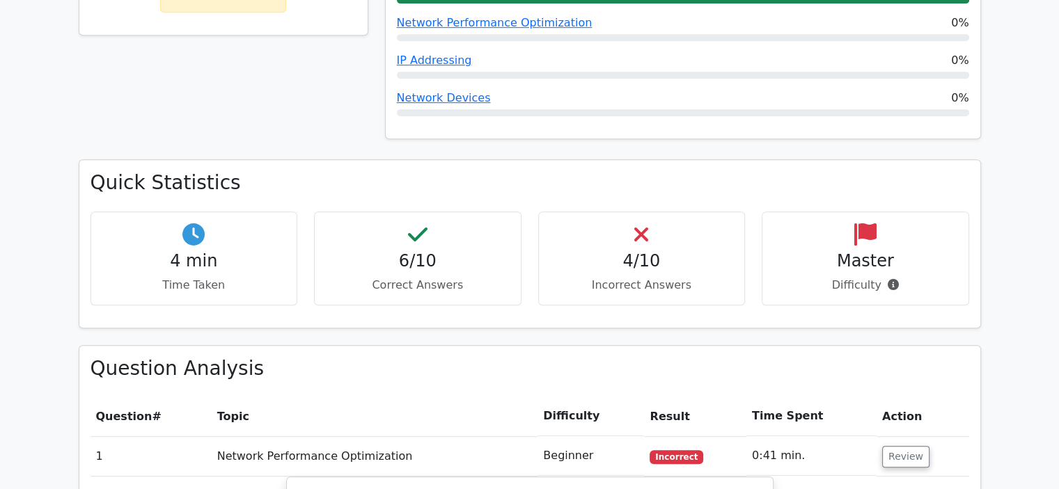
scroll to position [696, 0]
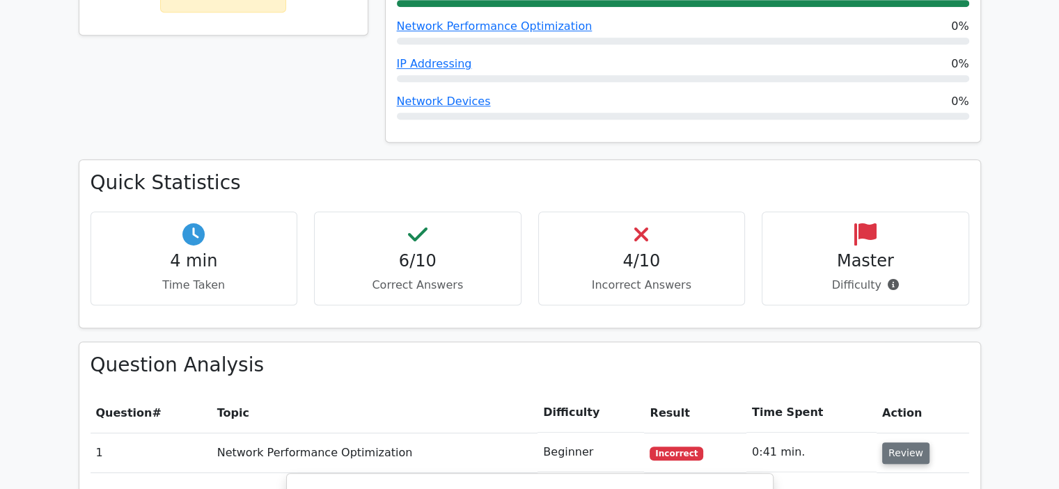
click at [900, 443] on button "Review" at bounding box center [905, 454] width 47 height 22
click at [900, 483] on button "Review" at bounding box center [905, 494] width 47 height 22
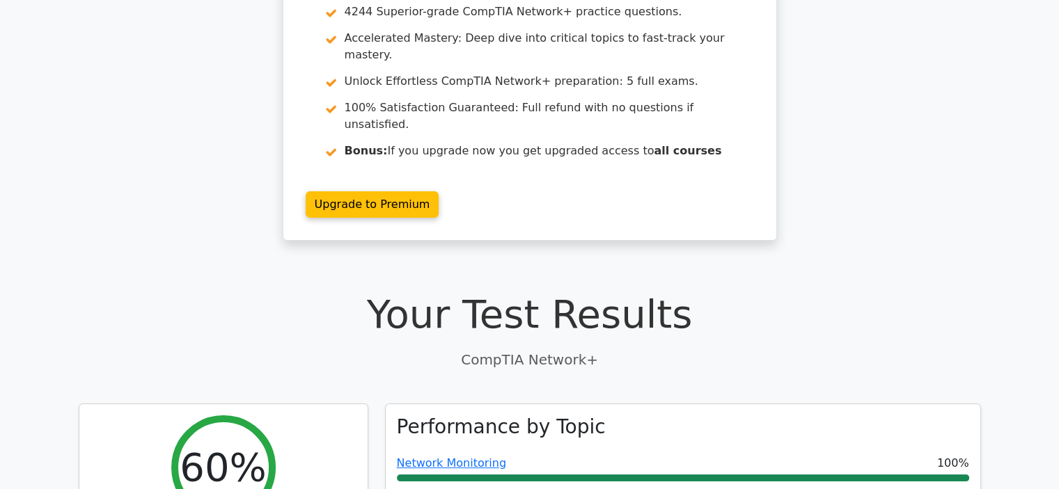
scroll to position [0, 0]
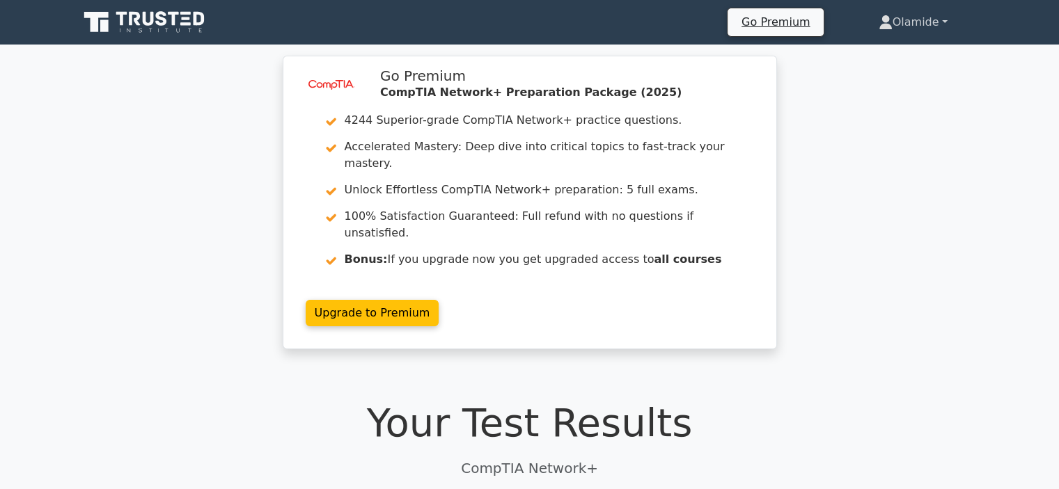
click at [895, 16] on link "Olamide" at bounding box center [913, 22] width 136 height 28
click at [856, 61] on link "Profile" at bounding box center [901, 55] width 110 height 22
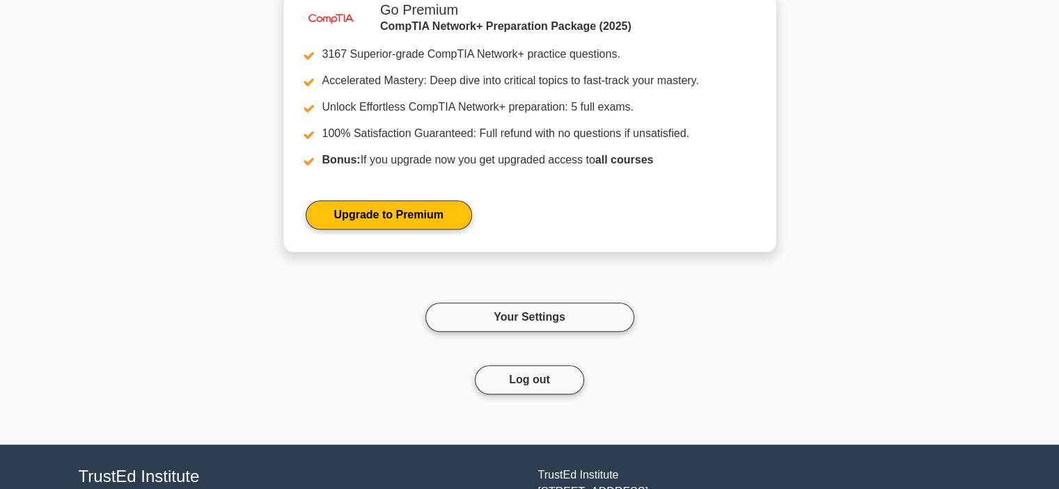
scroll to position [1214, 0]
